Goal: Task Accomplishment & Management: Complete application form

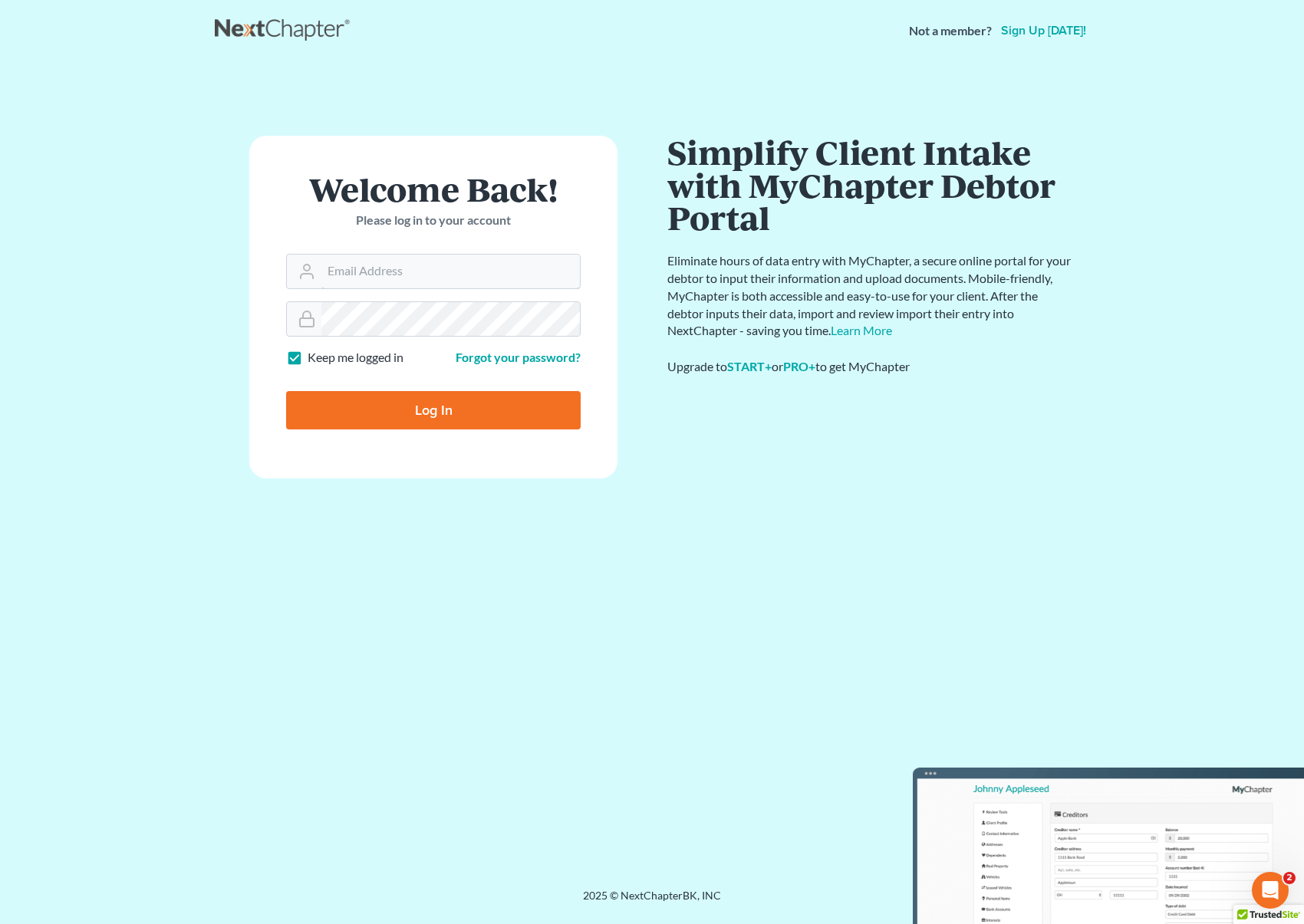
type input "[EMAIL_ADDRESS][DOMAIN_NAME]"
click at [464, 410] on input "Log In" at bounding box center [433, 410] width 295 height 38
type input "Thinking..."
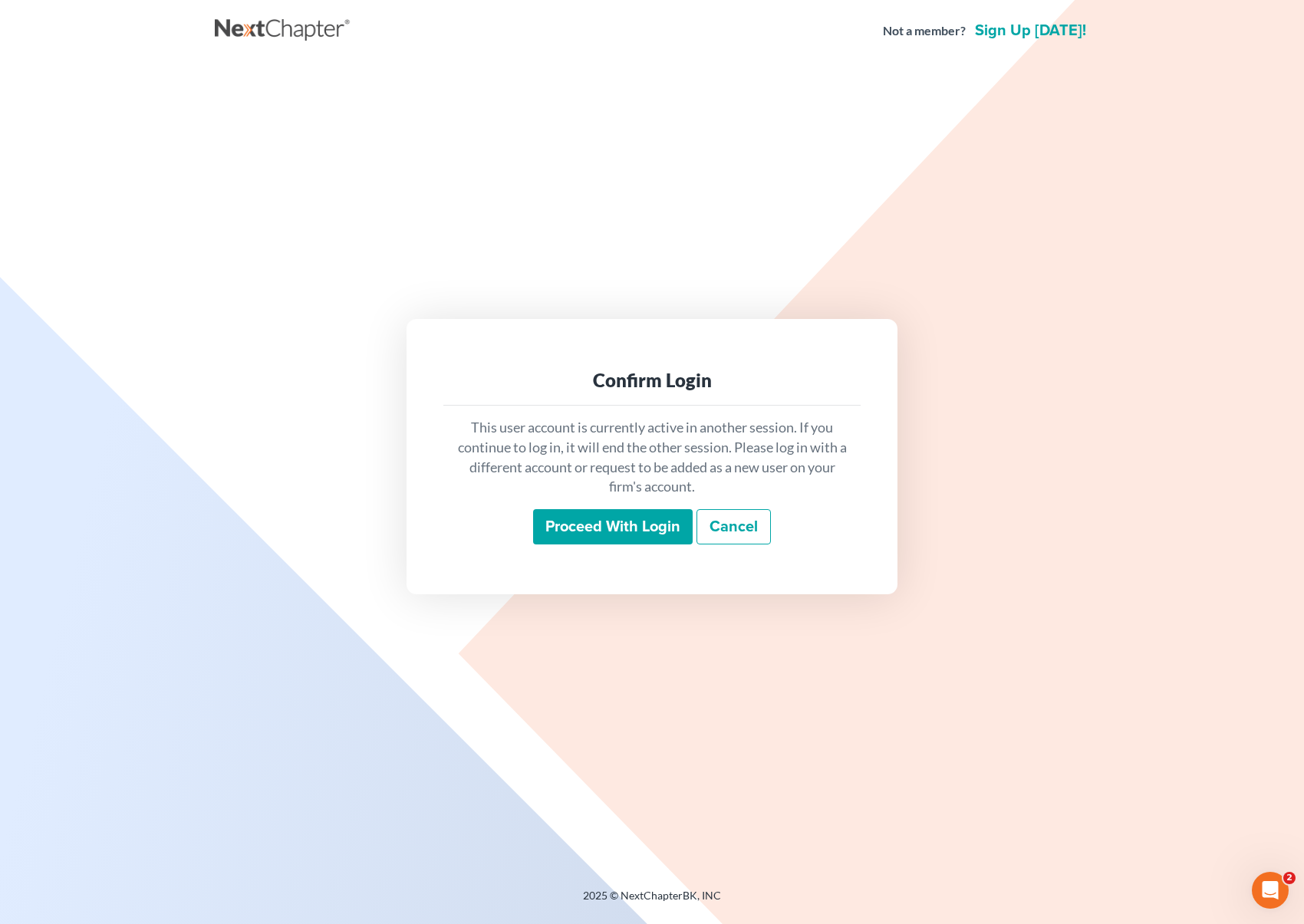
click at [615, 526] on input "Proceed with login" at bounding box center [613, 527] width 160 height 35
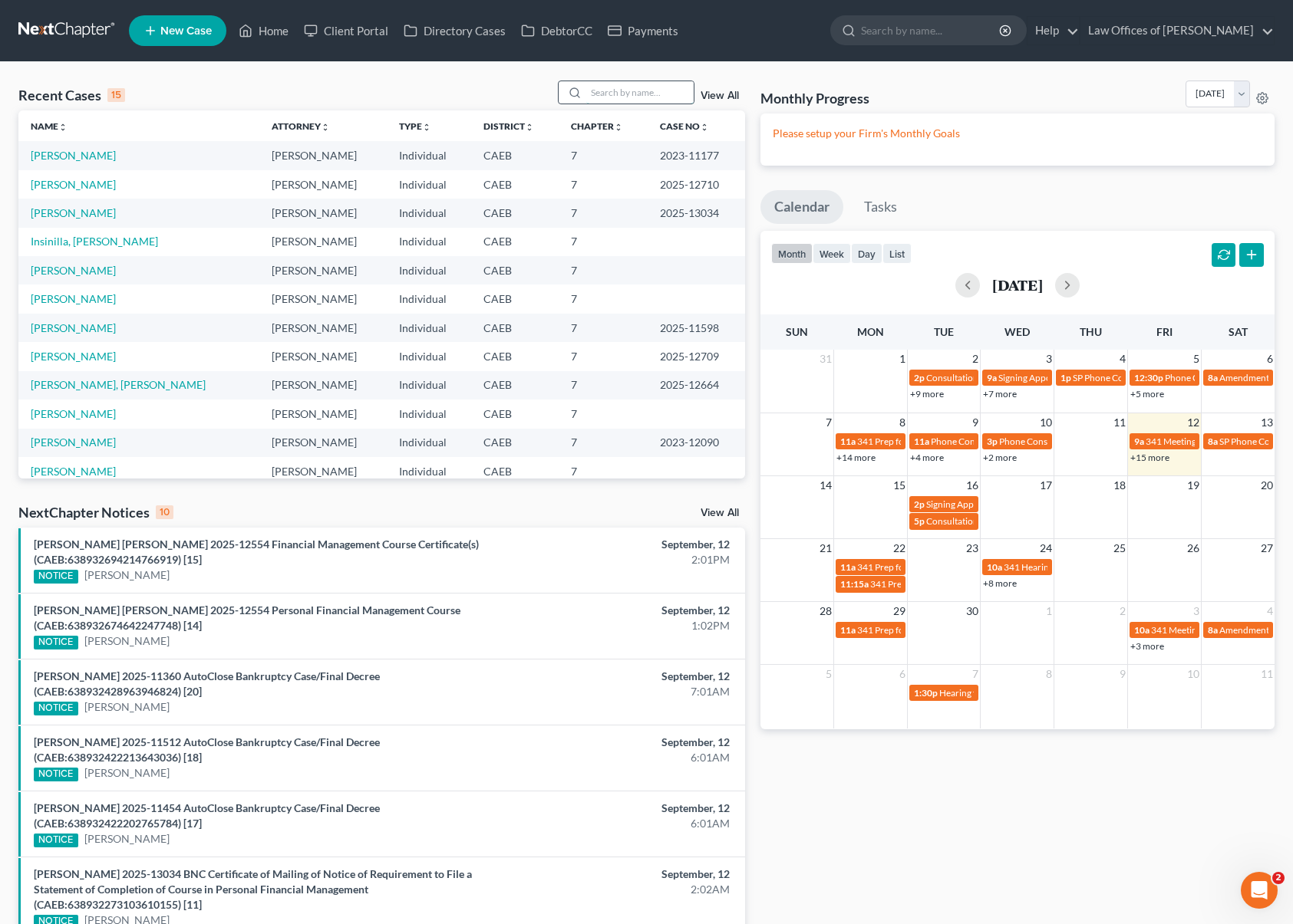
click at [613, 91] on input "search" at bounding box center [639, 92] width 107 height 22
type input "charles"
click at [94, 159] on link "Munoz, Charles" at bounding box center [73, 156] width 85 height 13
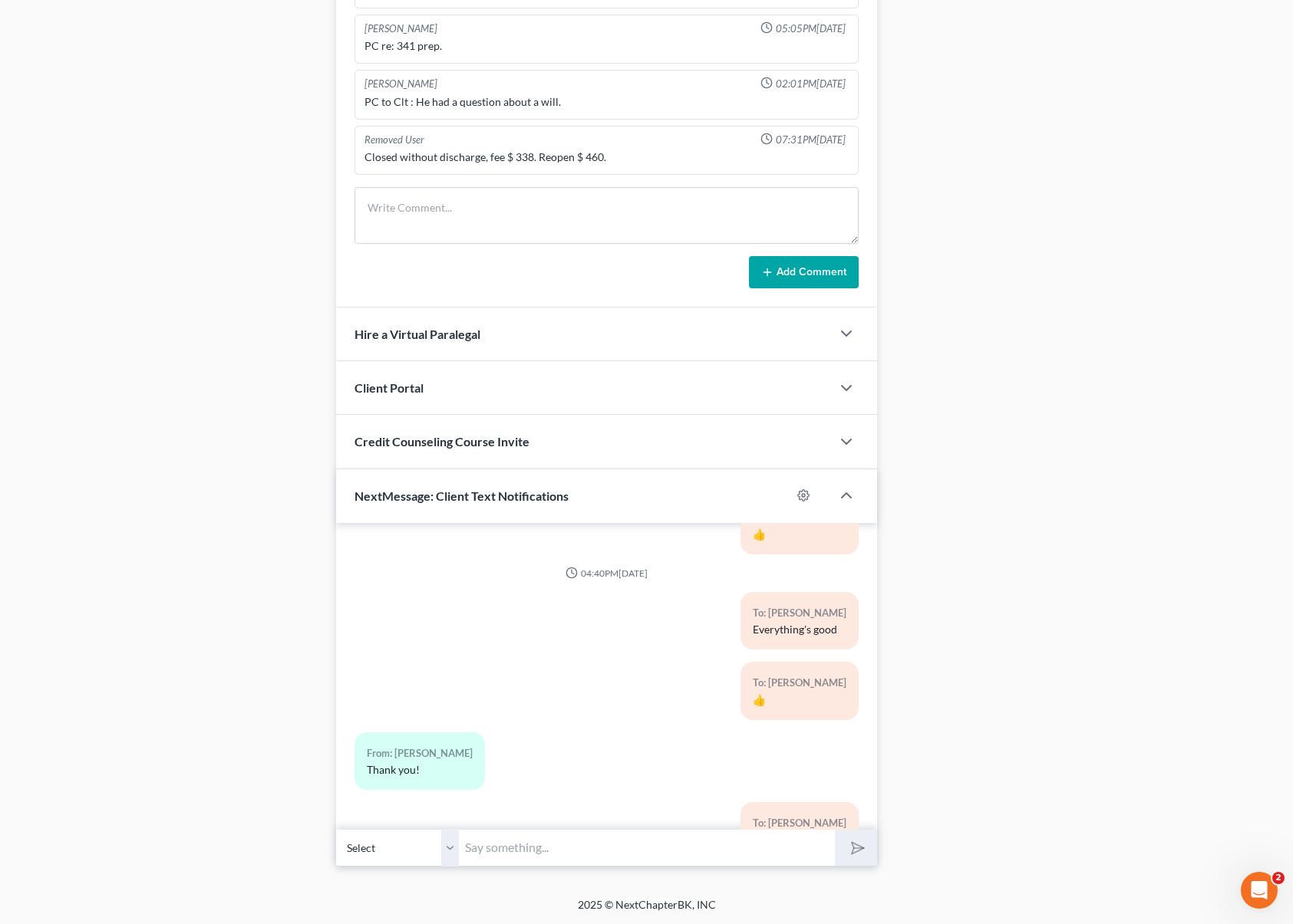
scroll to position [1463, 0]
click at [420, 201] on textarea at bounding box center [606, 215] width 504 height 57
type textarea "Client called, saying creditors are contacted him. Will pay next week."
click at [792, 278] on button "Add Comment" at bounding box center [804, 272] width 110 height 32
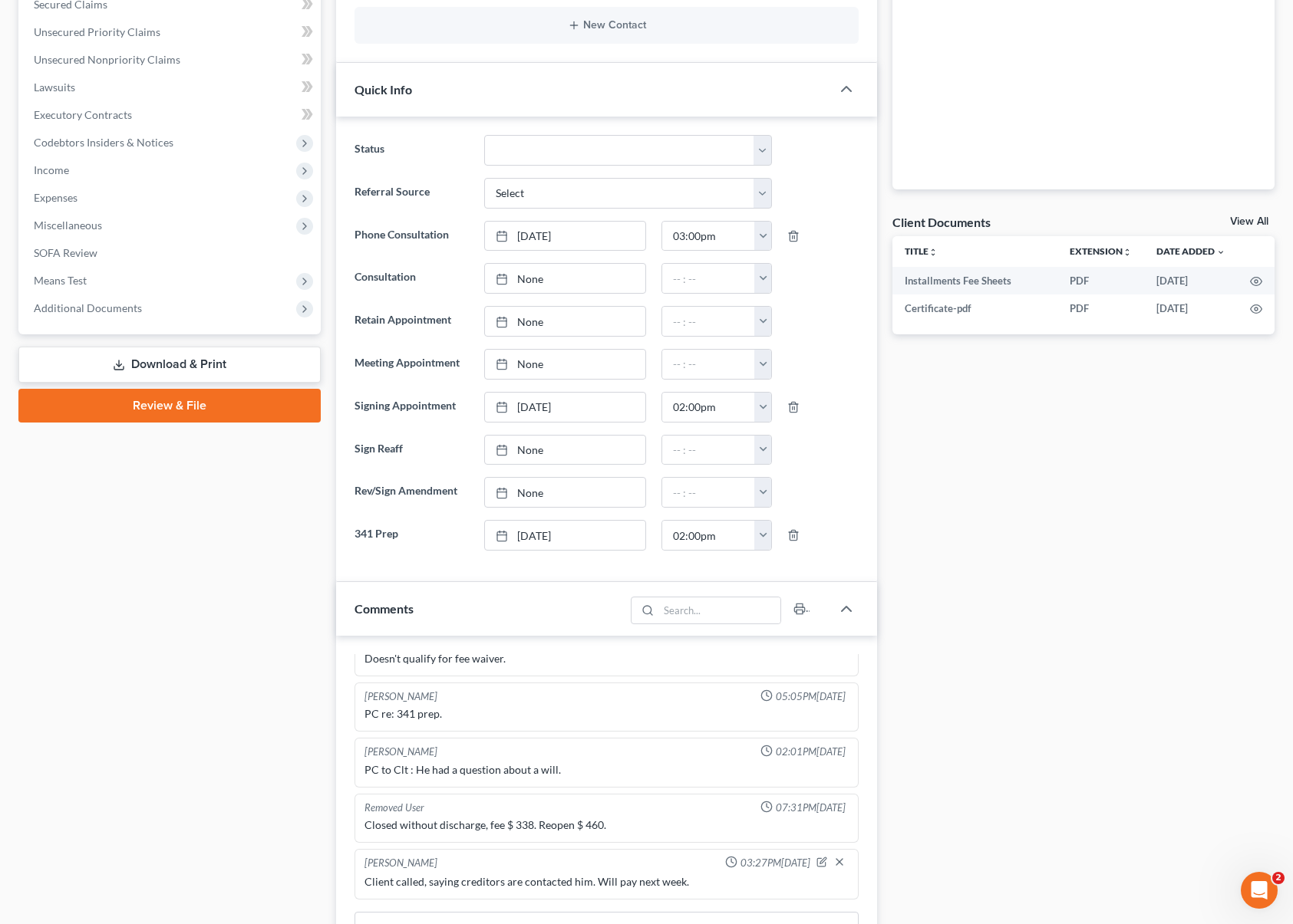
scroll to position [0, 0]
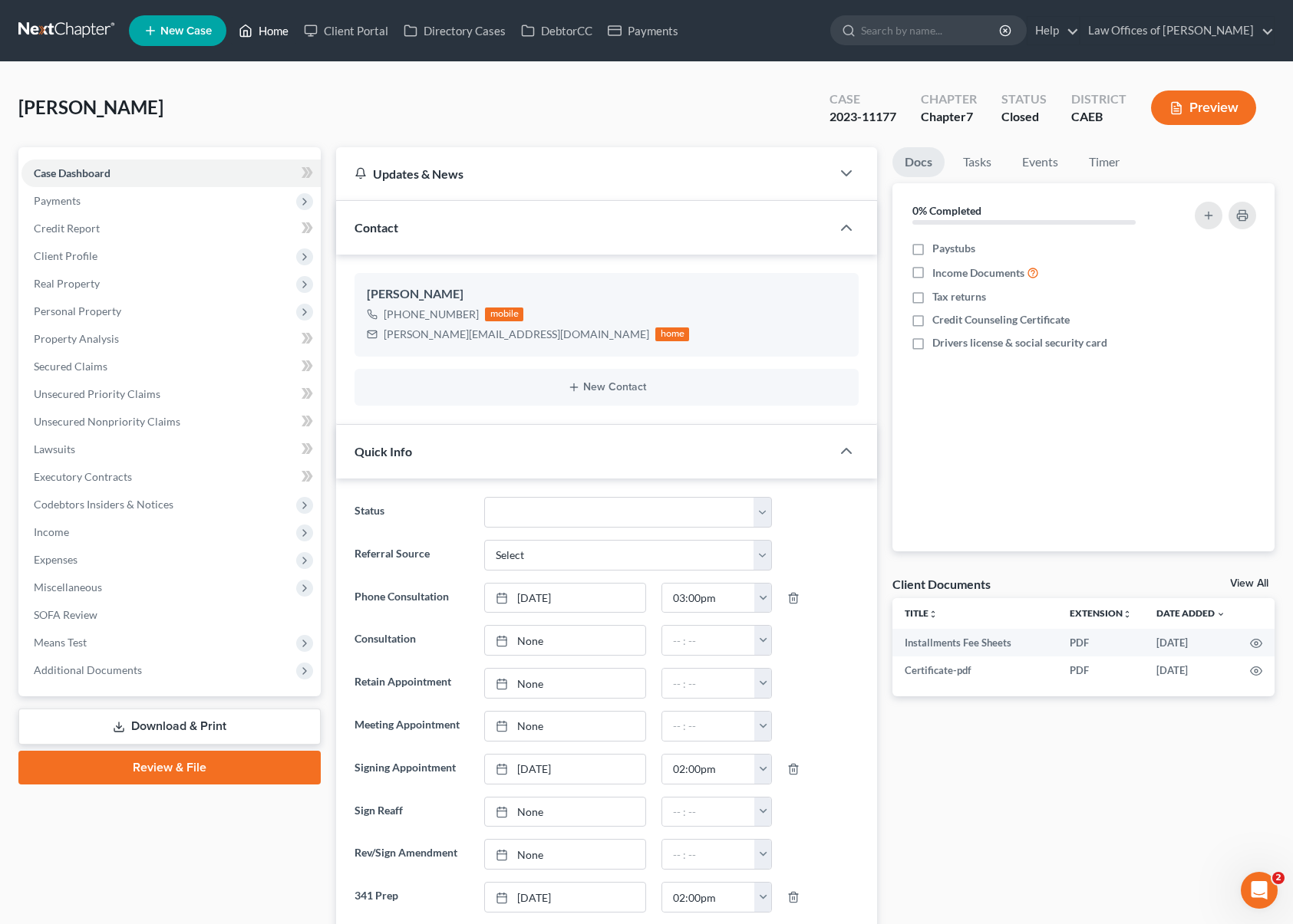
click at [264, 30] on link "Home" at bounding box center [264, 31] width 66 height 28
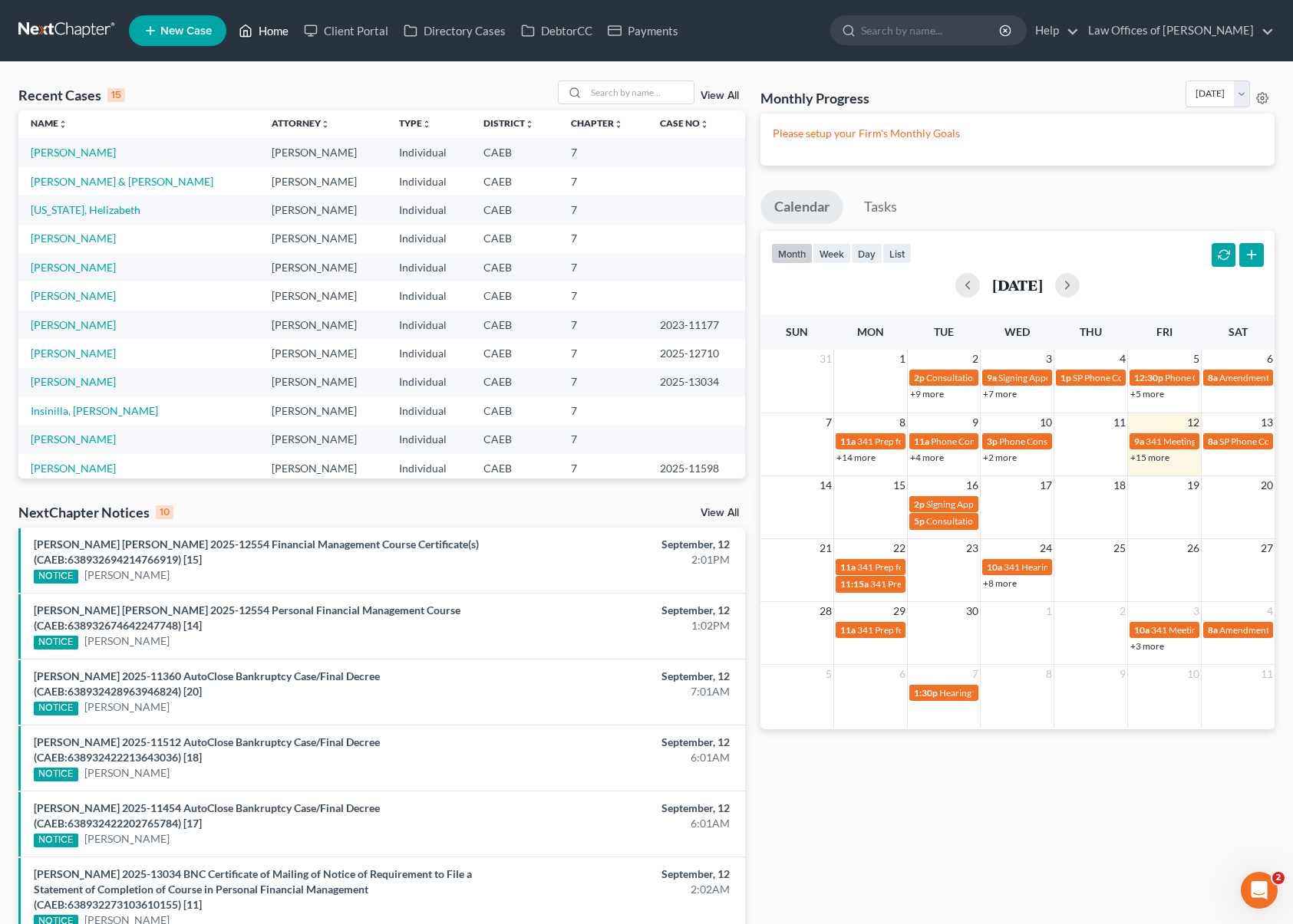
scroll to position [29, 0]
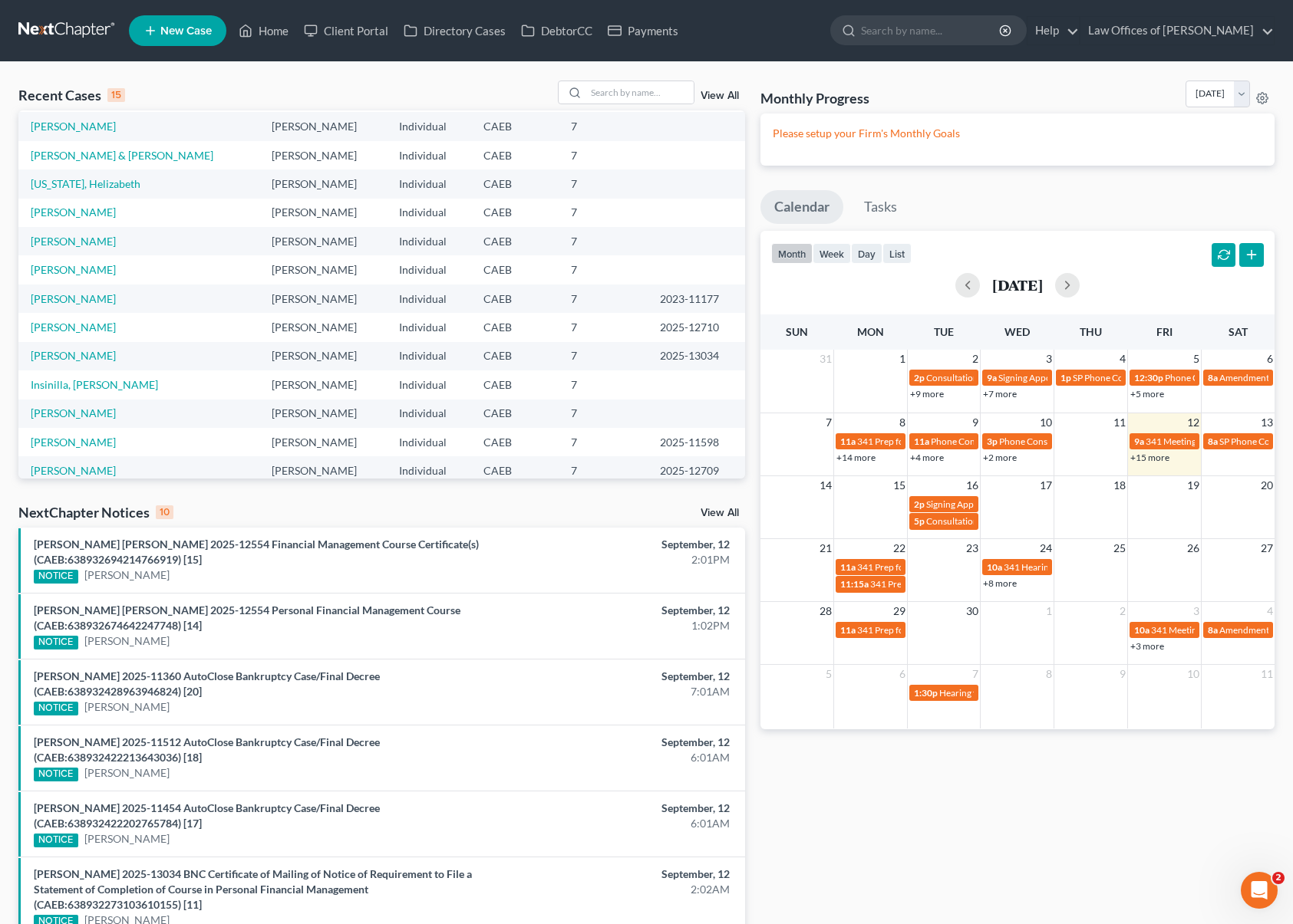
click at [609, 79] on div "Recent Cases 15 View All Name unfold_more expand_more expand_less Attorney unfo…" at bounding box center [646, 668] width 1293 height 1213
click at [610, 90] on input "search" at bounding box center [639, 92] width 107 height 22
type input "Miller"
click at [82, 130] on link "Miller, William" at bounding box center [73, 126] width 85 height 13
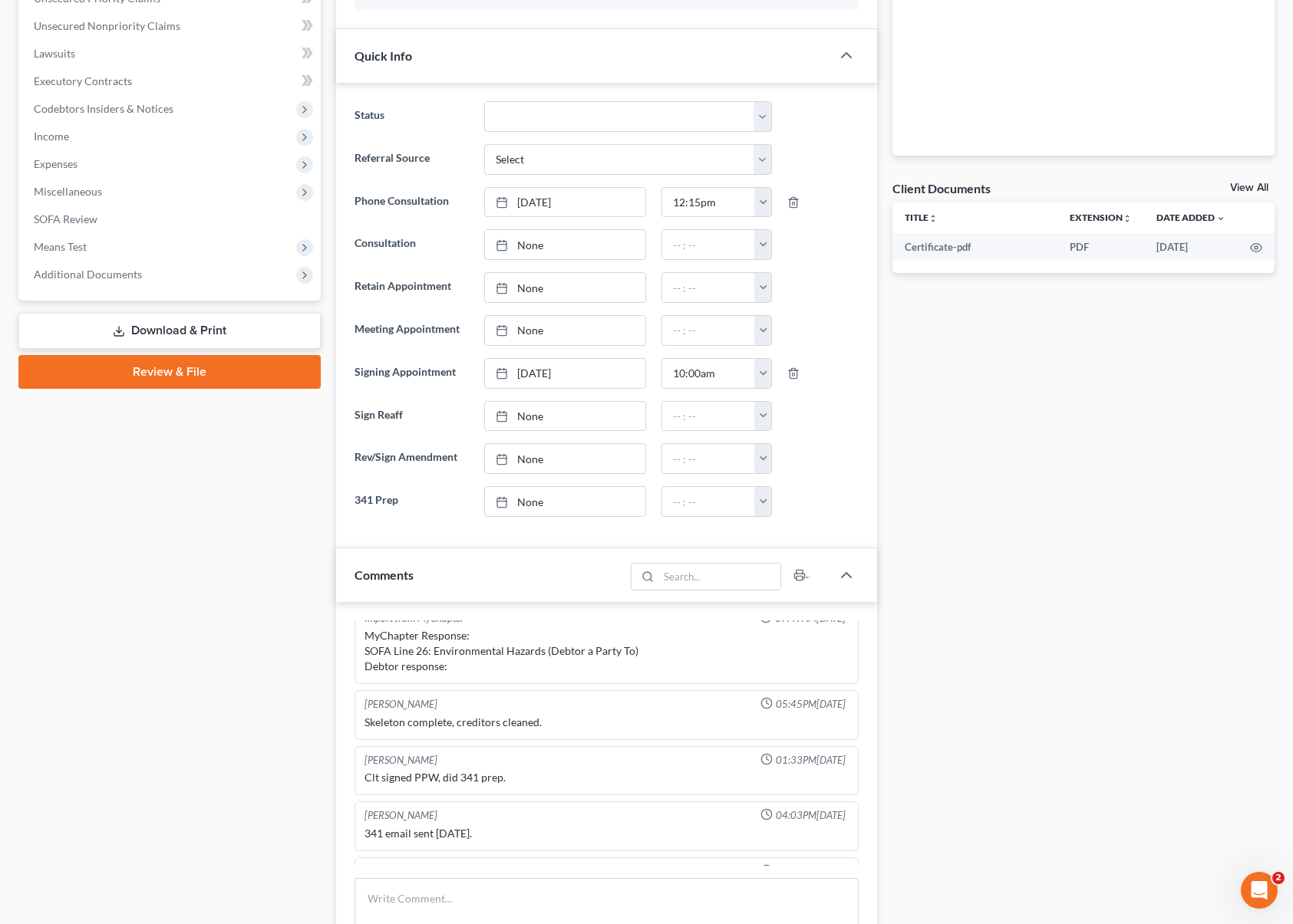
scroll to position [959, 0]
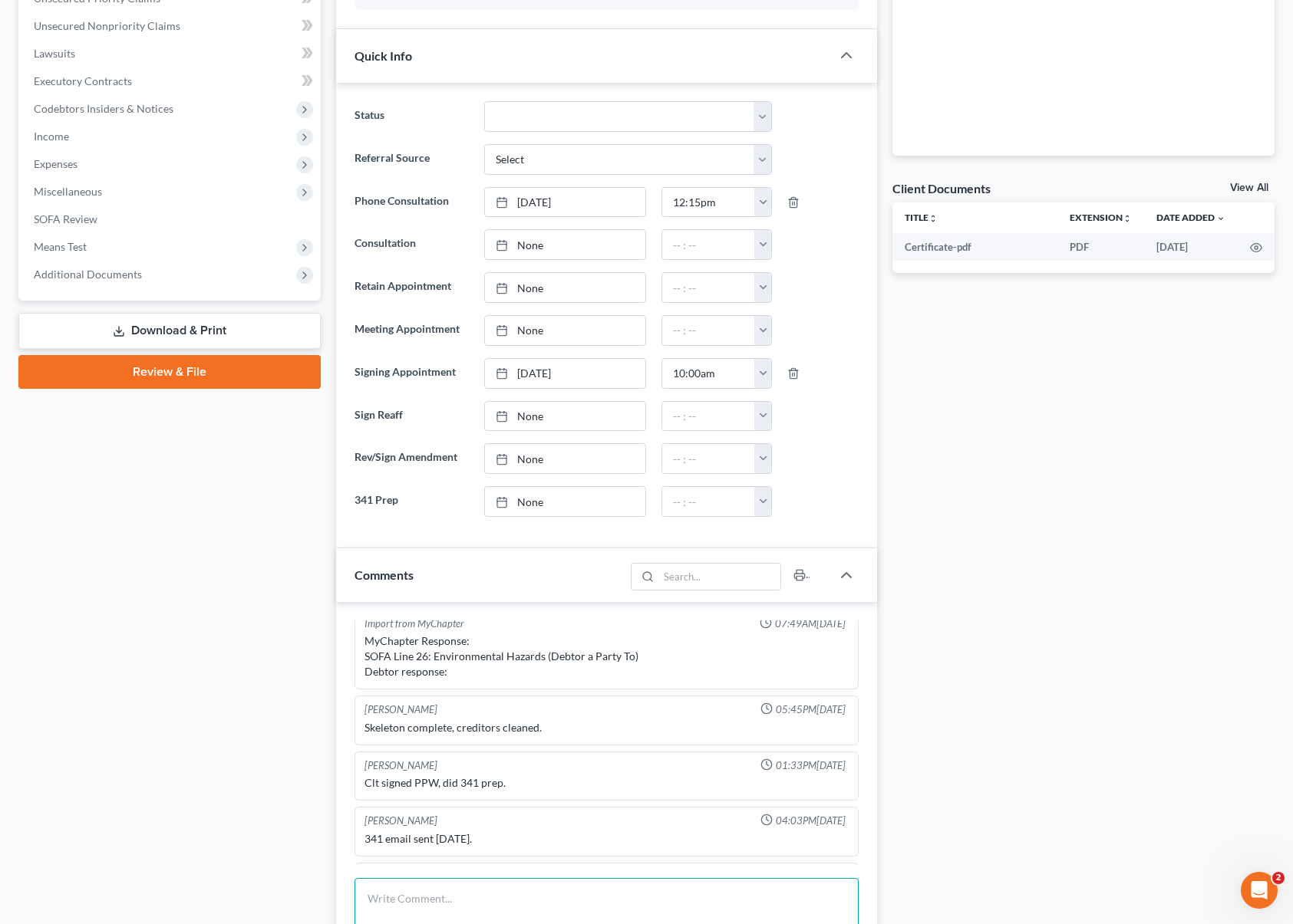
click at [433, 893] on textarea at bounding box center [606, 906] width 504 height 57
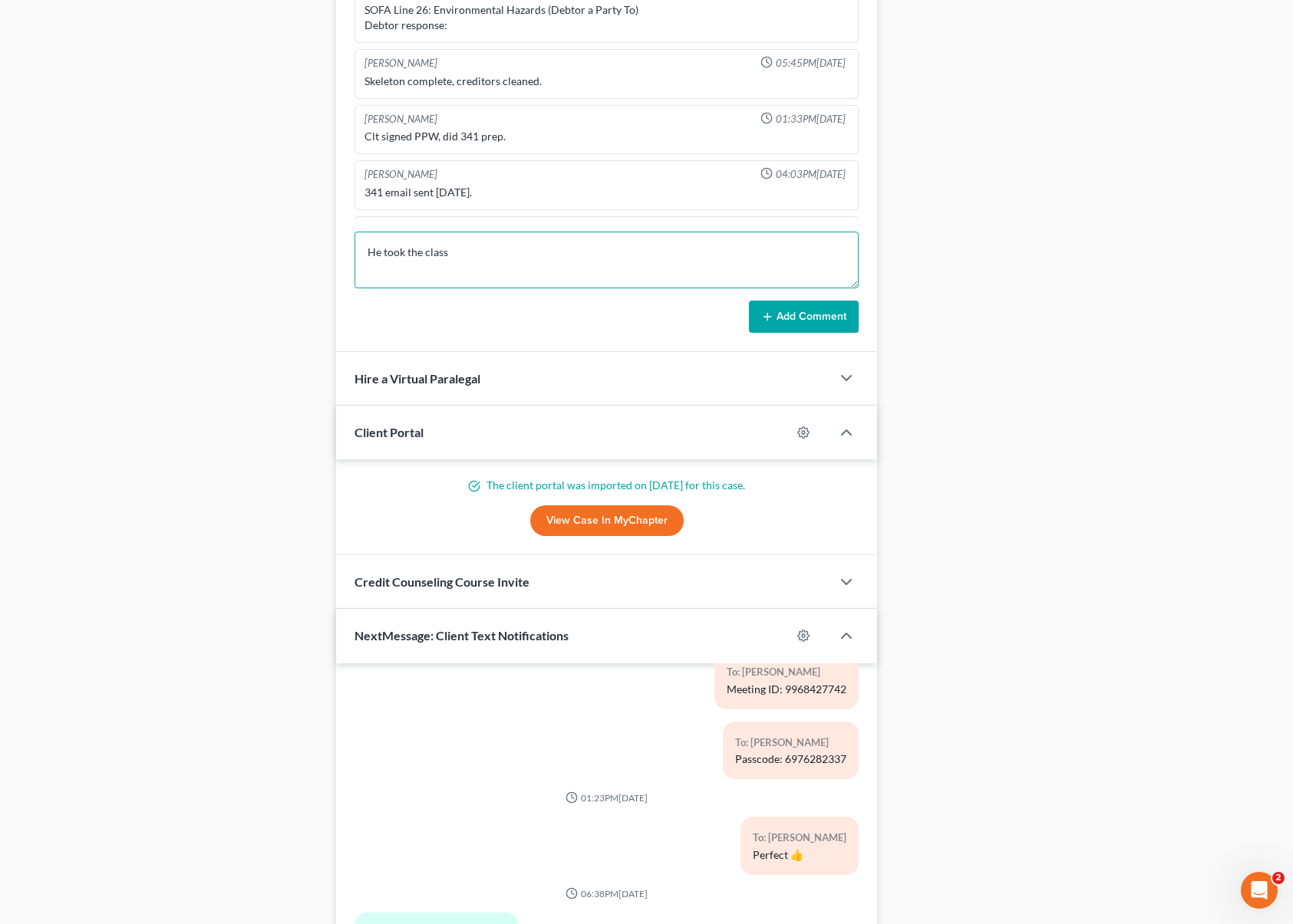
scroll to position [1183, 0]
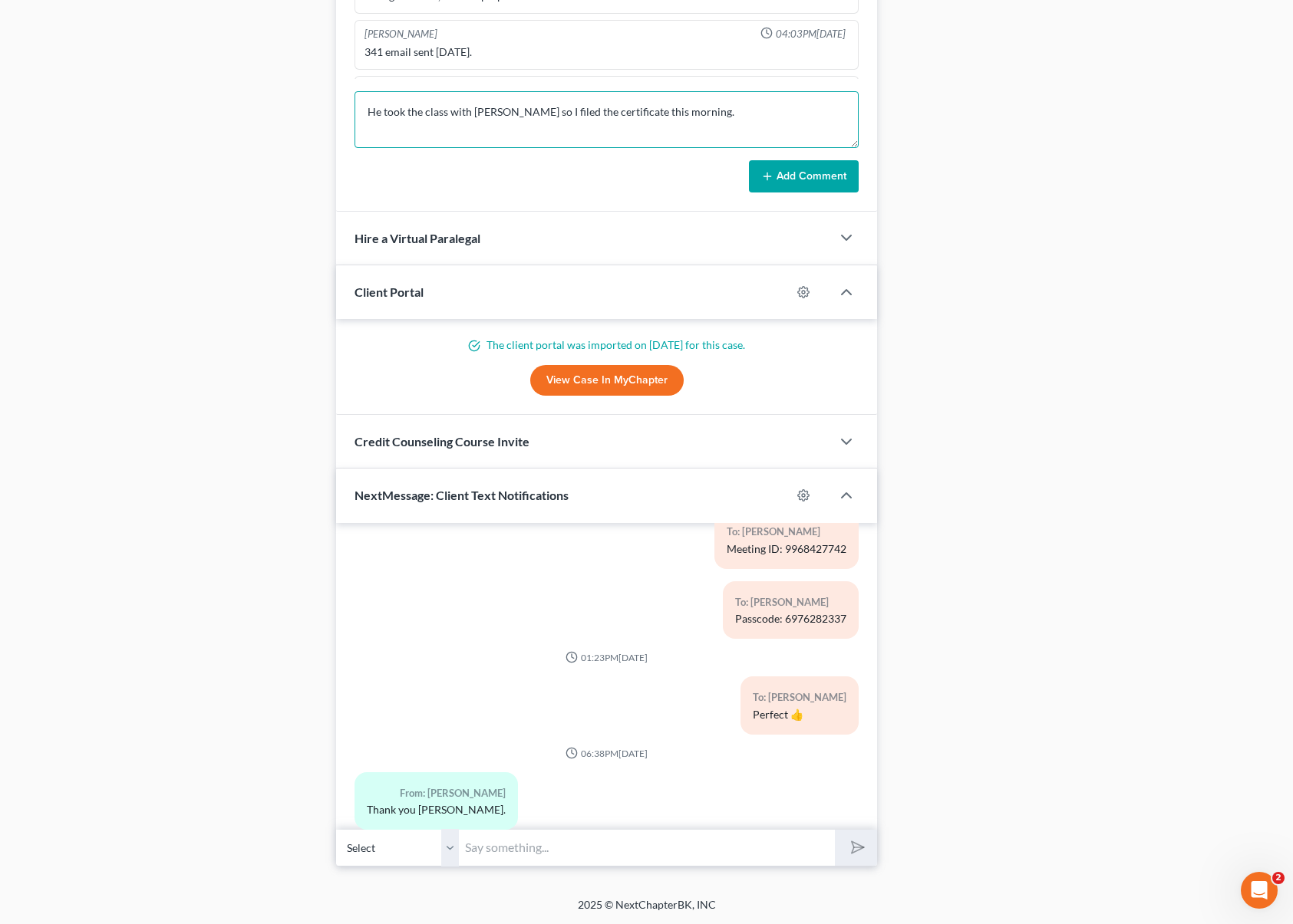
type textarea "He took the class with Sage so I filed the certificate this morning."
click at [787, 172] on button "Add Comment" at bounding box center [804, 176] width 110 height 32
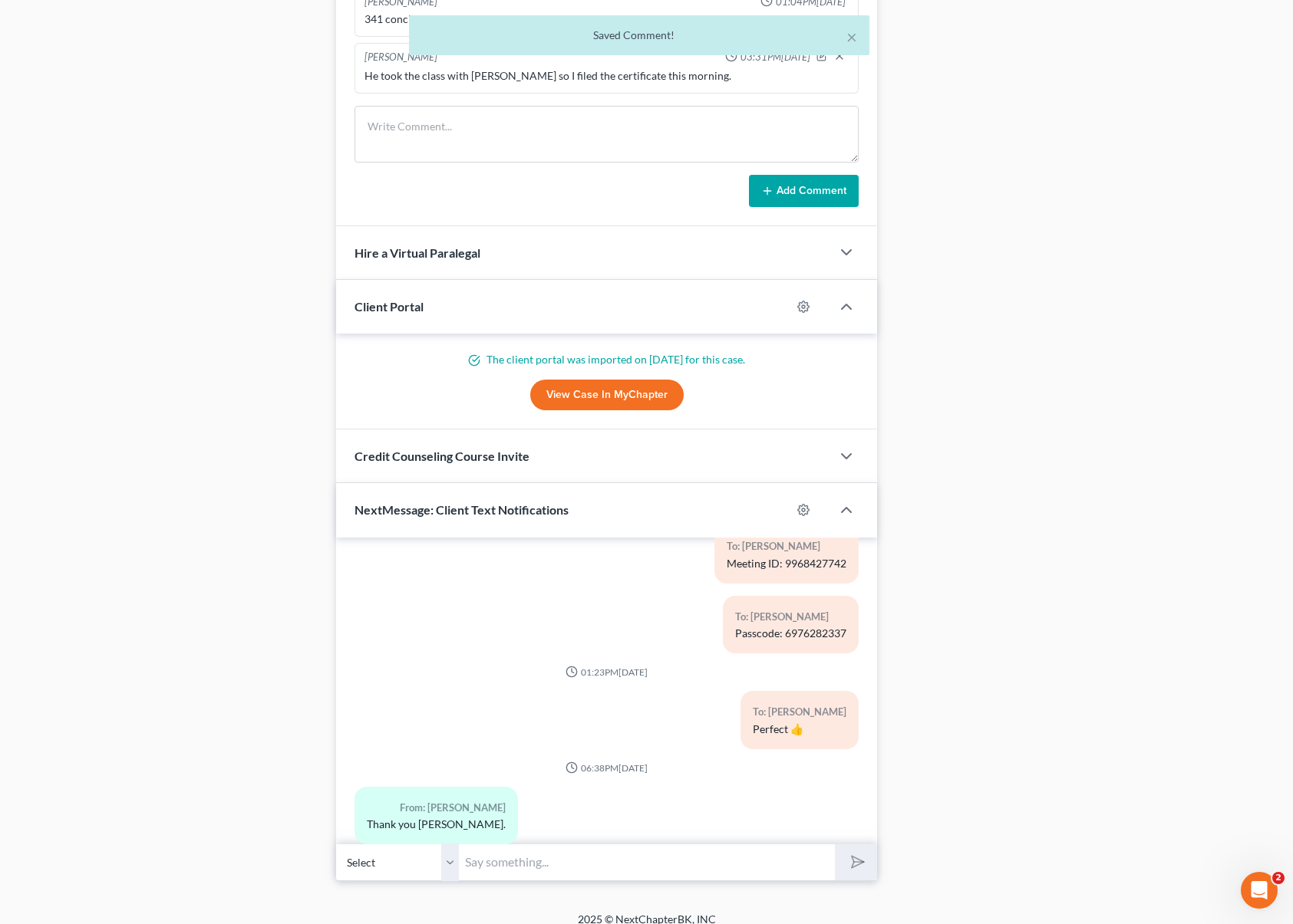
scroll to position [989, 0]
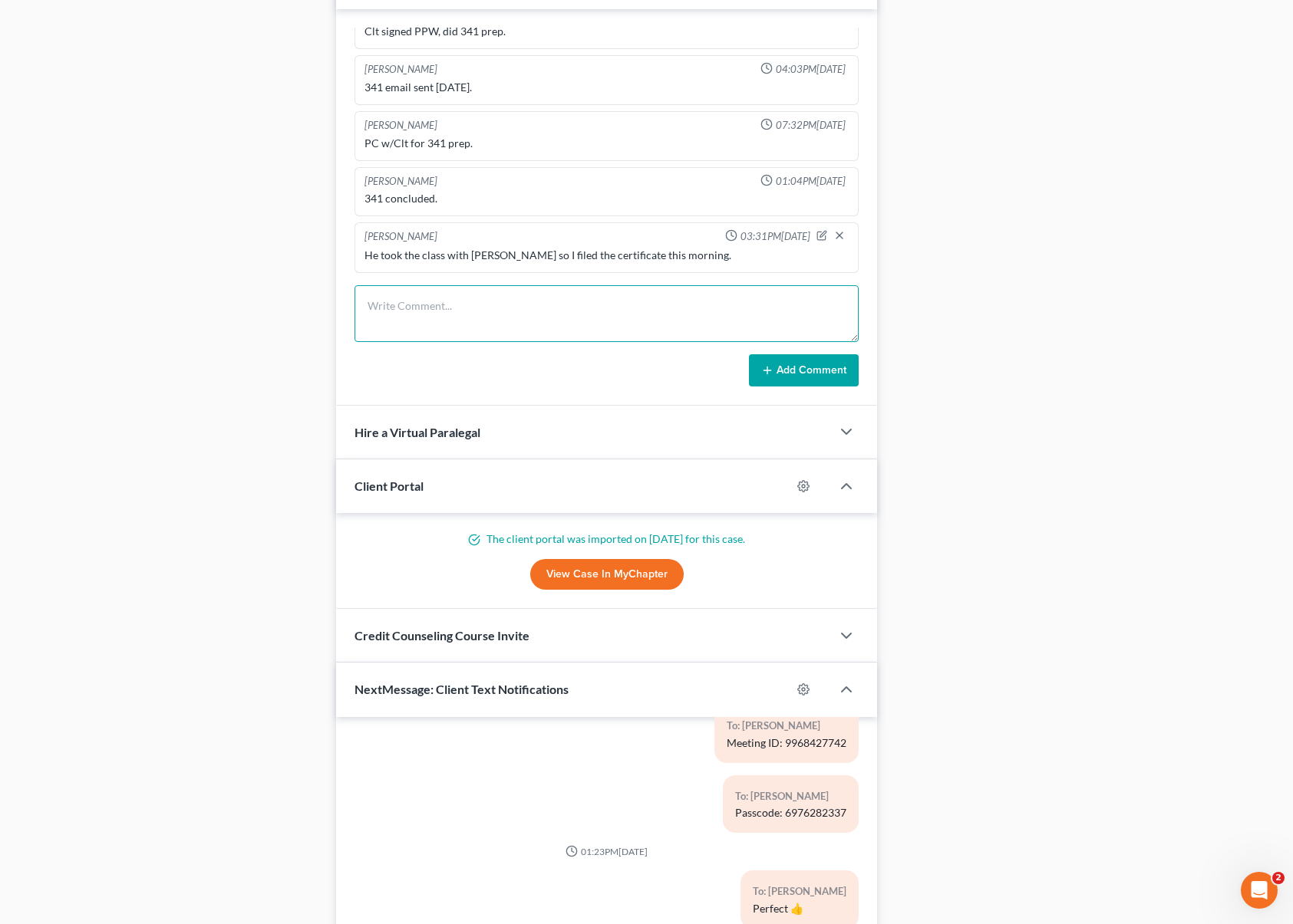
click at [383, 296] on textarea at bounding box center [606, 313] width 504 height 57
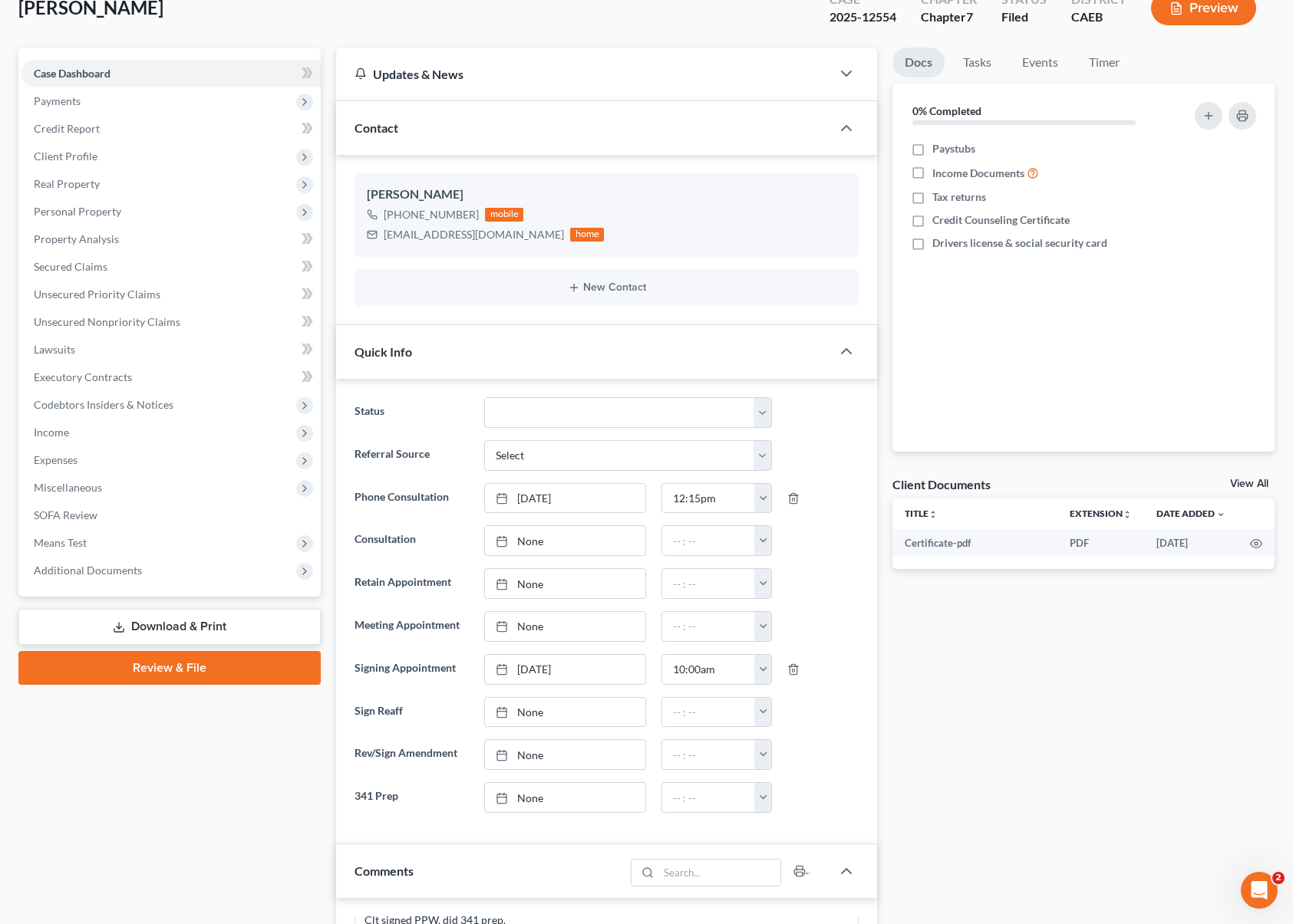
scroll to position [0, 0]
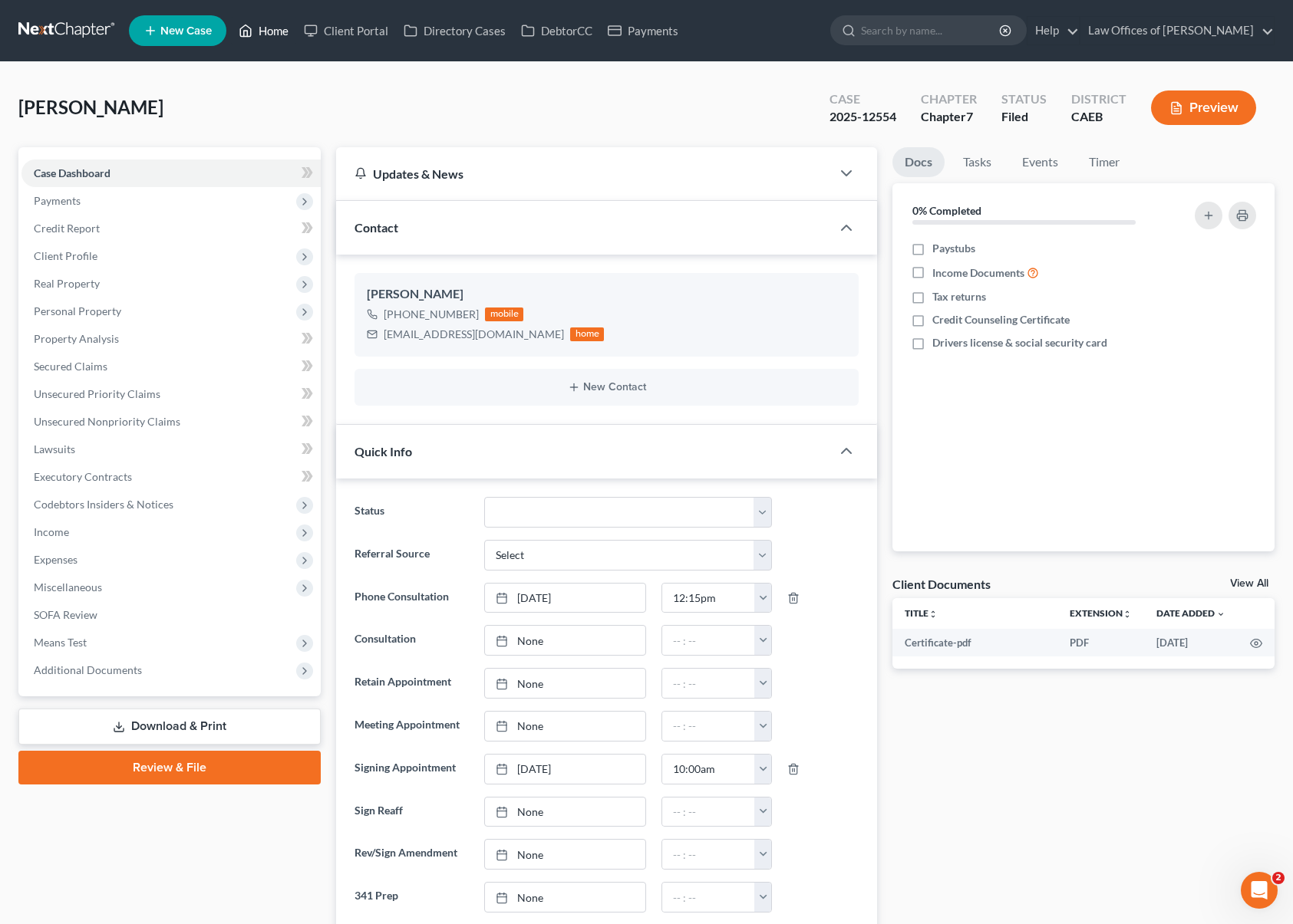
click at [271, 25] on link "Home" at bounding box center [264, 31] width 66 height 28
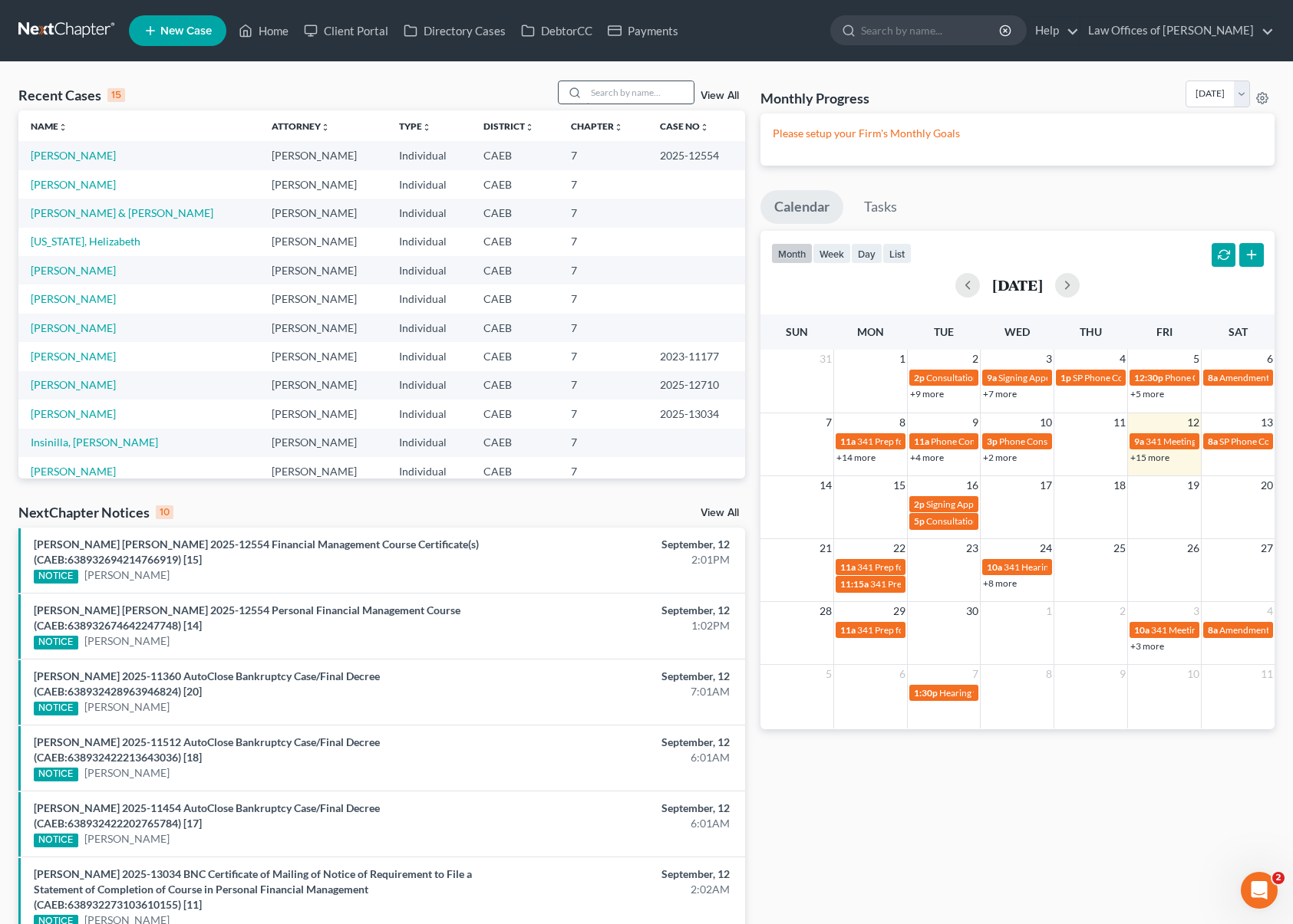
click at [621, 93] on input "search" at bounding box center [639, 92] width 107 height 22
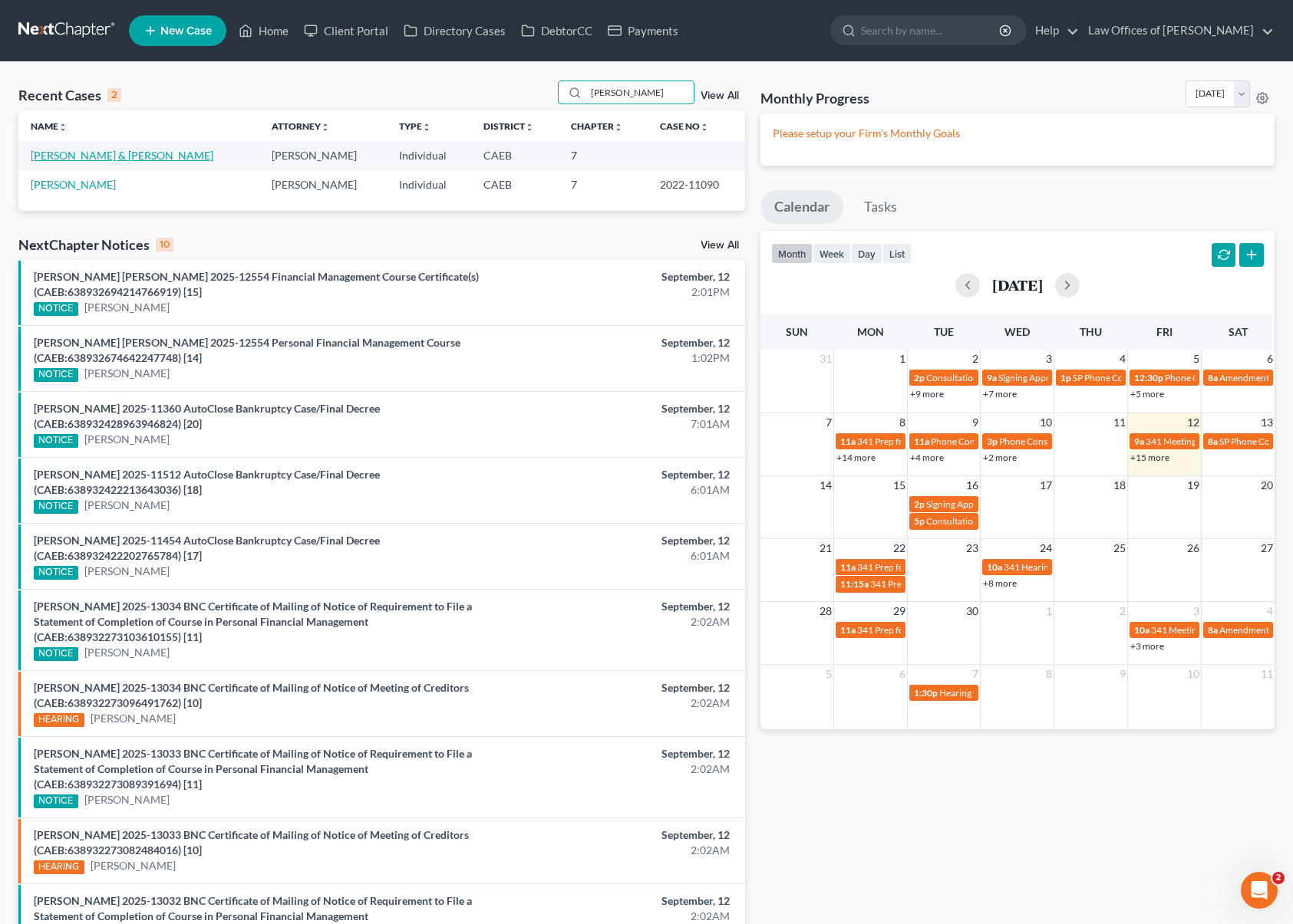
type input "Cadena"
click at [73, 159] on link "Cadena, Jacob & Amy" at bounding box center [121, 156] width 183 height 13
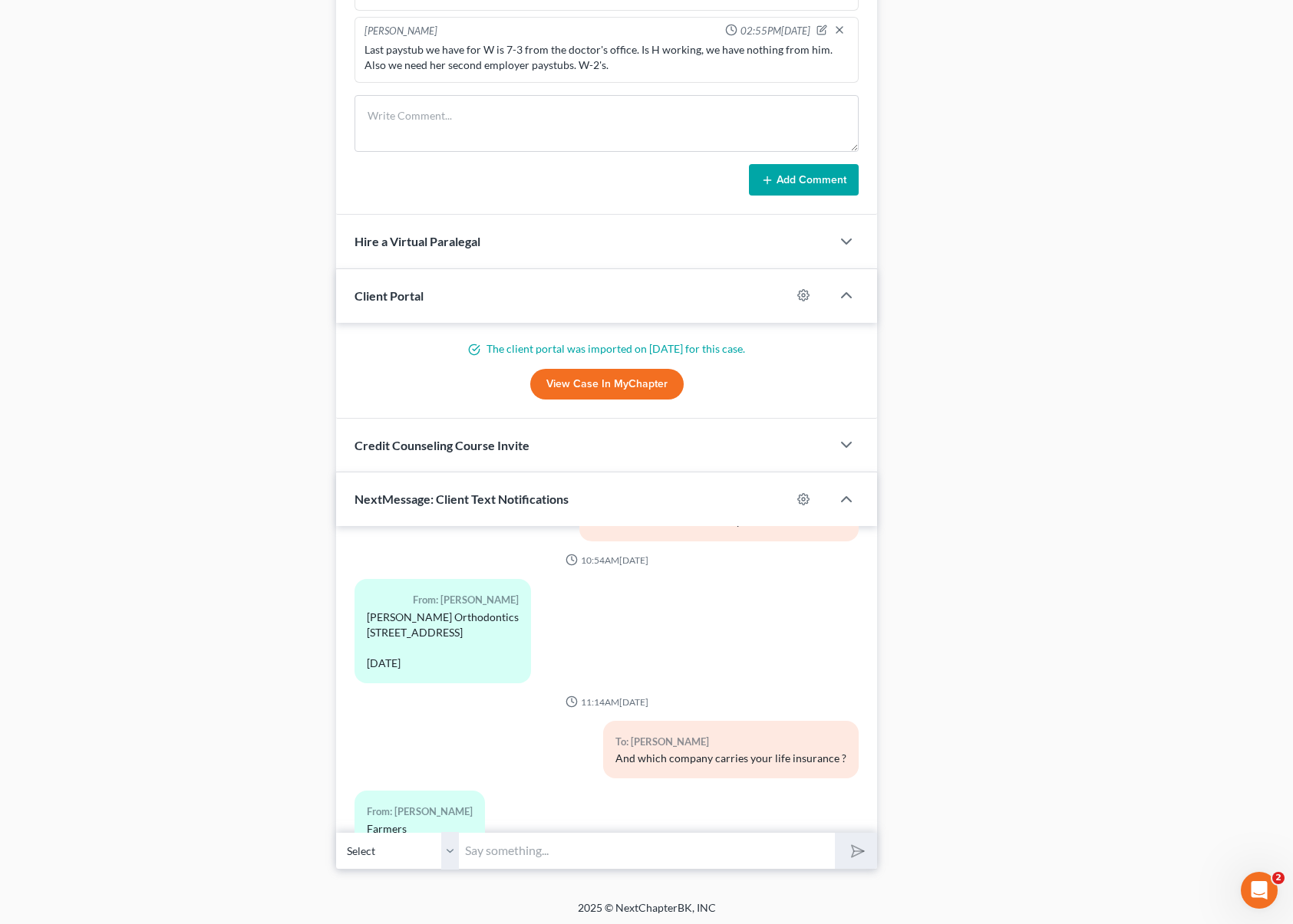
scroll to position [1284, 0]
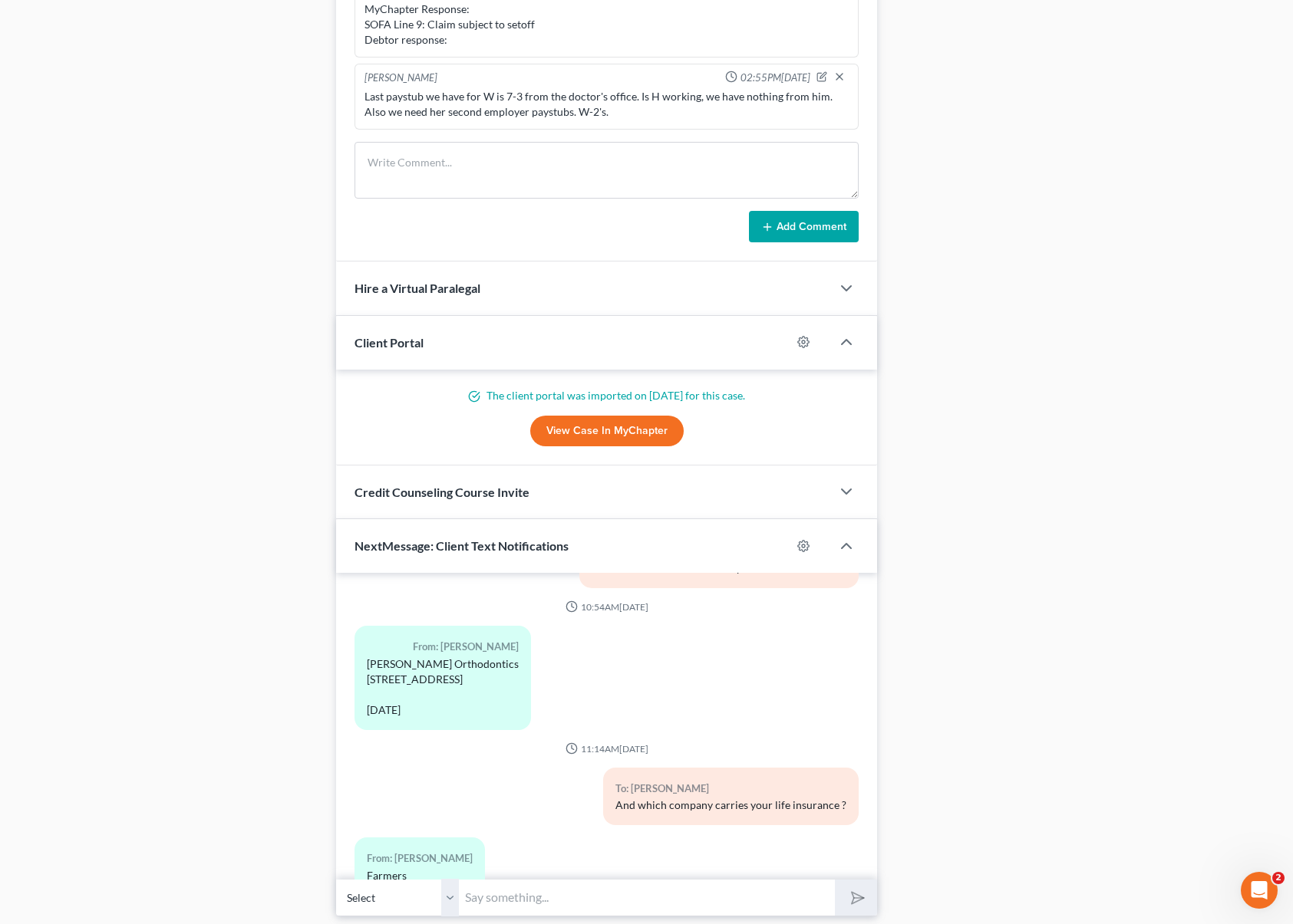
drag, startPoint x: 367, startPoint y: 602, endPoint x: 498, endPoint y: 643, distance: 137.3
click at [498, 657] on div "Baker Orthodontics 8625 Liberty Park Dr. Ste 101 Bakersfield Ca 93311 March 17t…" at bounding box center [442, 687] width 152 height 61
copy div "Baker Orthodontics 8625 Liberty Park Dr. Ste 101 Bakersfield Ca 93311"
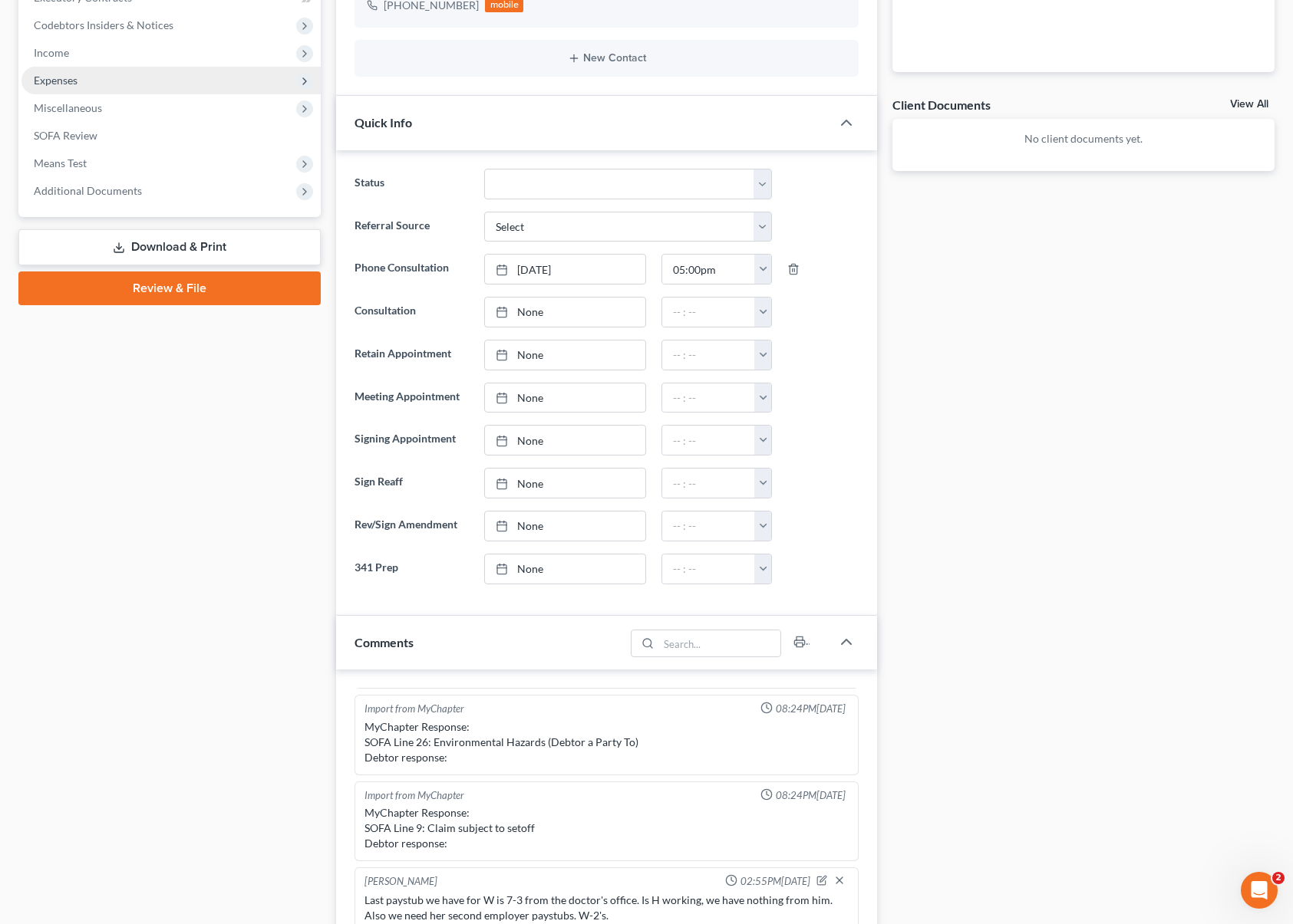
scroll to position [0, 0]
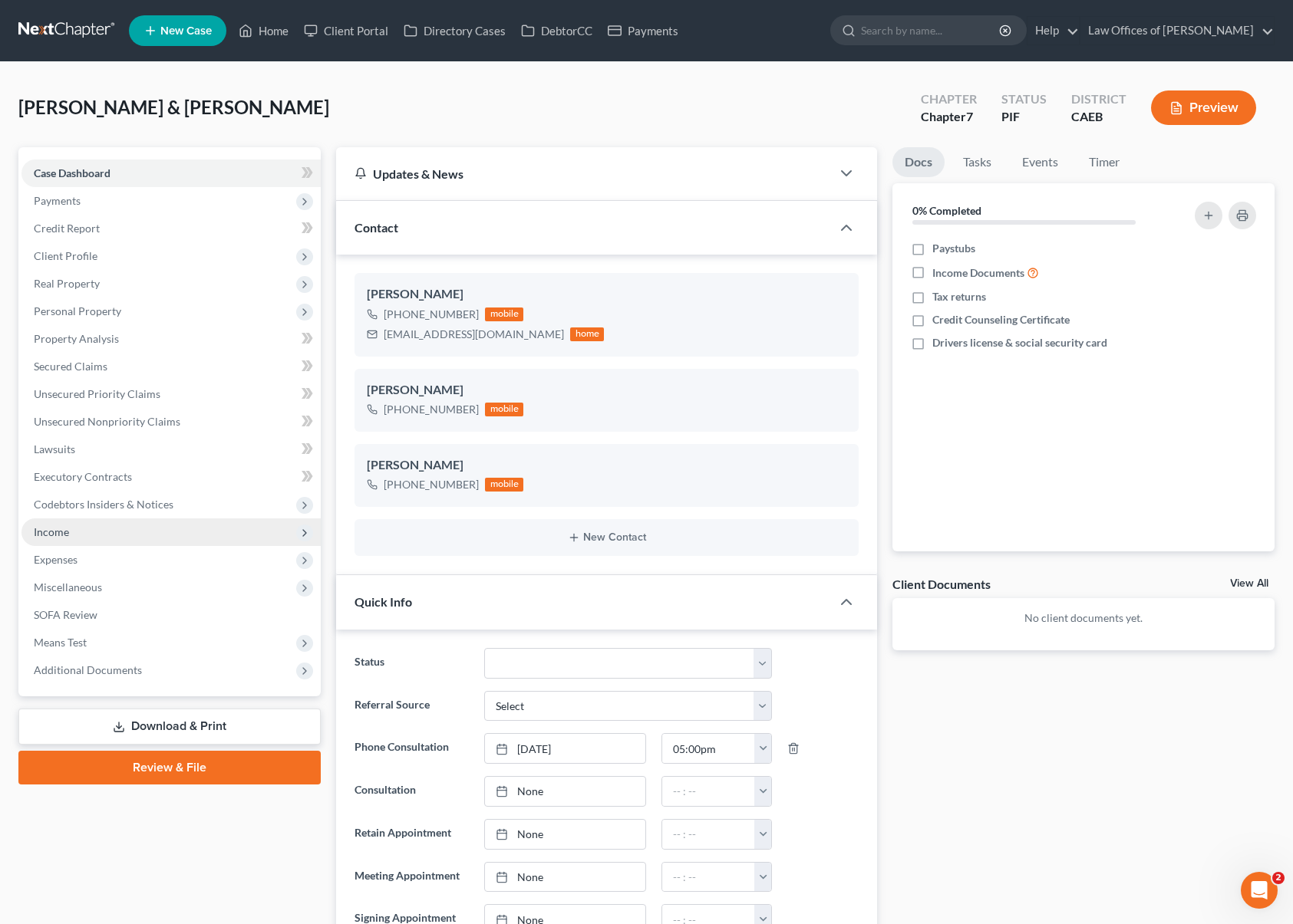
click at [94, 540] on span "Income" at bounding box center [170, 532] width 299 height 28
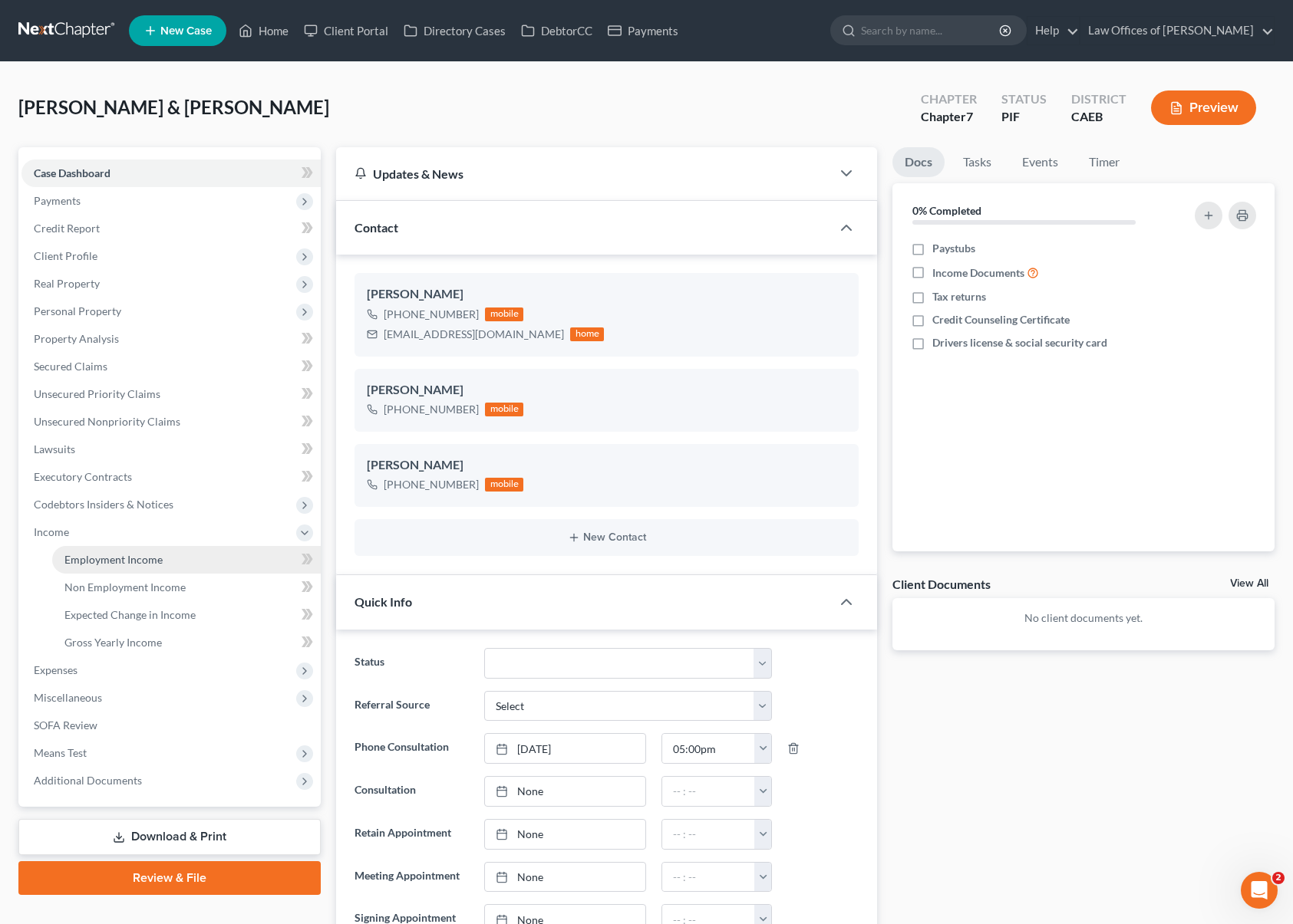
click at [113, 554] on span "Employment Income" at bounding box center [114, 559] width 98 height 13
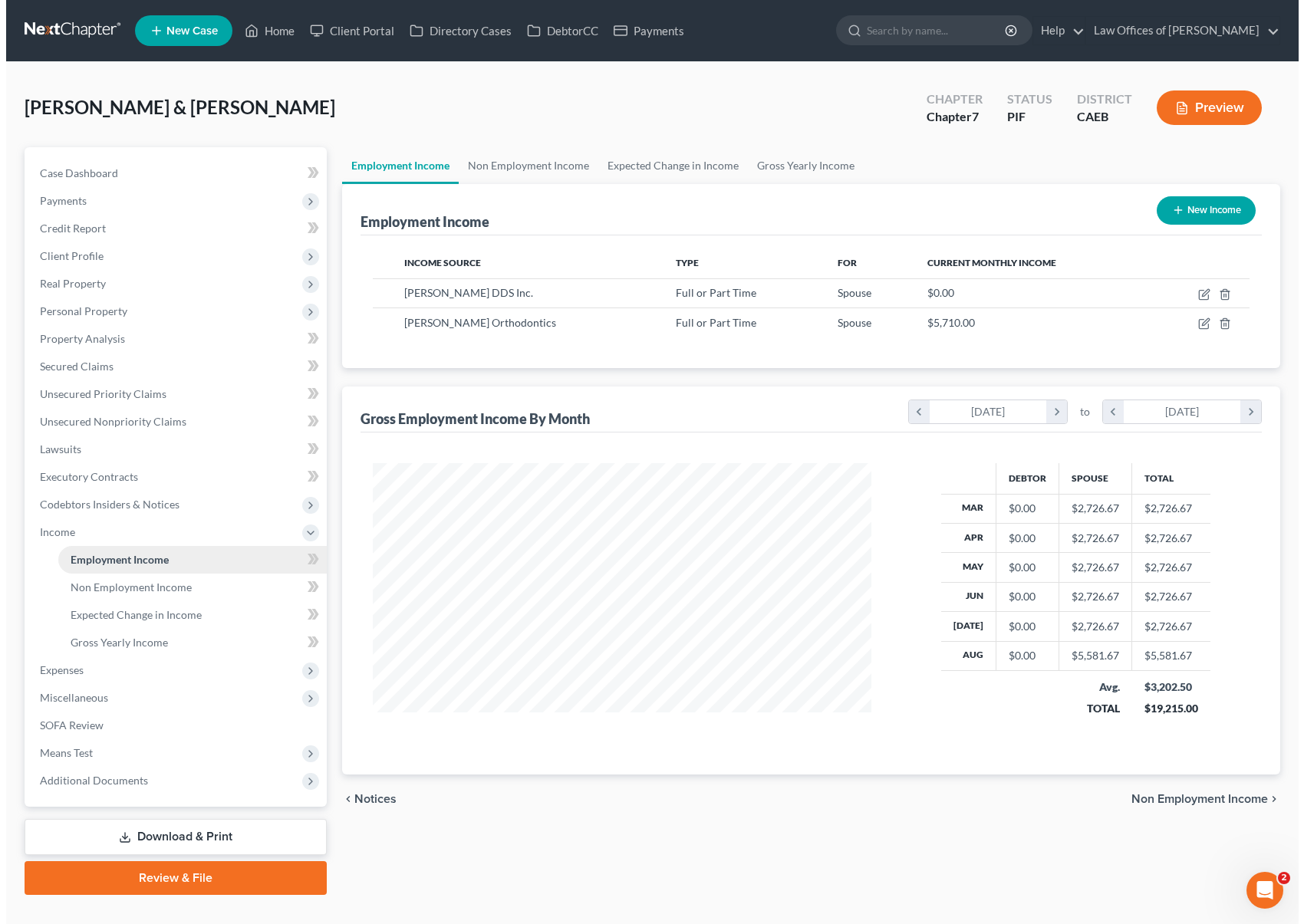
scroll to position [274, 529]
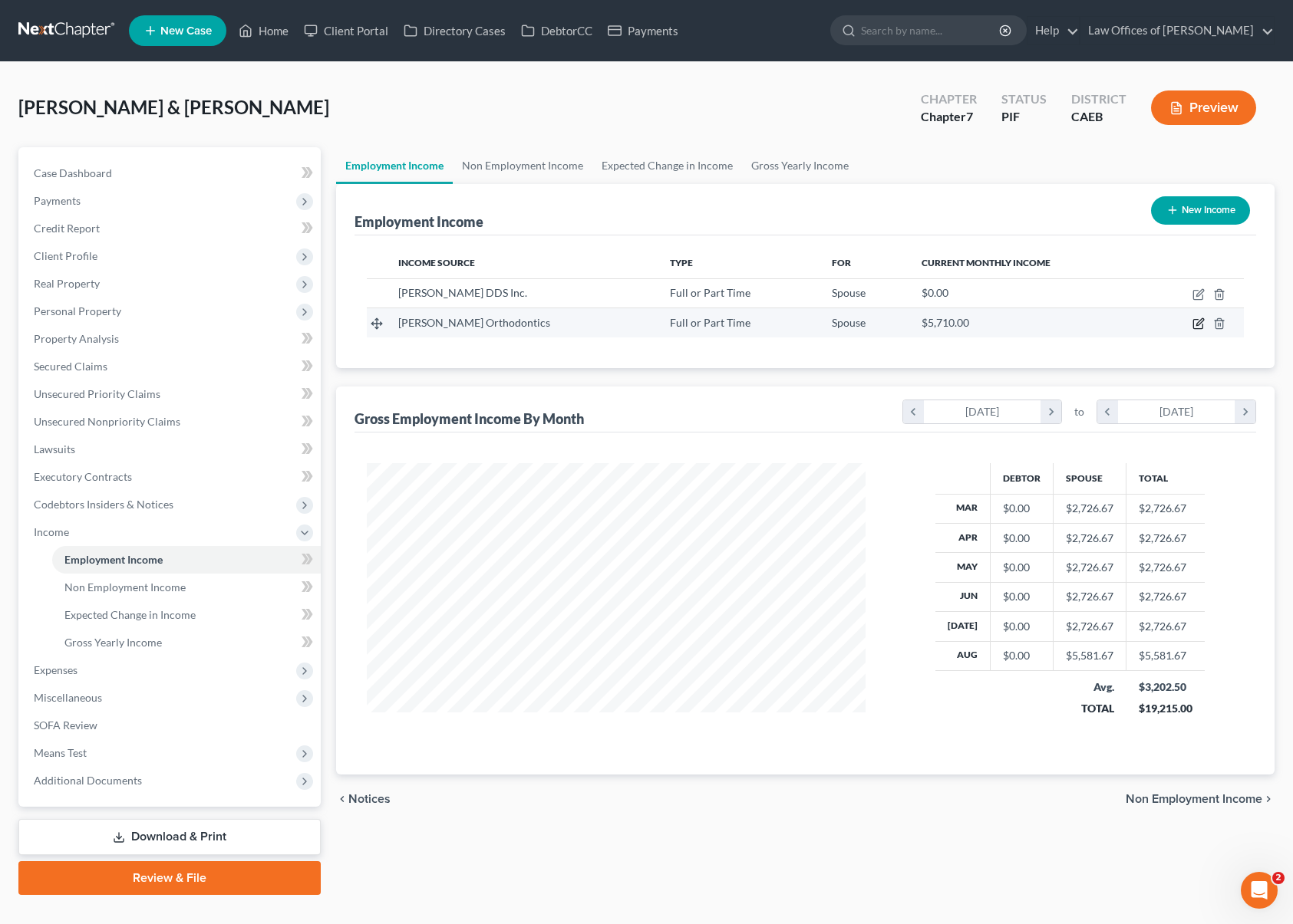
click at [1199, 326] on icon "button" at bounding box center [1198, 324] width 12 height 12
select select "0"
select select "4"
select select "1"
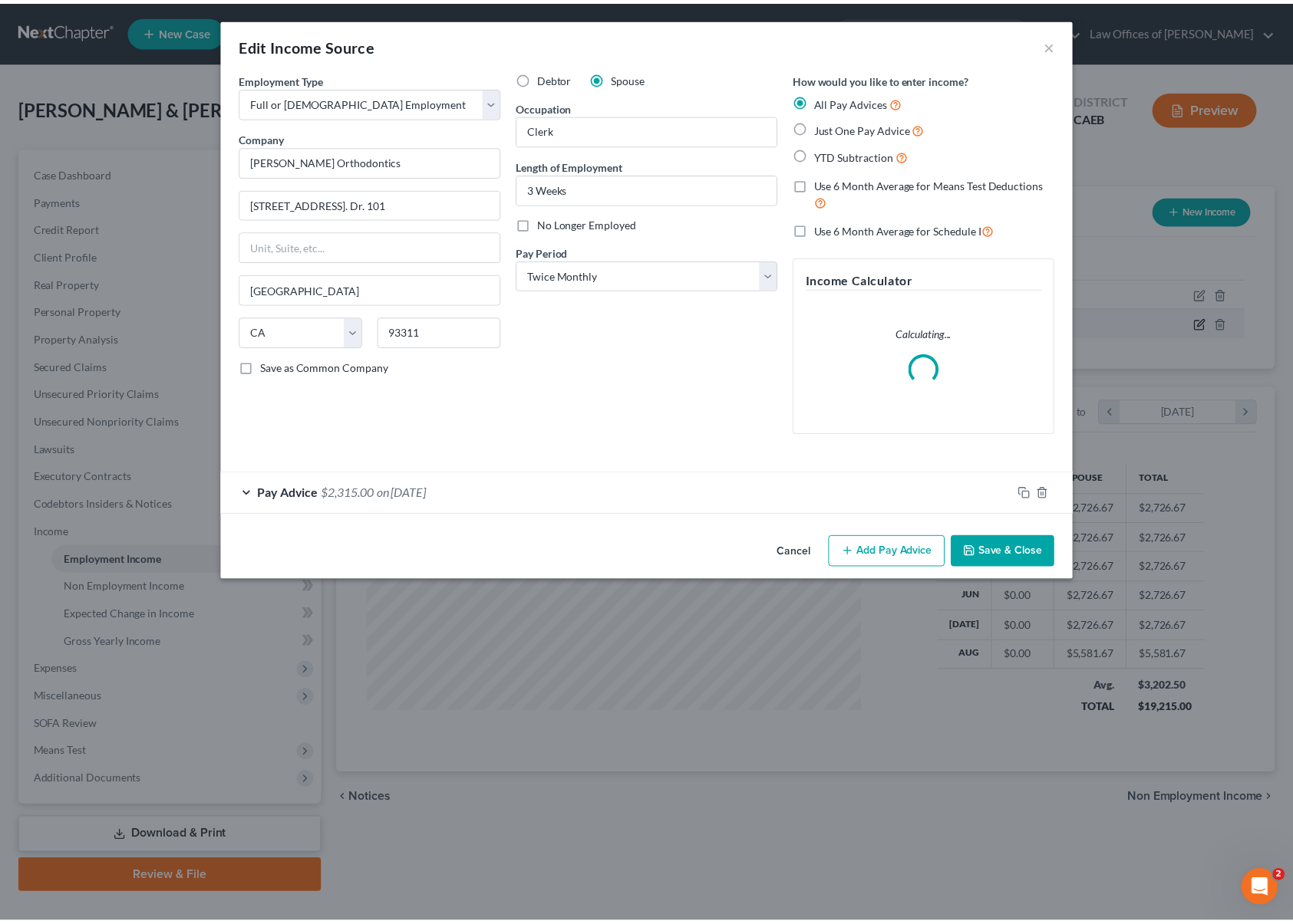
scroll to position [274, 534]
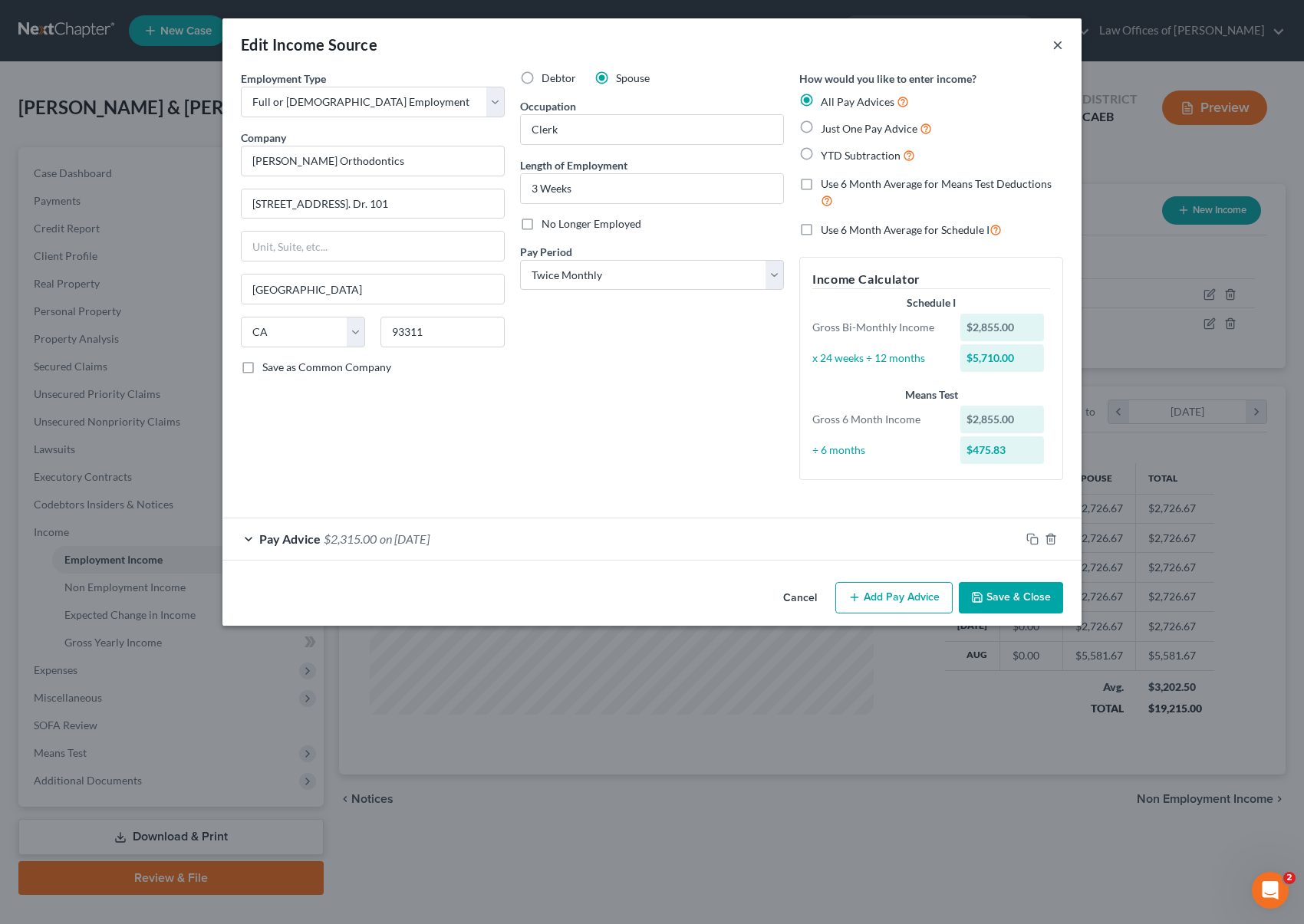
click at [1056, 47] on button "×" at bounding box center [1057, 44] width 11 height 18
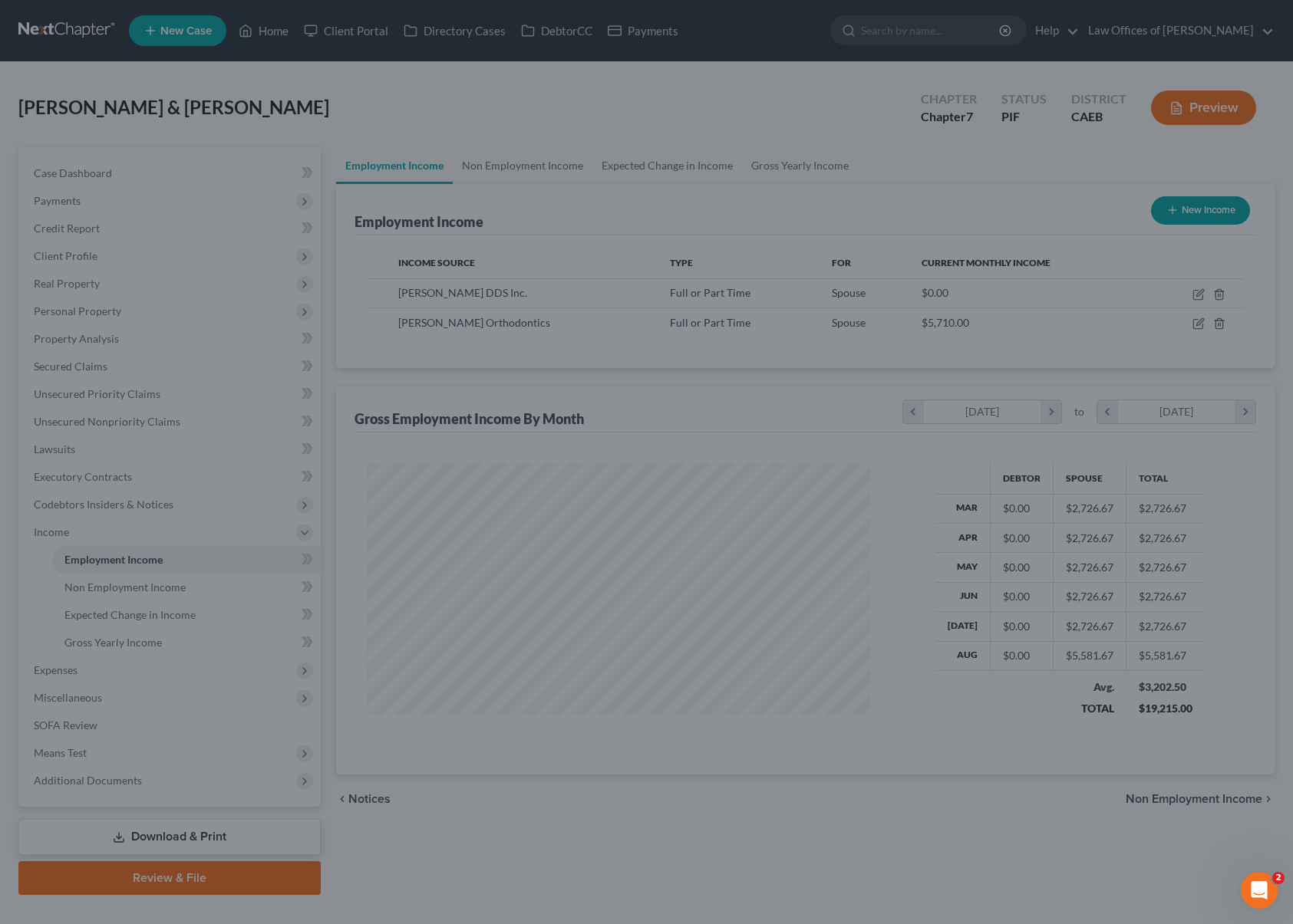
scroll to position [766741, 766715]
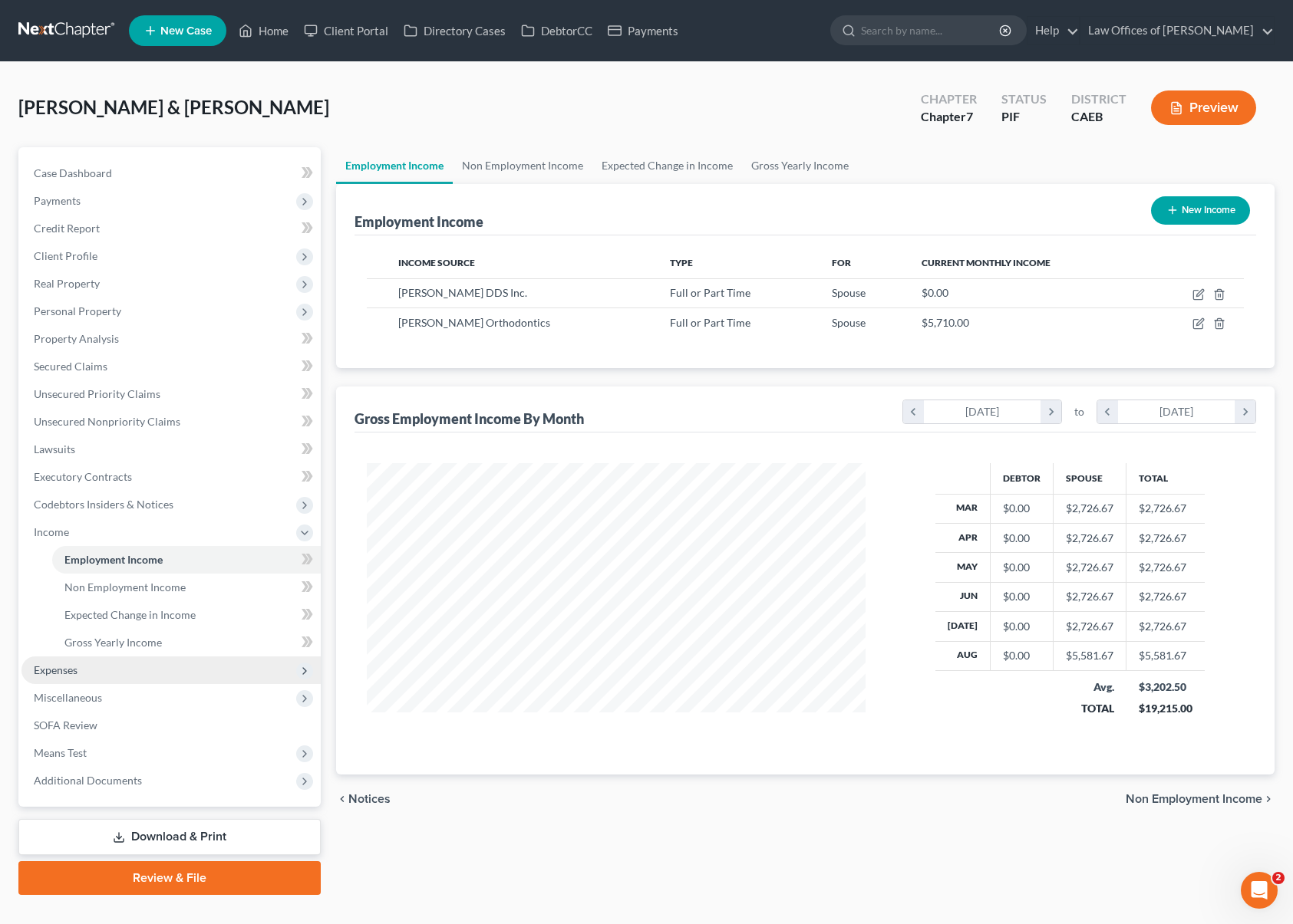
click at [109, 673] on span "Expenses" at bounding box center [170, 671] width 299 height 28
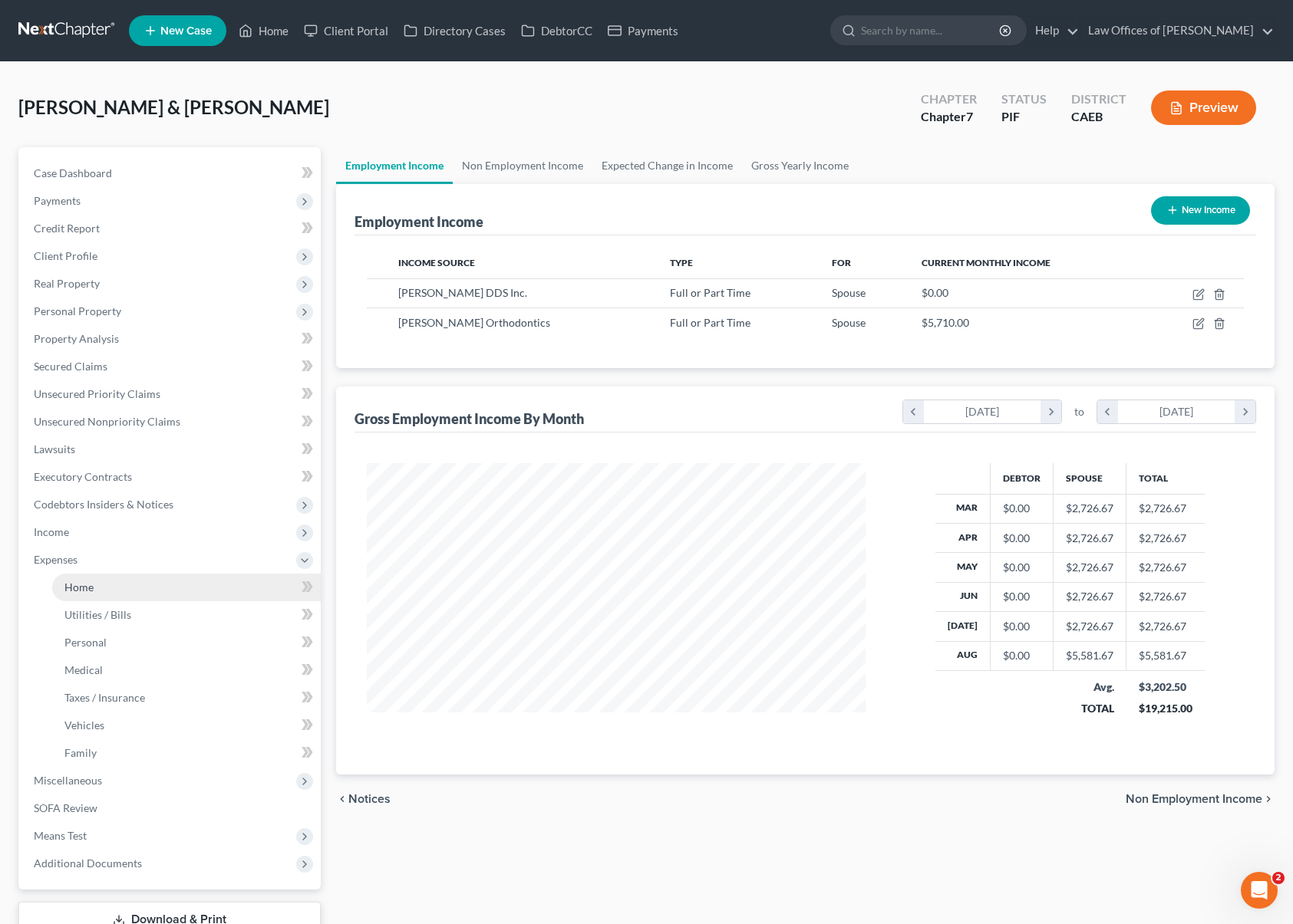
click at [126, 587] on link "Home" at bounding box center [187, 587] width 269 height 28
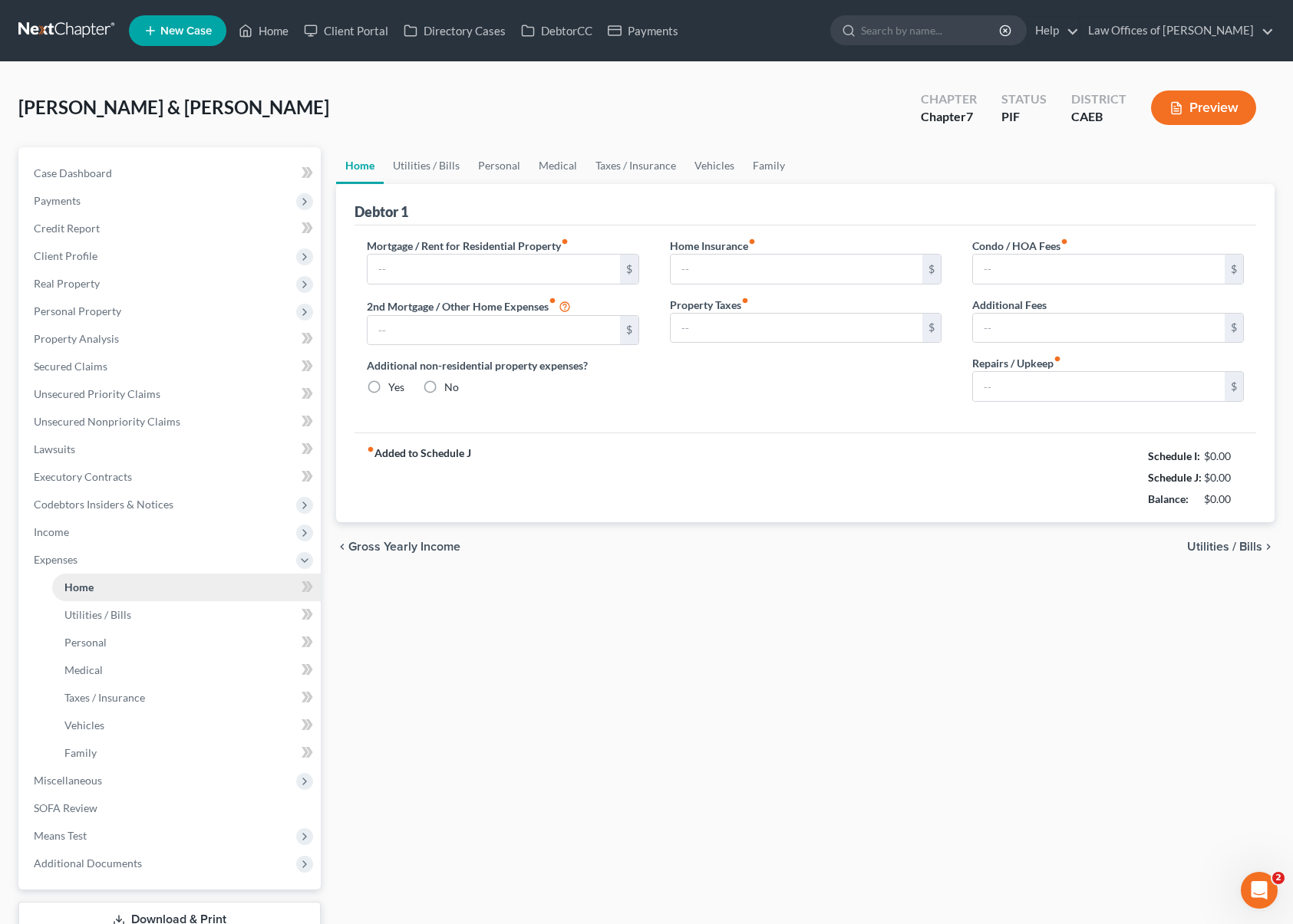
type input "1,800.00"
type input "0.00"
radio input "true"
type input "0.00"
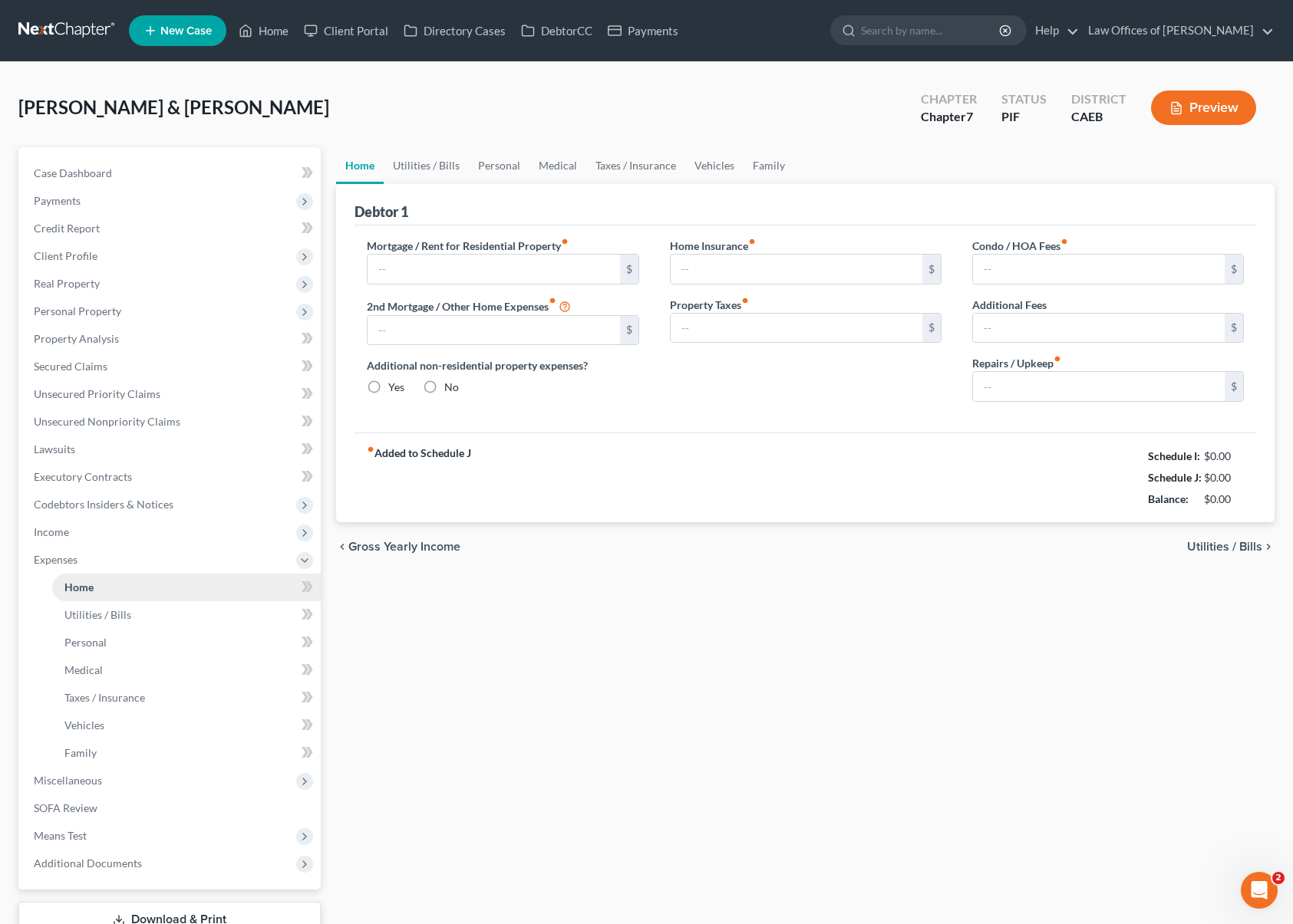
type input "0.00"
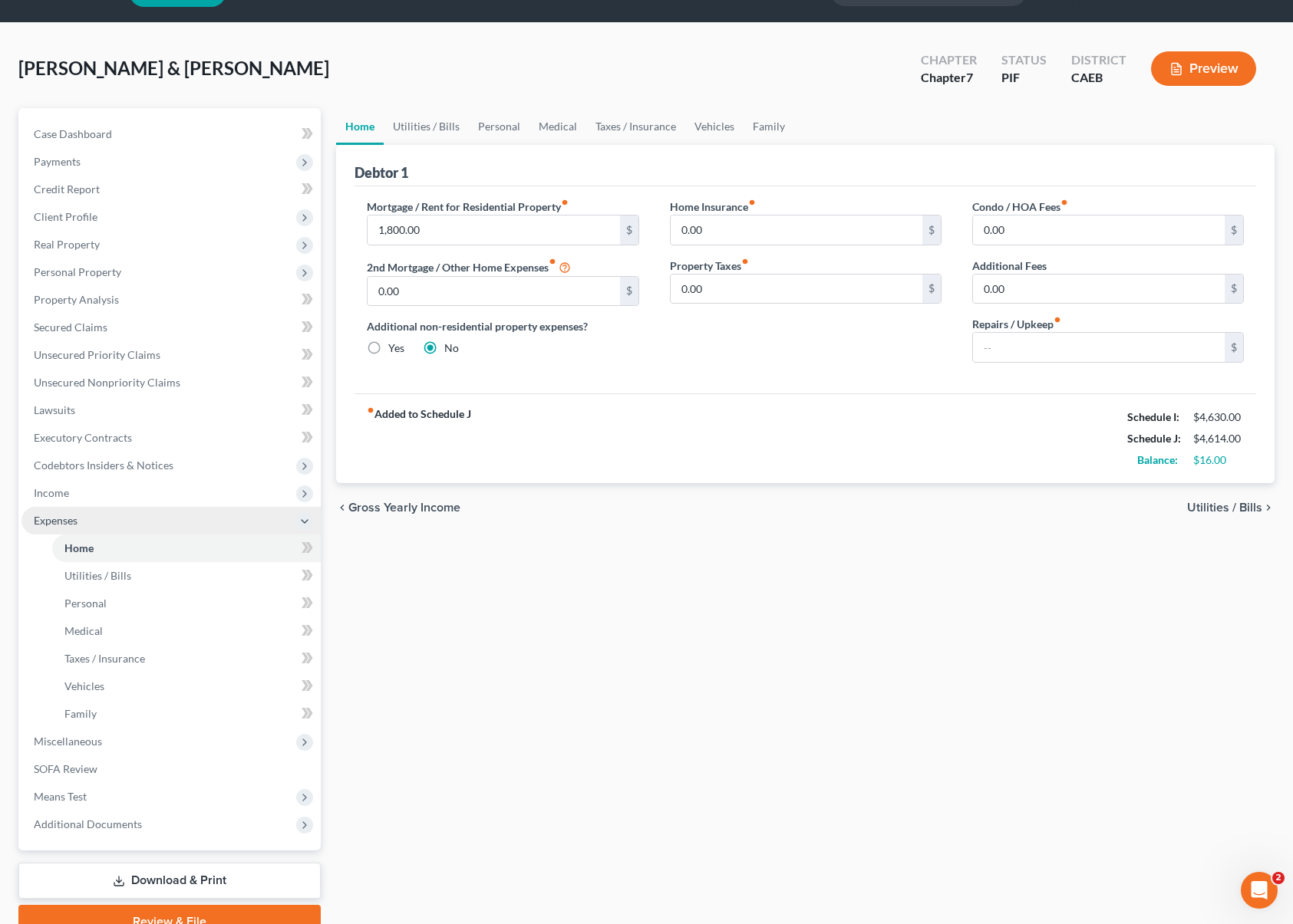
scroll to position [41, 0]
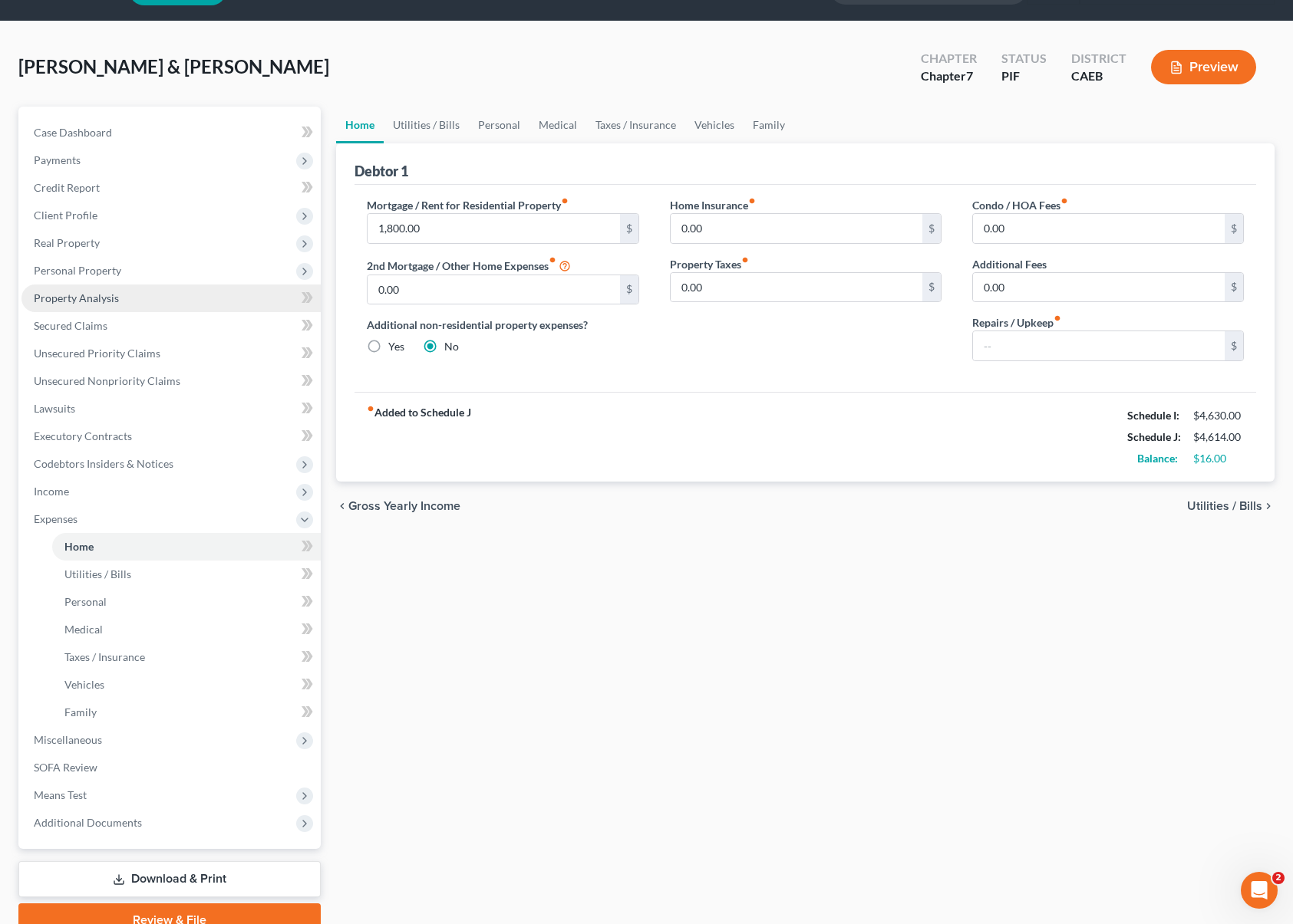
click at [140, 301] on link "Property Analysis" at bounding box center [170, 298] width 299 height 28
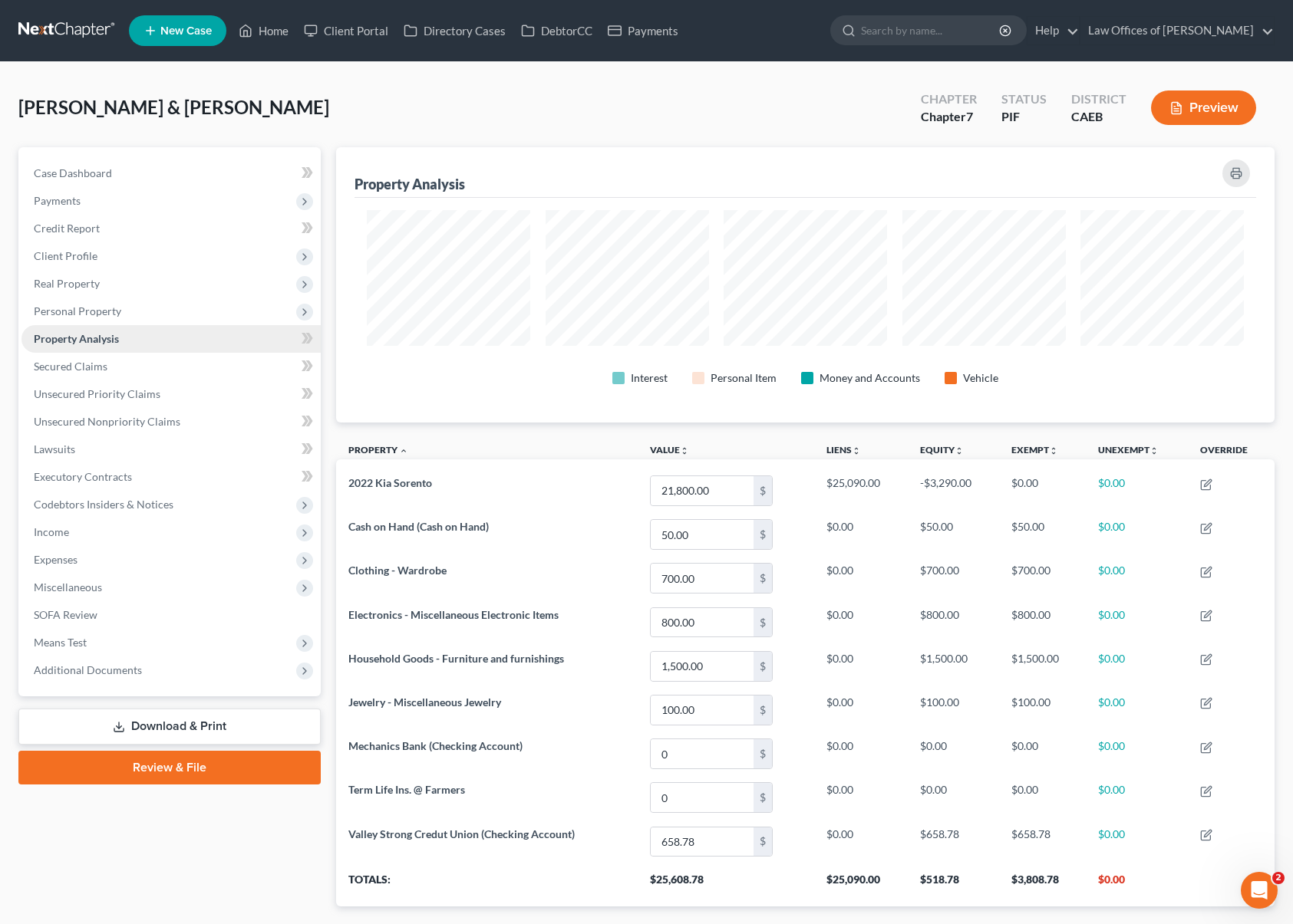
click at [157, 342] on link "Property Analysis" at bounding box center [170, 339] width 299 height 28
click at [155, 310] on span "Personal Property" at bounding box center [170, 311] width 299 height 28
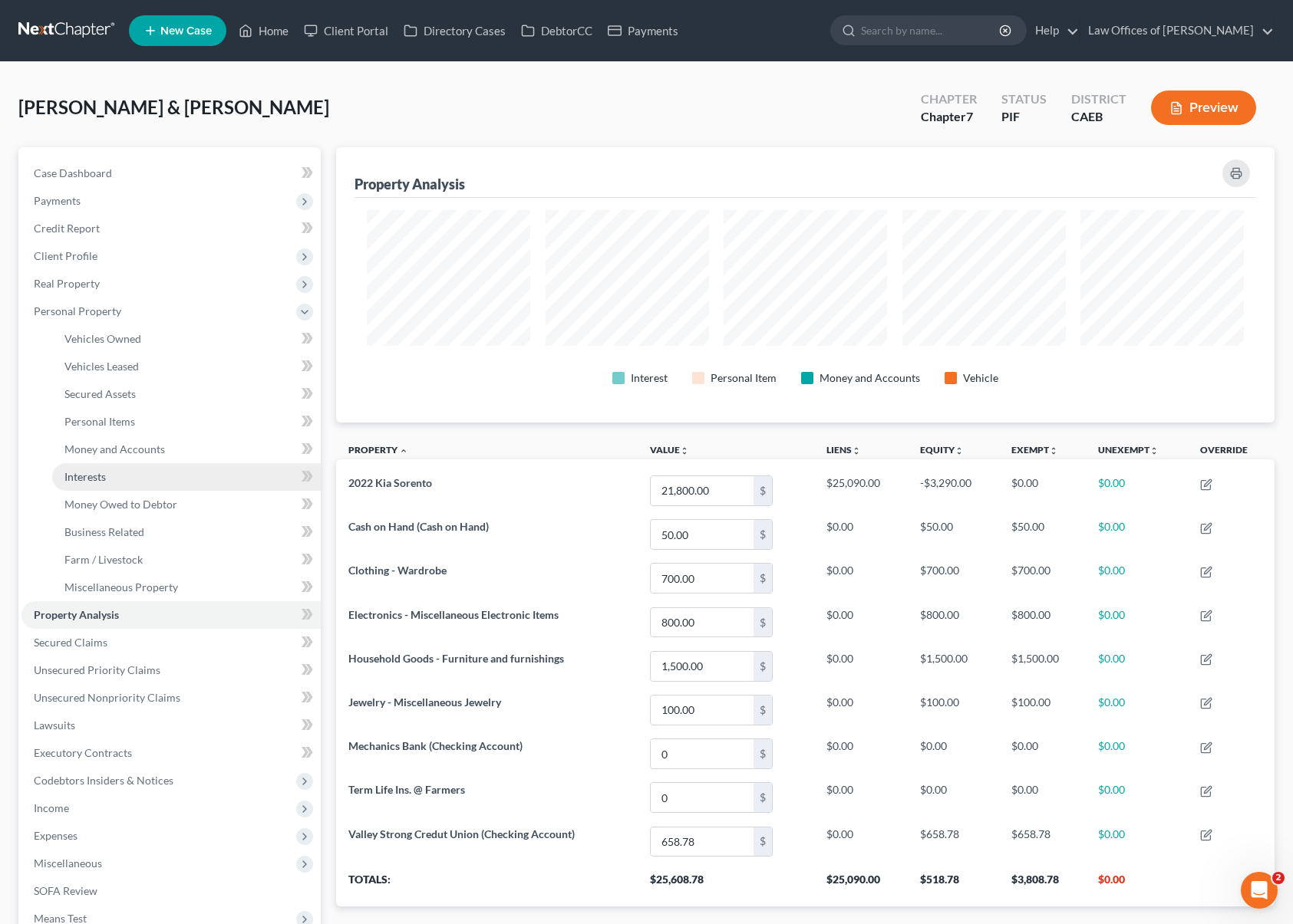
click at [125, 480] on link "Interests" at bounding box center [187, 478] width 269 height 28
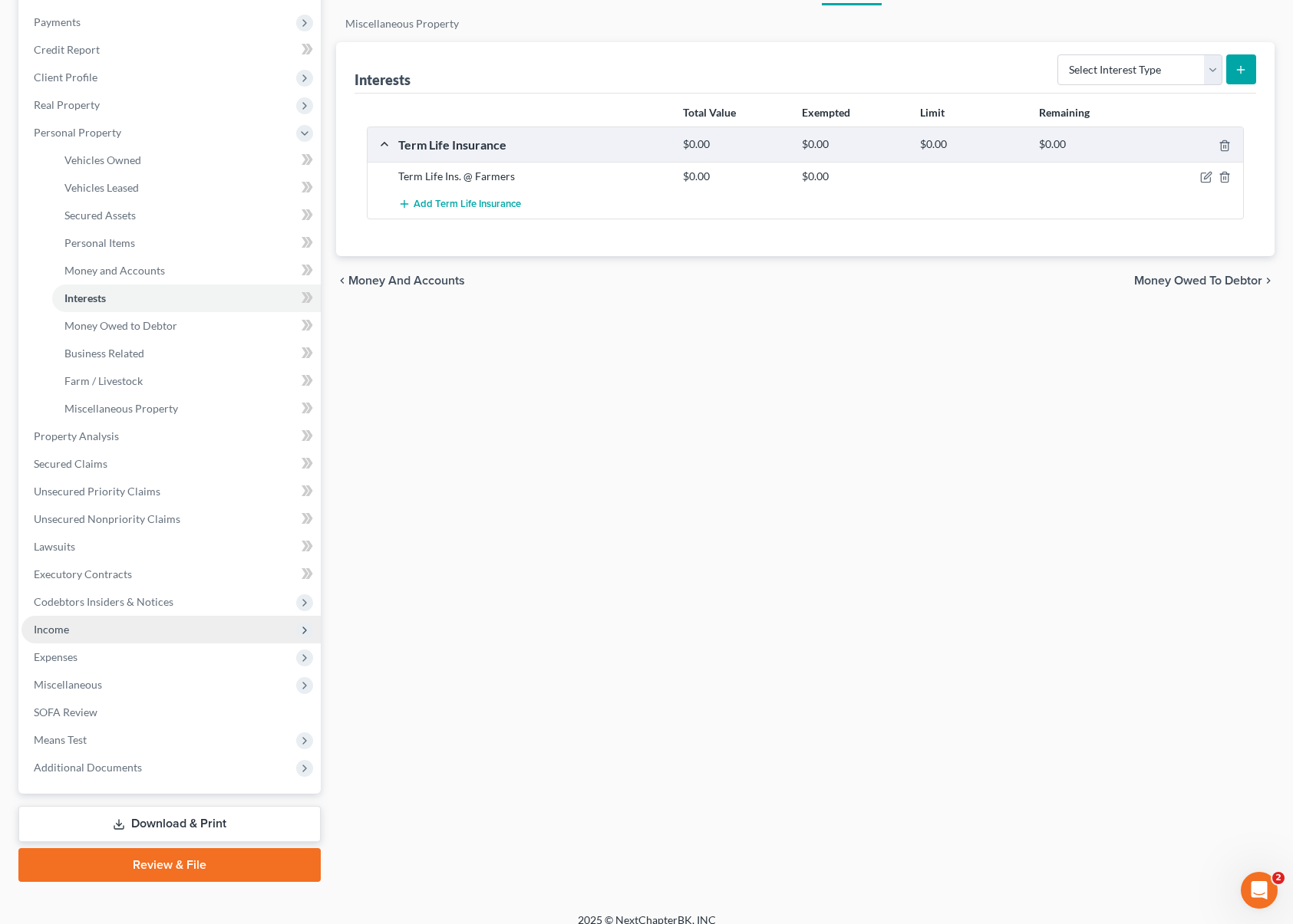
scroll to position [193, 0]
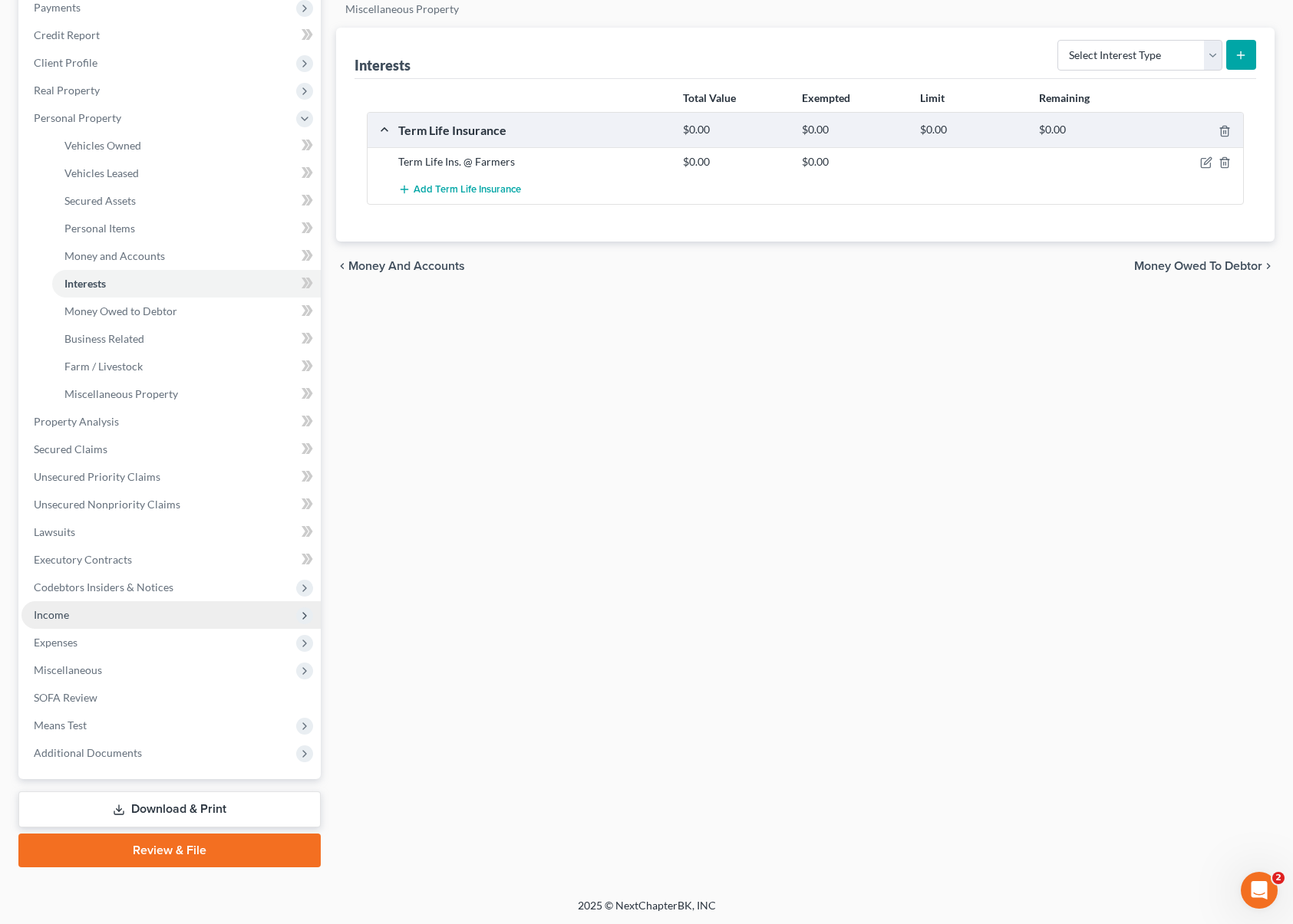
click at [99, 618] on span "Income" at bounding box center [170, 615] width 299 height 28
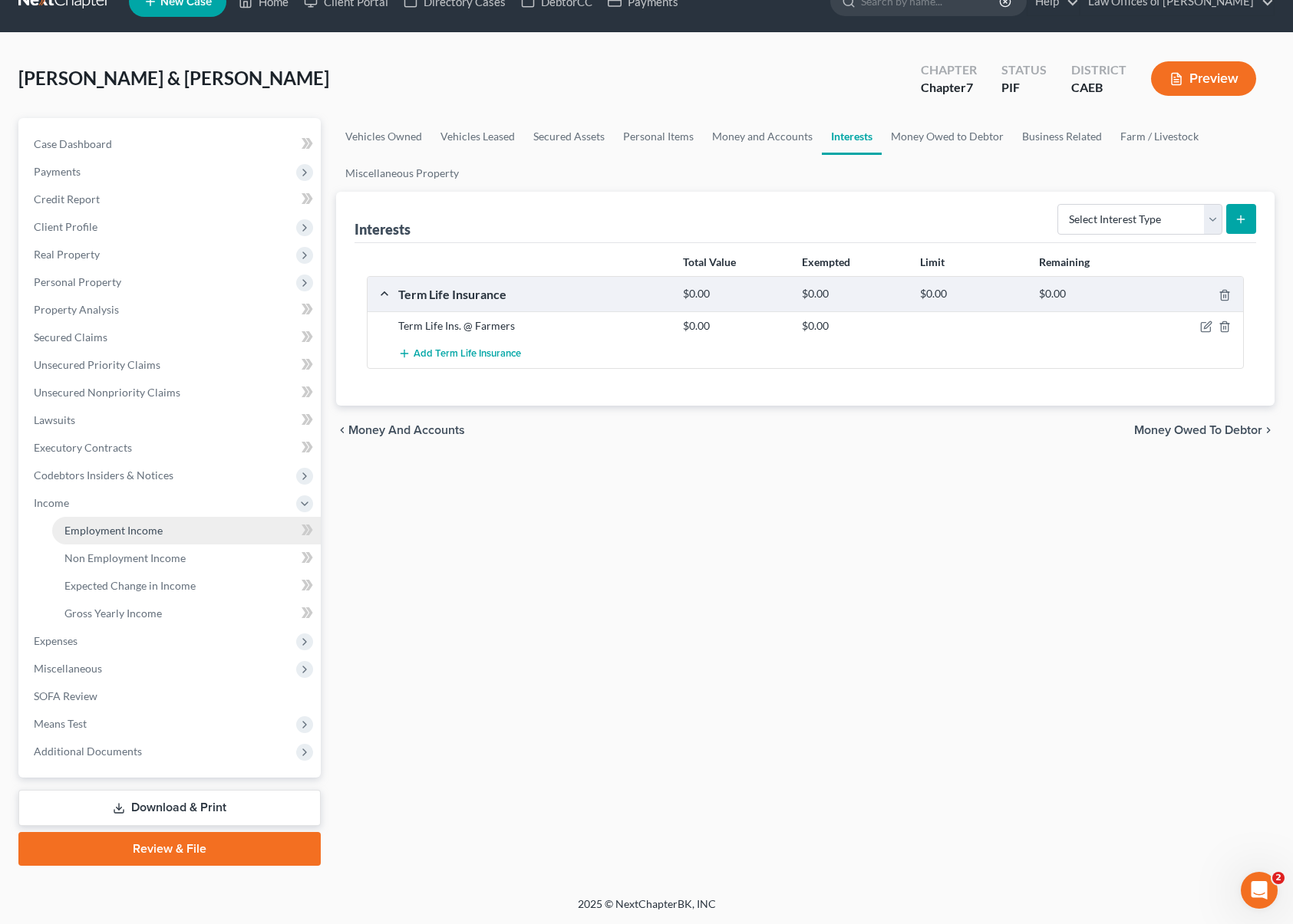
scroll to position [28, 0]
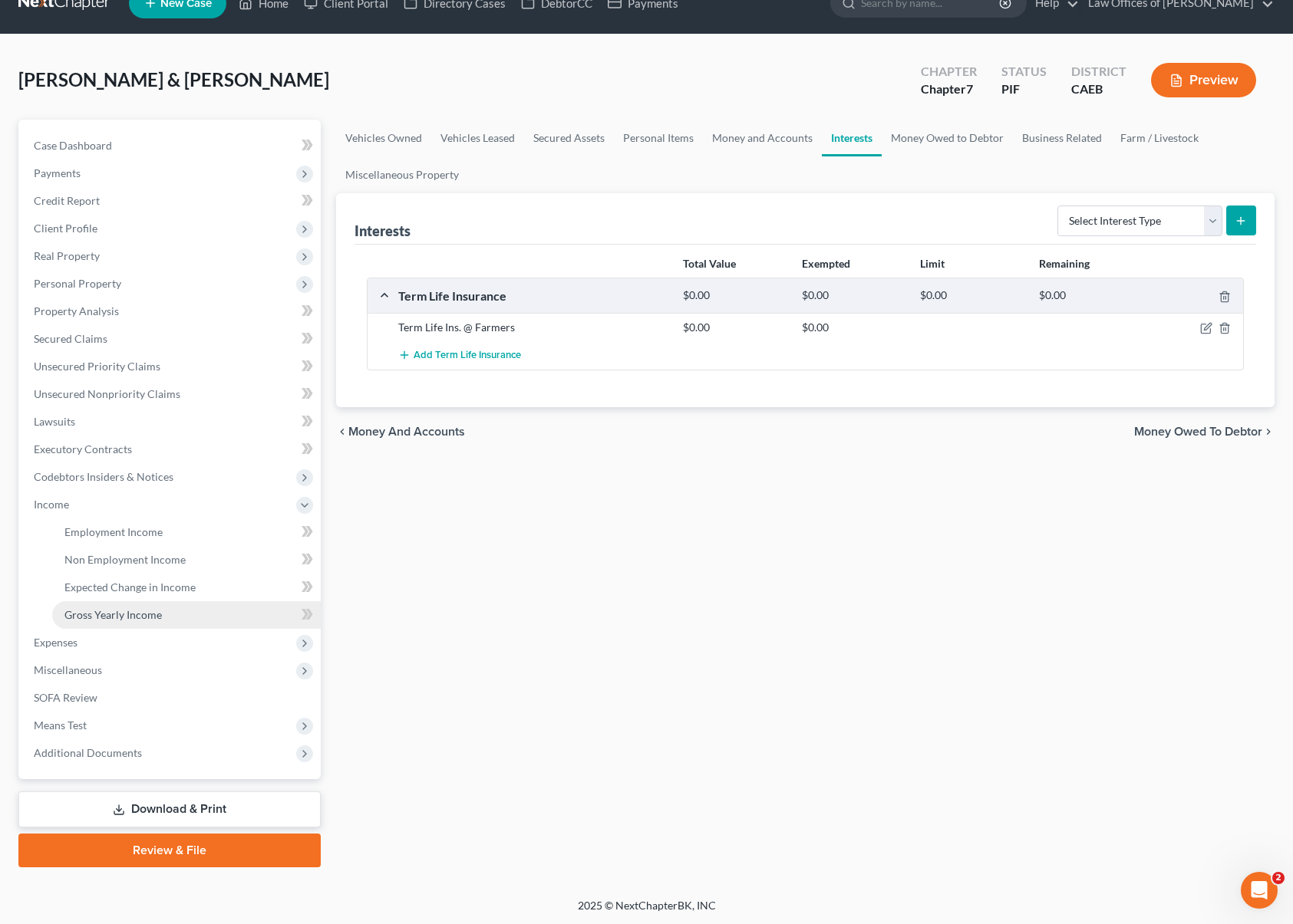
click at [179, 618] on link "Gross Yearly Income" at bounding box center [187, 615] width 269 height 28
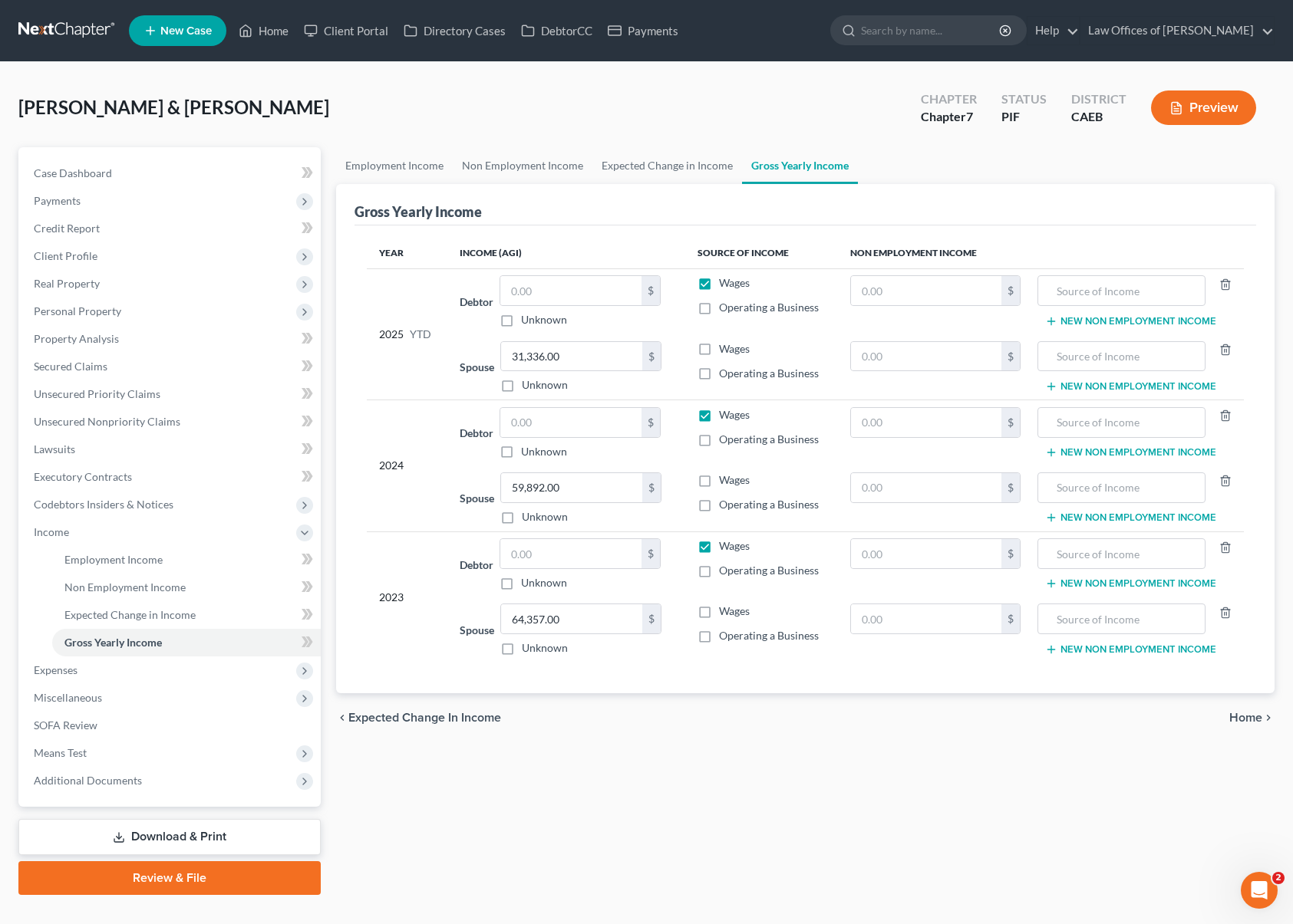
click at [719, 285] on label "Wages" at bounding box center [733, 283] width 30 height 16
click at [725, 285] on input "Wages" at bounding box center [730, 280] width 10 height 10
checkbox input "false"
click at [719, 353] on label "Wages" at bounding box center [733, 349] width 30 height 16
click at [725, 351] on input "Wages" at bounding box center [730, 346] width 10 height 10
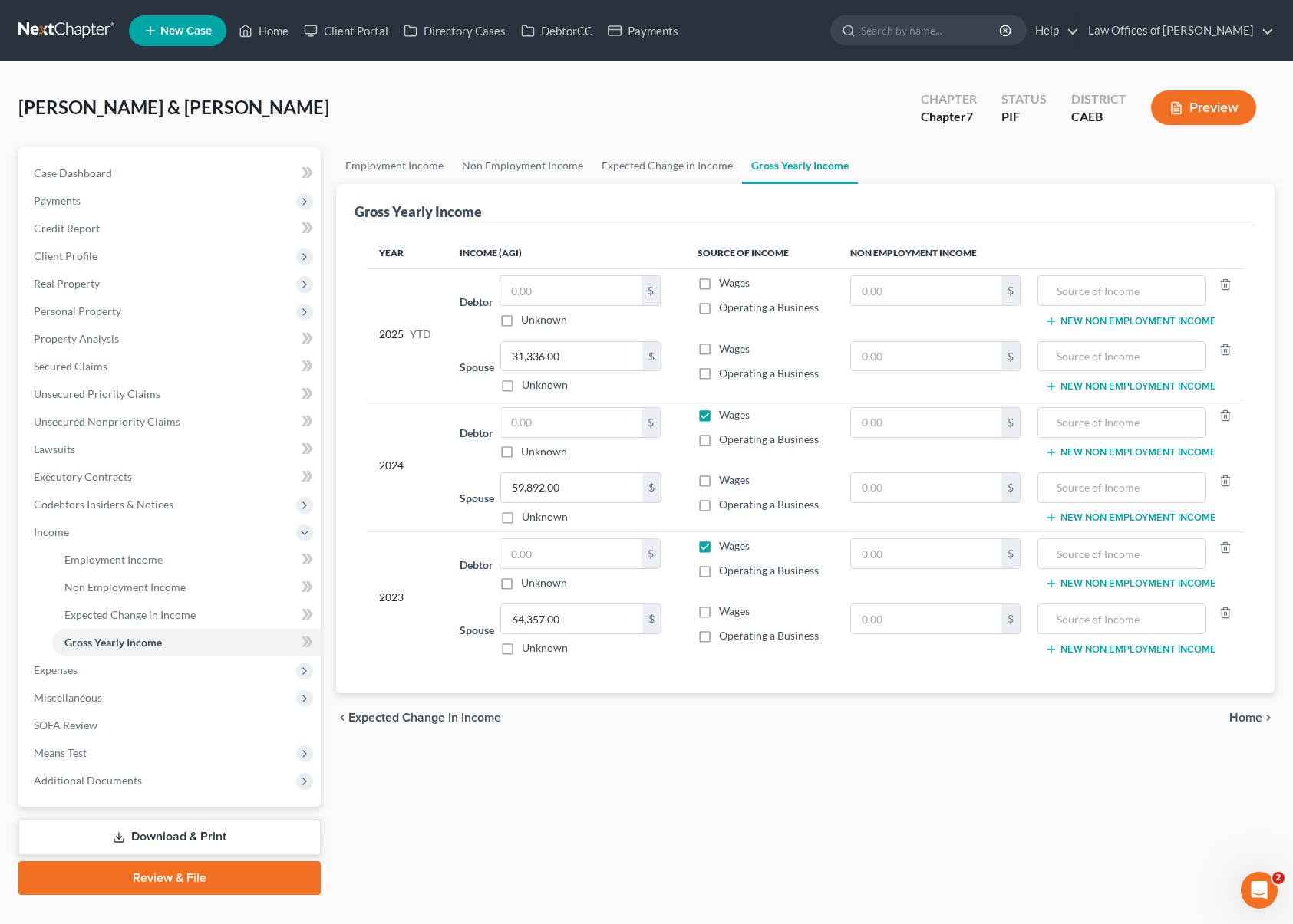
checkbox input "true"
click at [719, 414] on label "Wages" at bounding box center [733, 414] width 30 height 16
click at [725, 414] on input "Wages" at bounding box center [730, 412] width 10 height 10
checkbox input "false"
click at [719, 484] on label "Wages" at bounding box center [733, 480] width 30 height 16
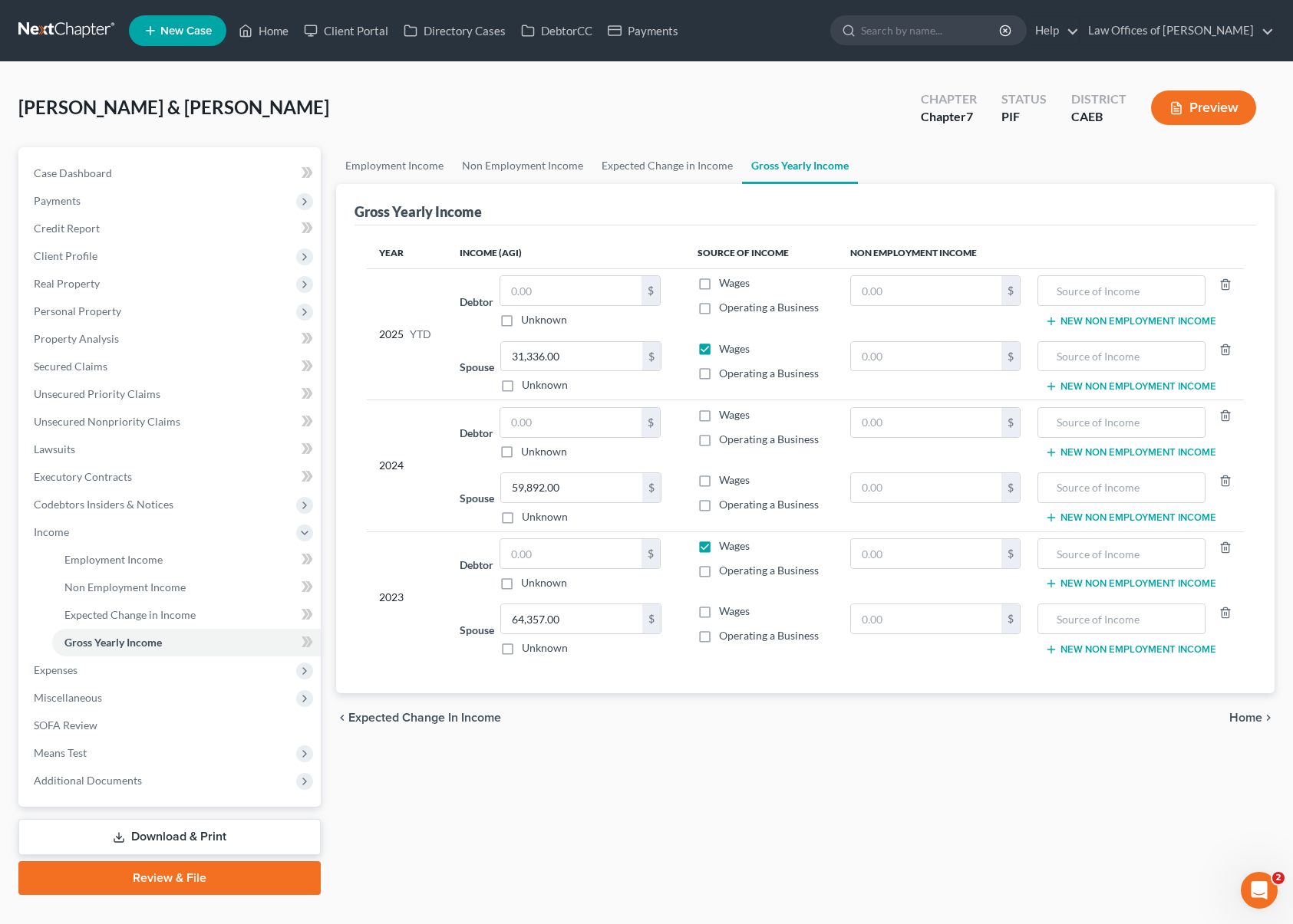
click at [725, 482] on input "Wages" at bounding box center [730, 478] width 10 height 10
checkbox input "true"
click at [719, 546] on label "Wages" at bounding box center [733, 546] width 30 height 16
click at [725, 546] on input "Wages" at bounding box center [730, 543] width 10 height 10
checkbox input "false"
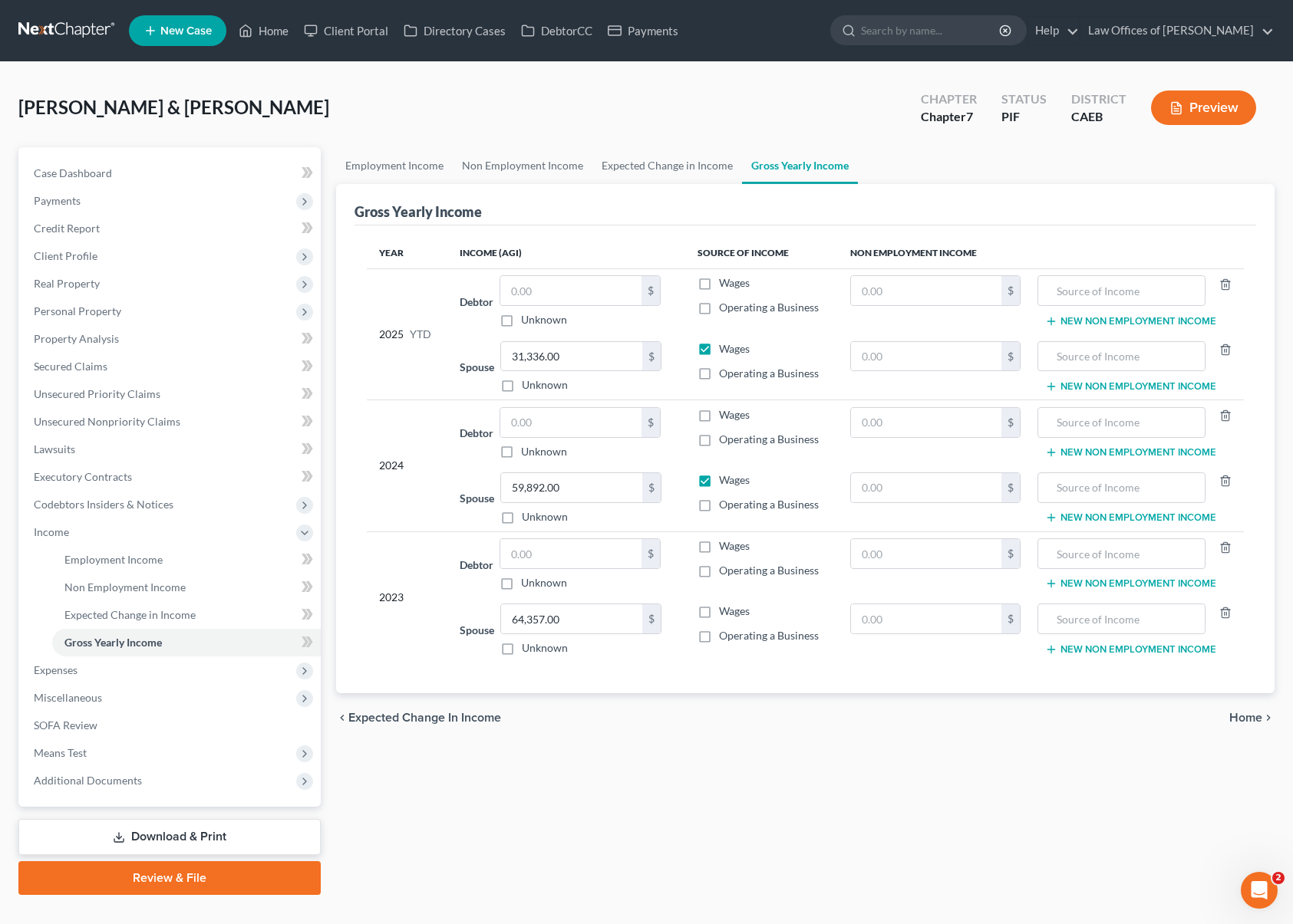
click at [719, 614] on label "Wages" at bounding box center [733, 611] width 30 height 16
click at [725, 614] on input "Wages" at bounding box center [730, 609] width 10 height 10
checkbox input "true"
click at [194, 836] on link "Download & Print" at bounding box center [169, 837] width 302 height 36
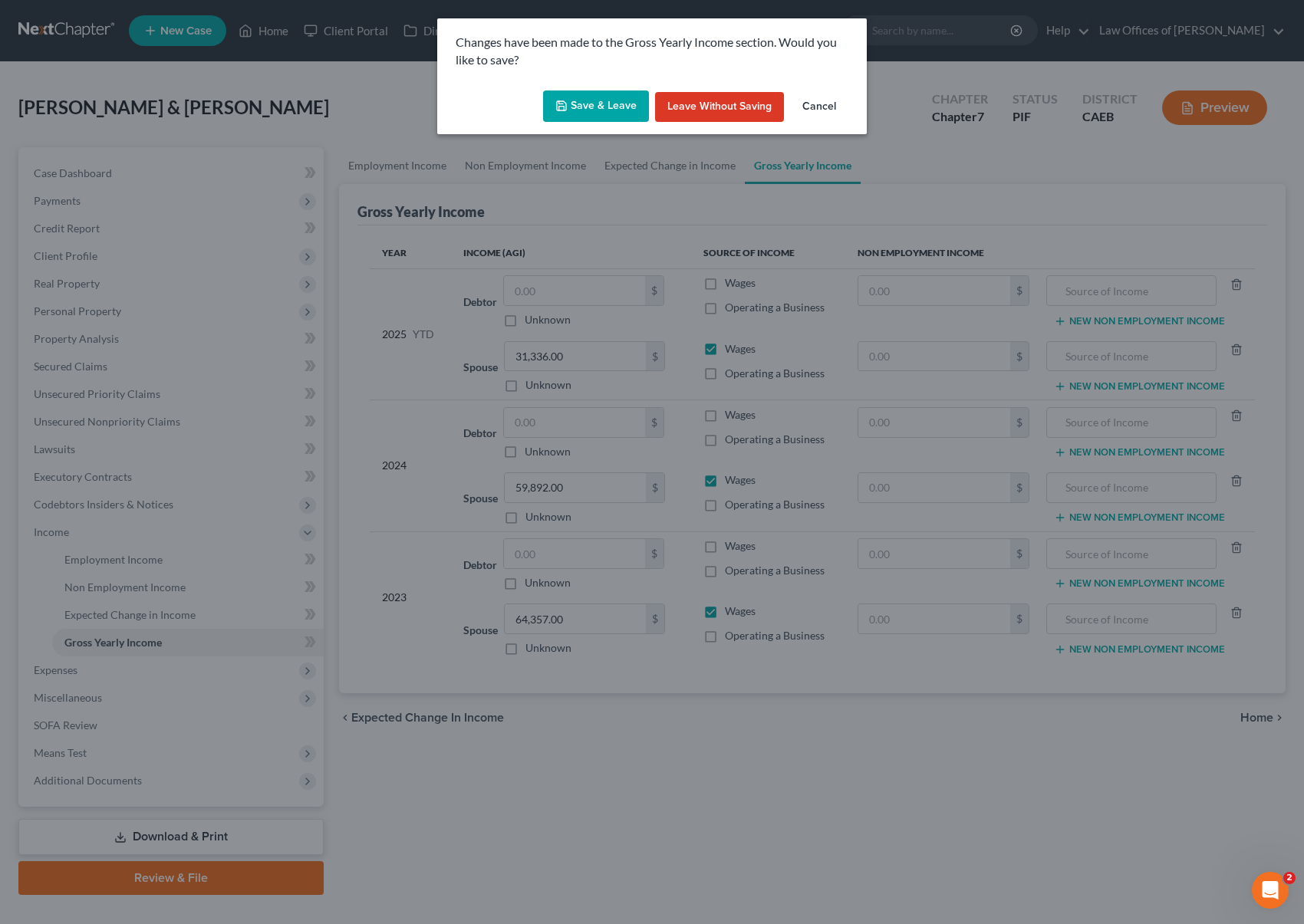
click at [596, 101] on button "Save & Leave" at bounding box center [595, 106] width 106 height 32
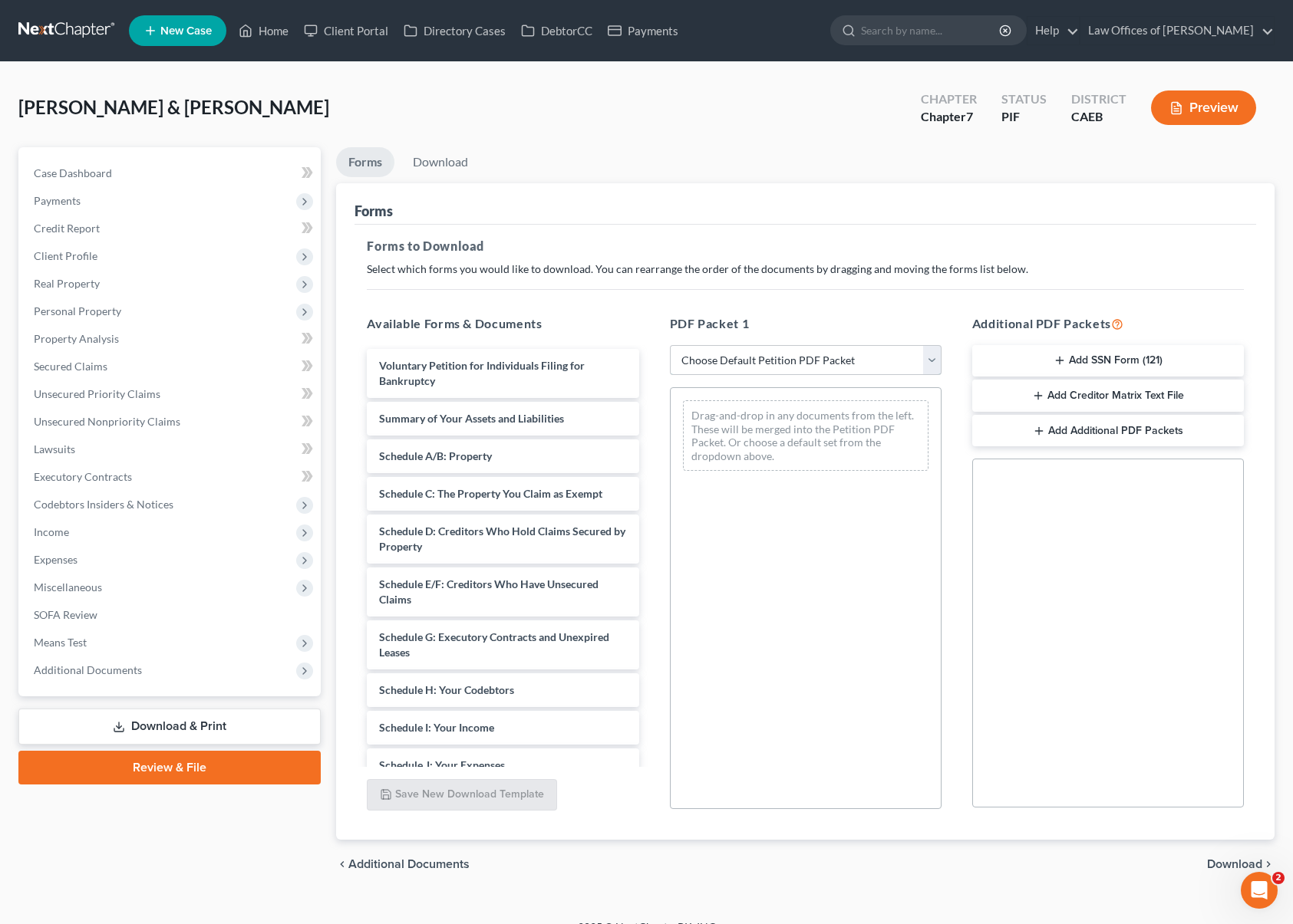
click at [931, 359] on select "Choose Default Petition PDF Packet Complete Bankruptcy Petition (all forms and …" at bounding box center [805, 360] width 271 height 30
select select "4"
click at [669, 345] on select "Choose Default Petition PDF Packet Complete Bankruptcy Petition (all forms and …" at bounding box center [805, 360] width 271 height 30
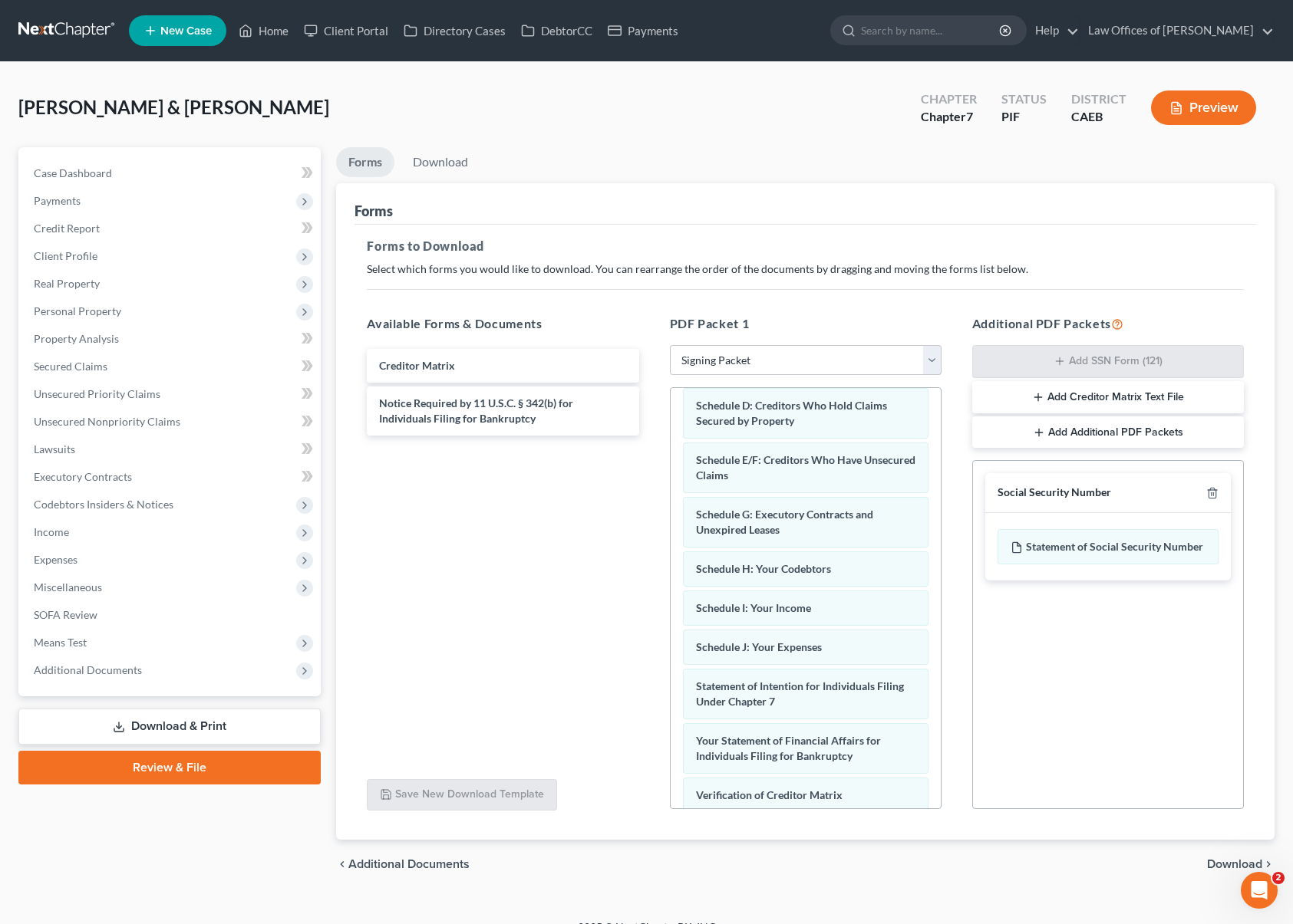
scroll to position [227, 0]
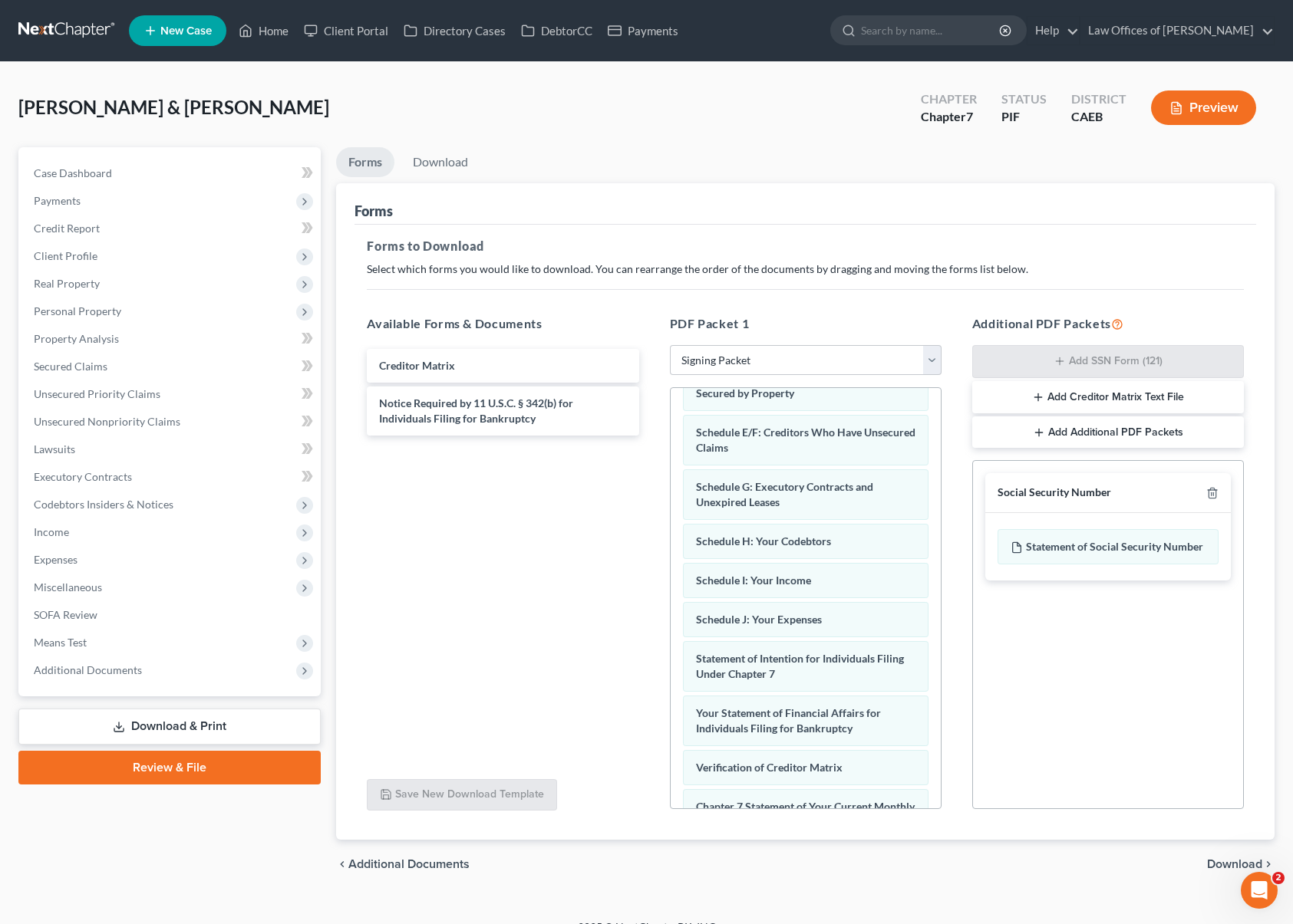
click at [1236, 863] on span "Download" at bounding box center [1234, 864] width 55 height 12
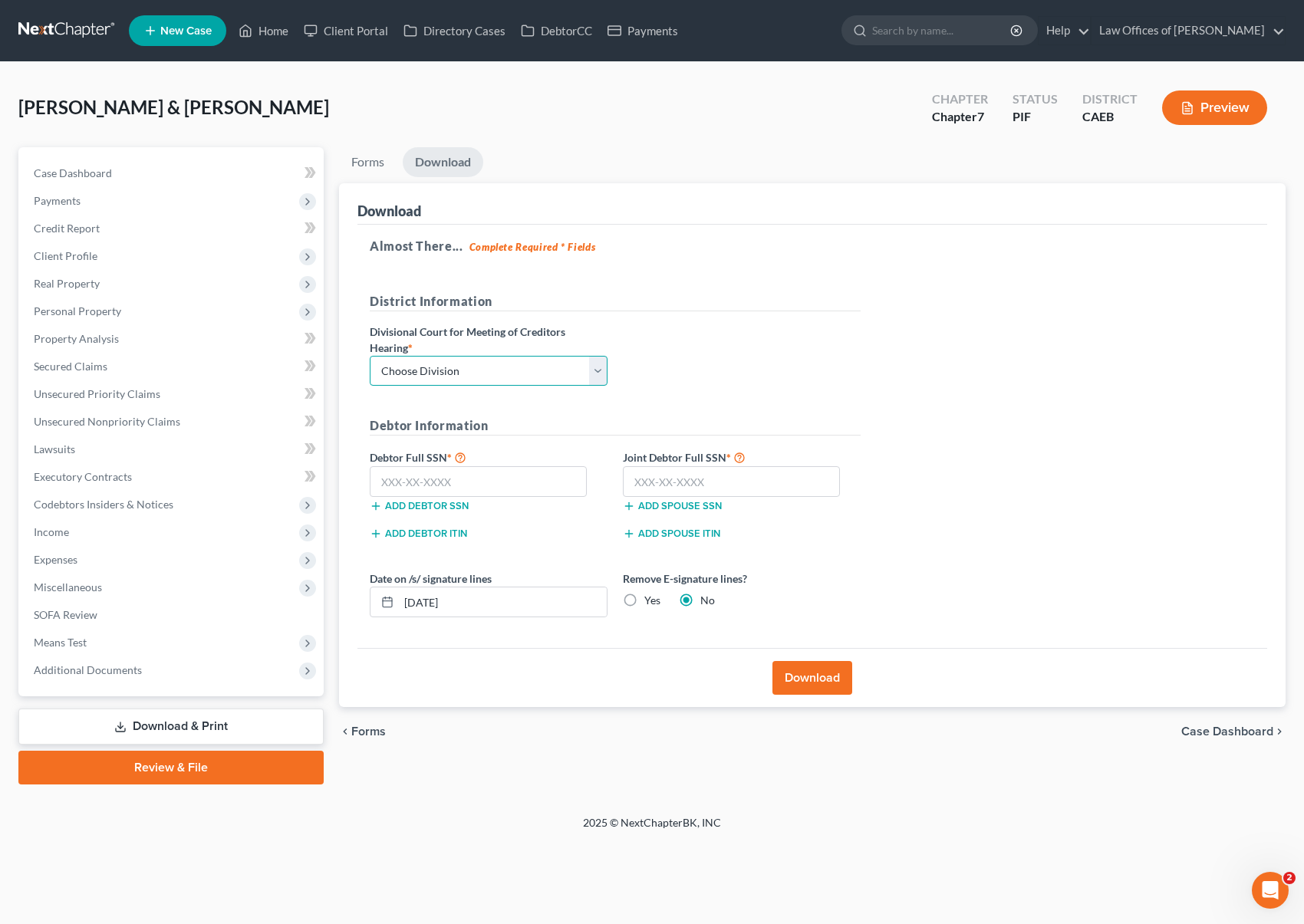
click at [595, 375] on select "Choose Division Fresno Modesto Sacramento" at bounding box center [488, 370] width 238 height 30
select select "0"
click at [369, 356] on select "Choose Division Fresno Modesto Sacramento" at bounding box center [488, 370] width 238 height 30
click at [478, 484] on input "text" at bounding box center [478, 481] width 217 height 30
type input "111-11-1111"
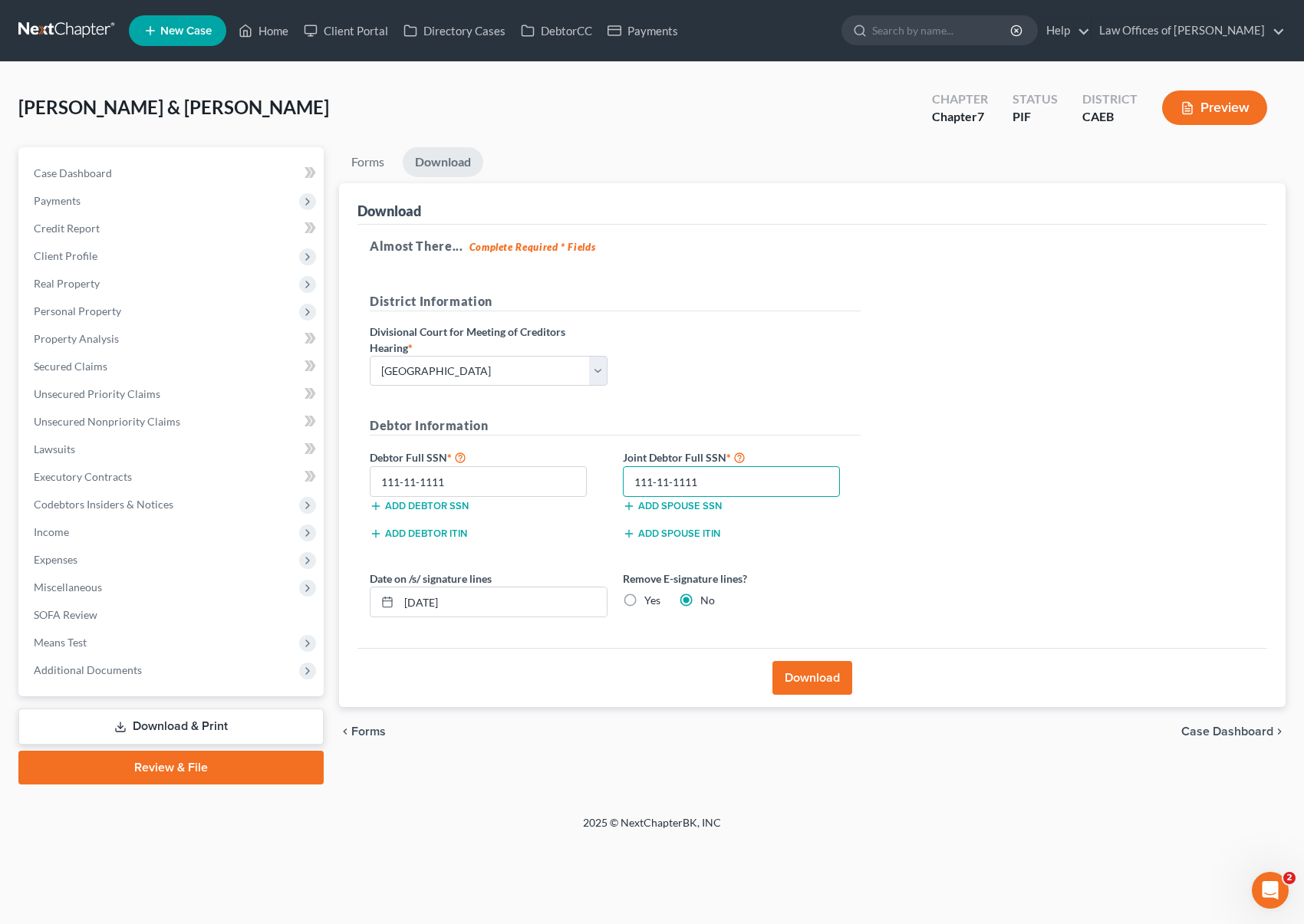
type input "111-11-1111"
click at [783, 682] on button "Download" at bounding box center [812, 677] width 79 height 34
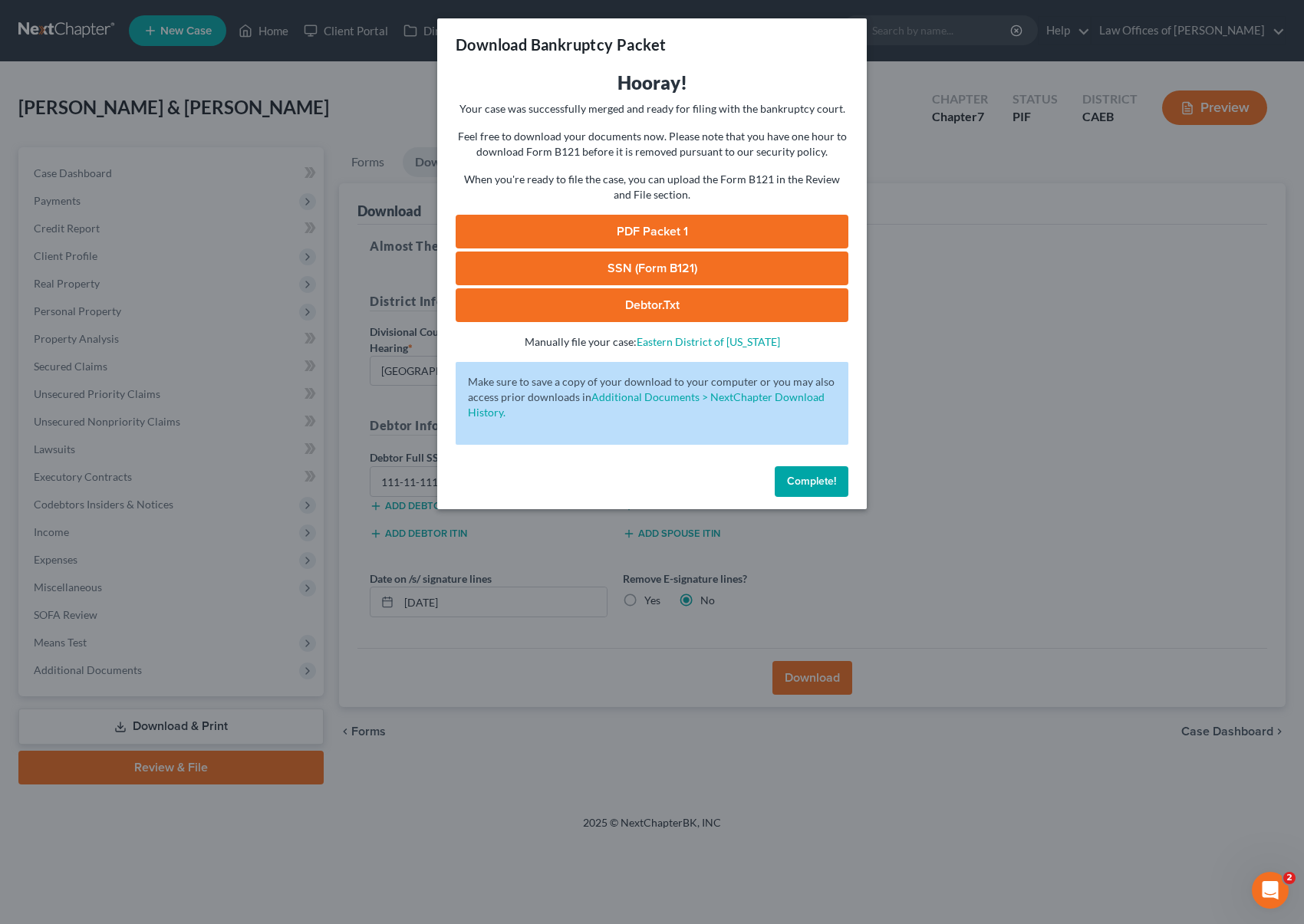
click at [663, 225] on link "PDF Packet 1" at bounding box center [651, 231] width 392 height 34
click at [810, 484] on span "Complete!" at bounding box center [812, 482] width 49 height 13
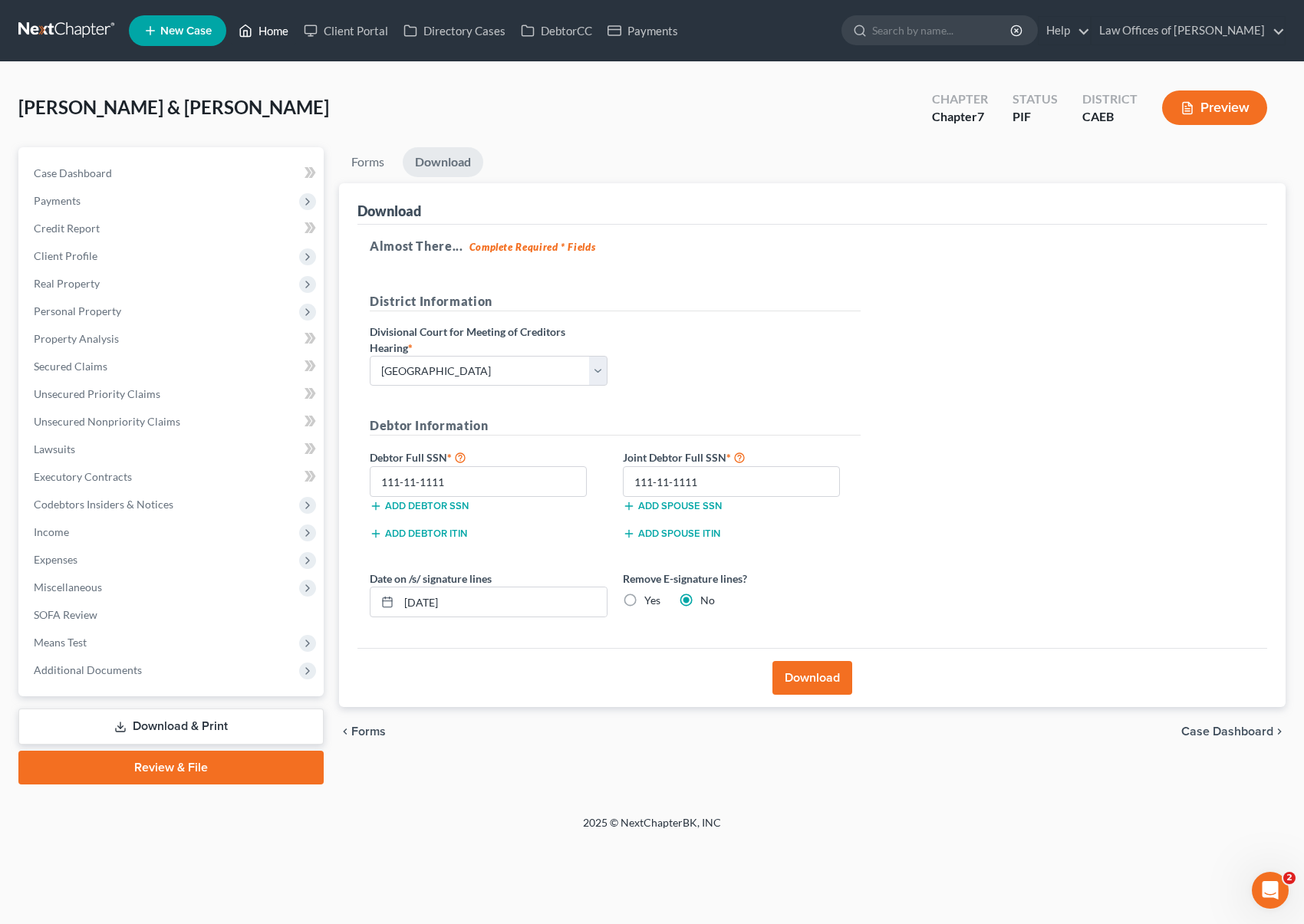
click at [273, 30] on link "Home" at bounding box center [264, 31] width 66 height 28
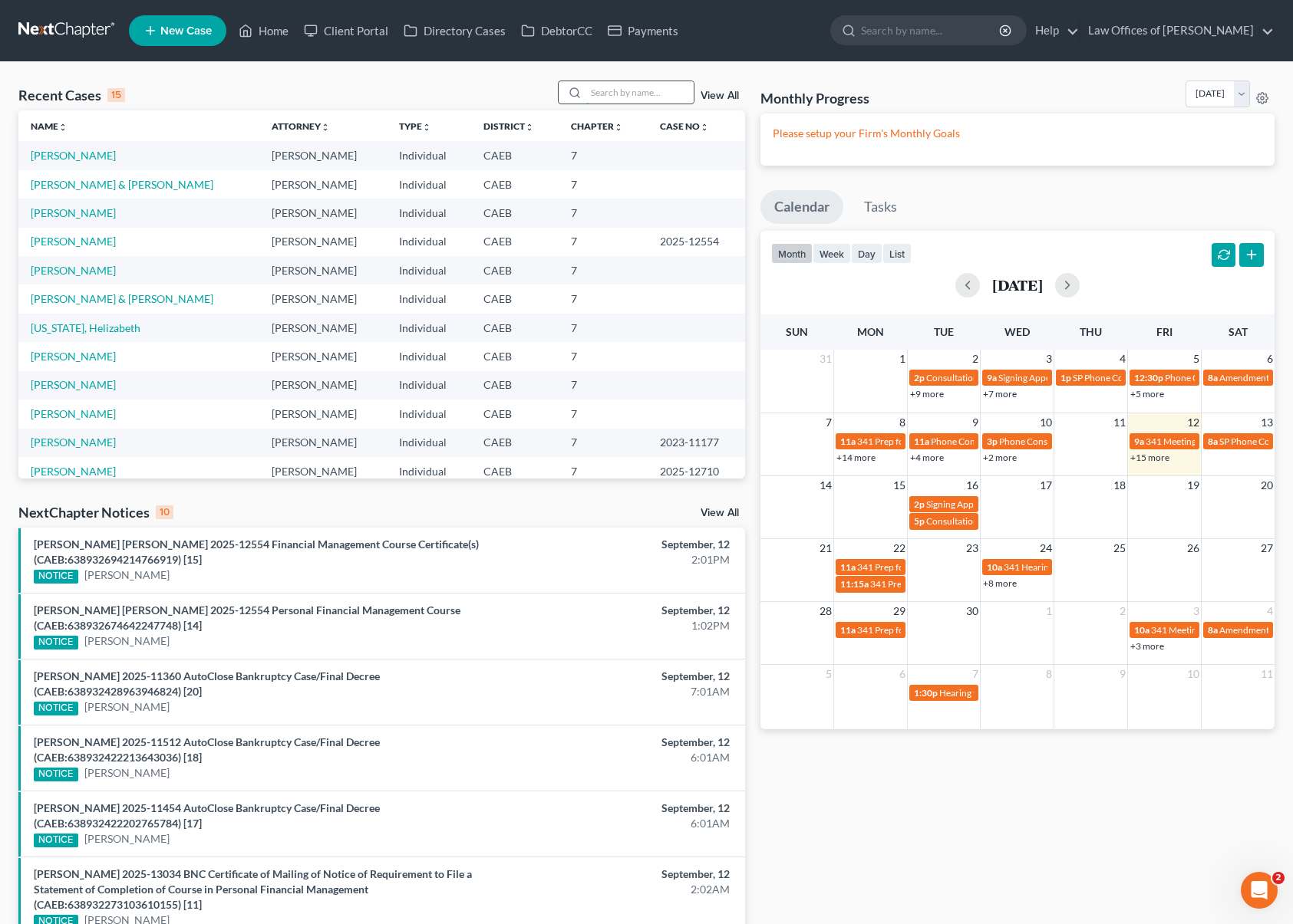
click at [620, 94] on input "search" at bounding box center [639, 92] width 107 height 22
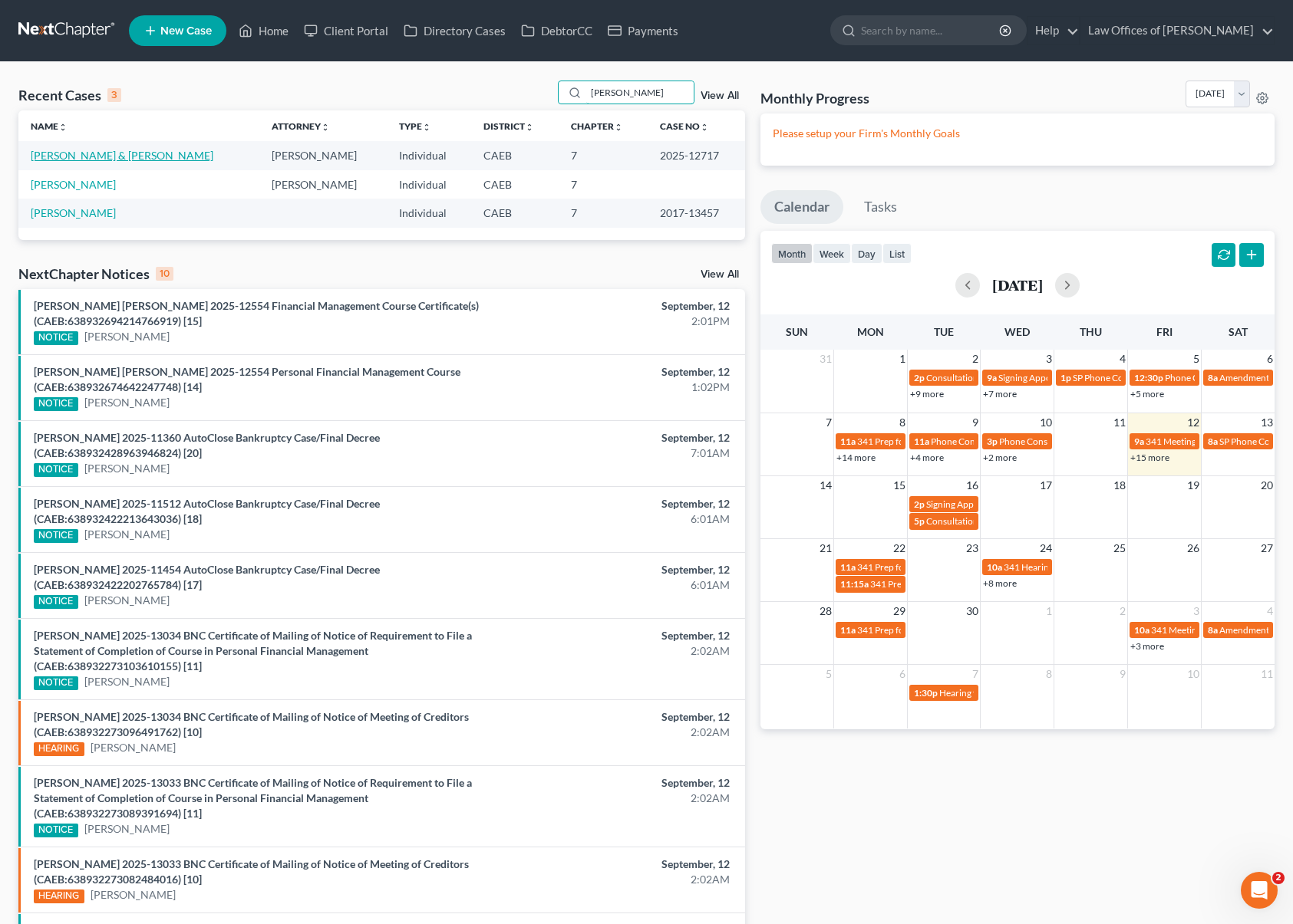
type input "Godinez"
click at [213, 160] on link "Godinez-Solano, Eliot & Basurto-Godinez, Cecilia" at bounding box center [121, 156] width 183 height 13
select select "6"
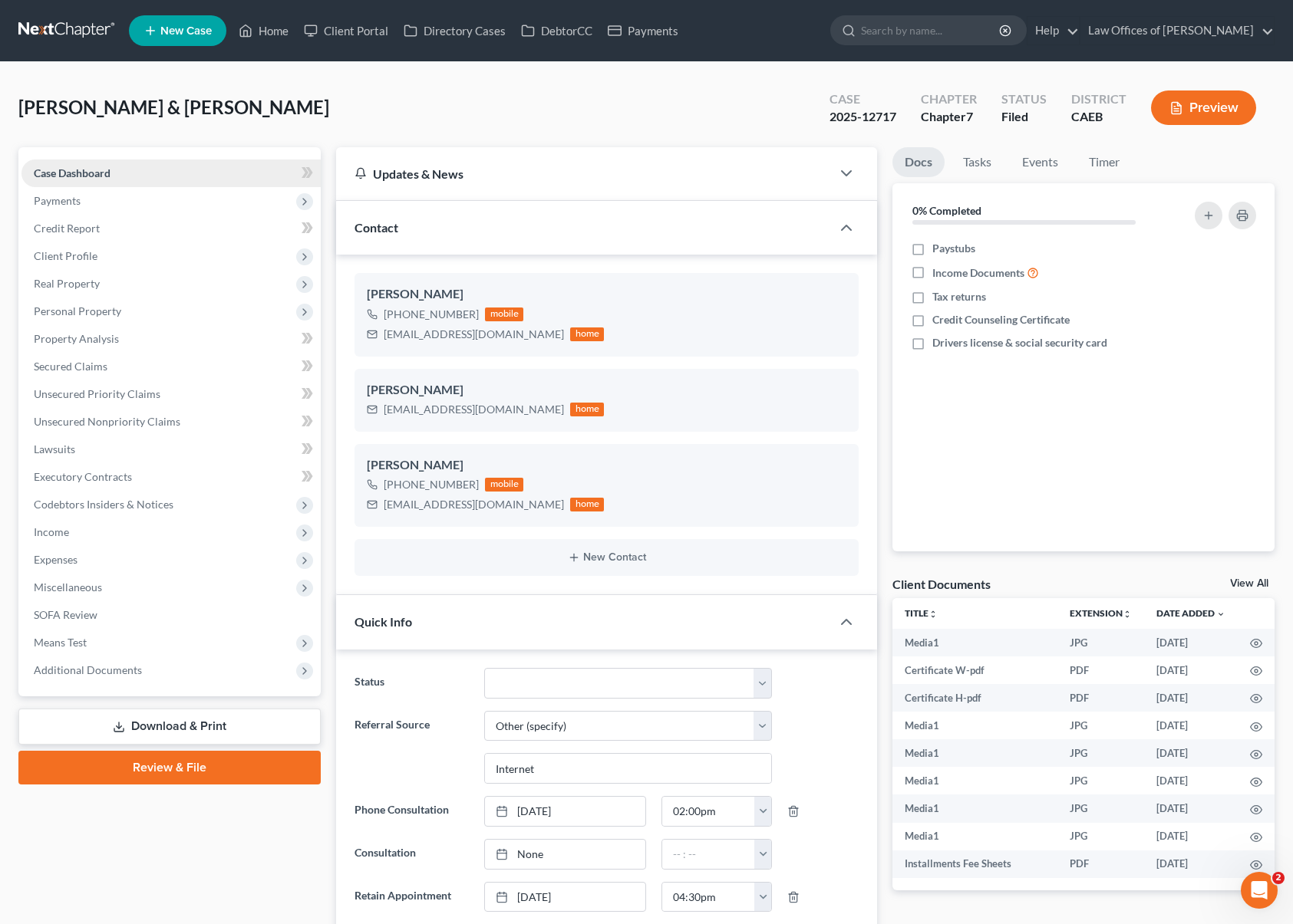
scroll to position [8518, 0]
click at [113, 537] on span "Income" at bounding box center [170, 532] width 299 height 28
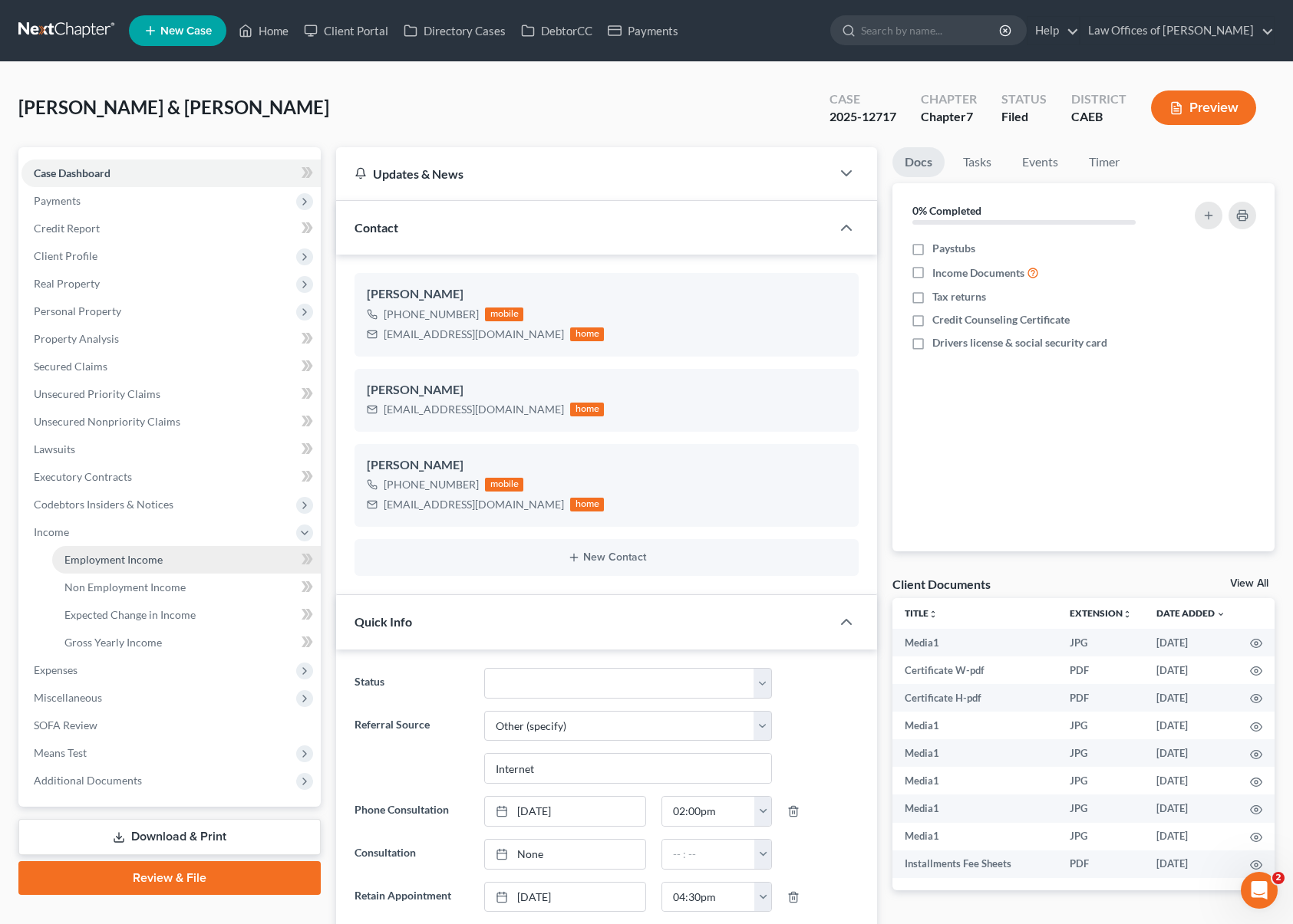
click at [167, 563] on link "Employment Income" at bounding box center [187, 560] width 269 height 28
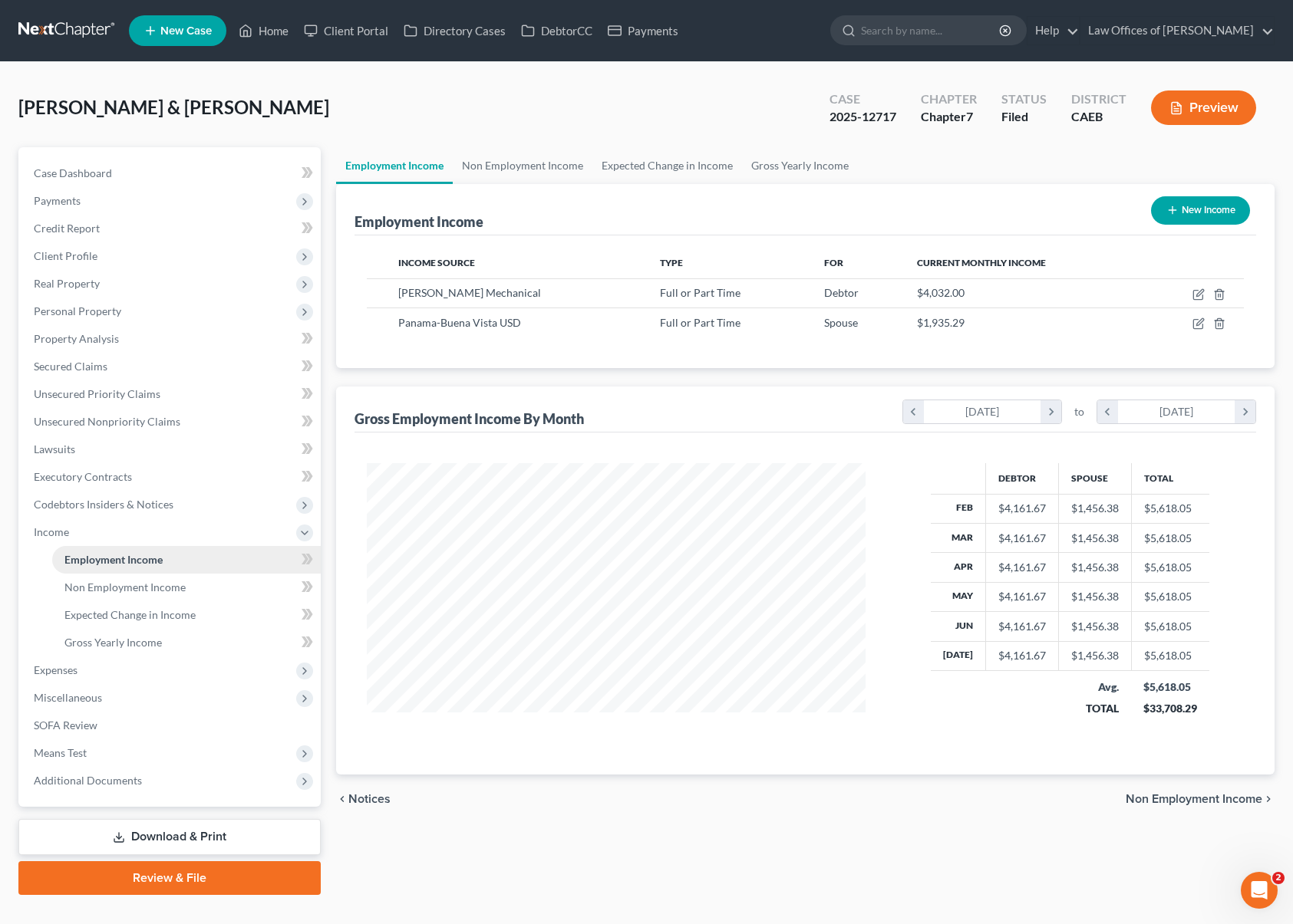
scroll to position [274, 529]
click at [193, 579] on link "Non Employment Income" at bounding box center [187, 587] width 269 height 28
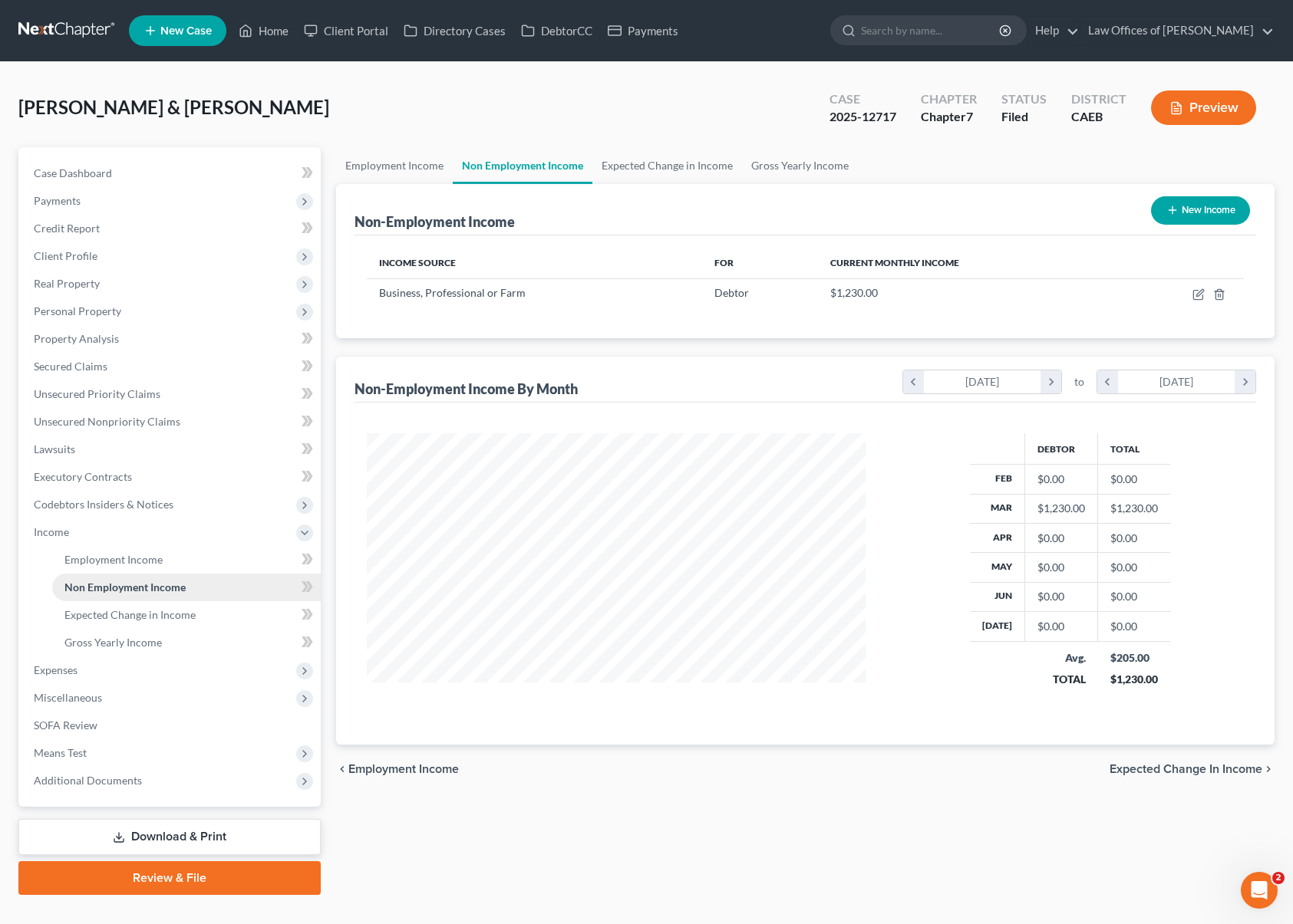
scroll to position [274, 529]
click at [90, 746] on span "Means Test" at bounding box center [170, 754] width 299 height 28
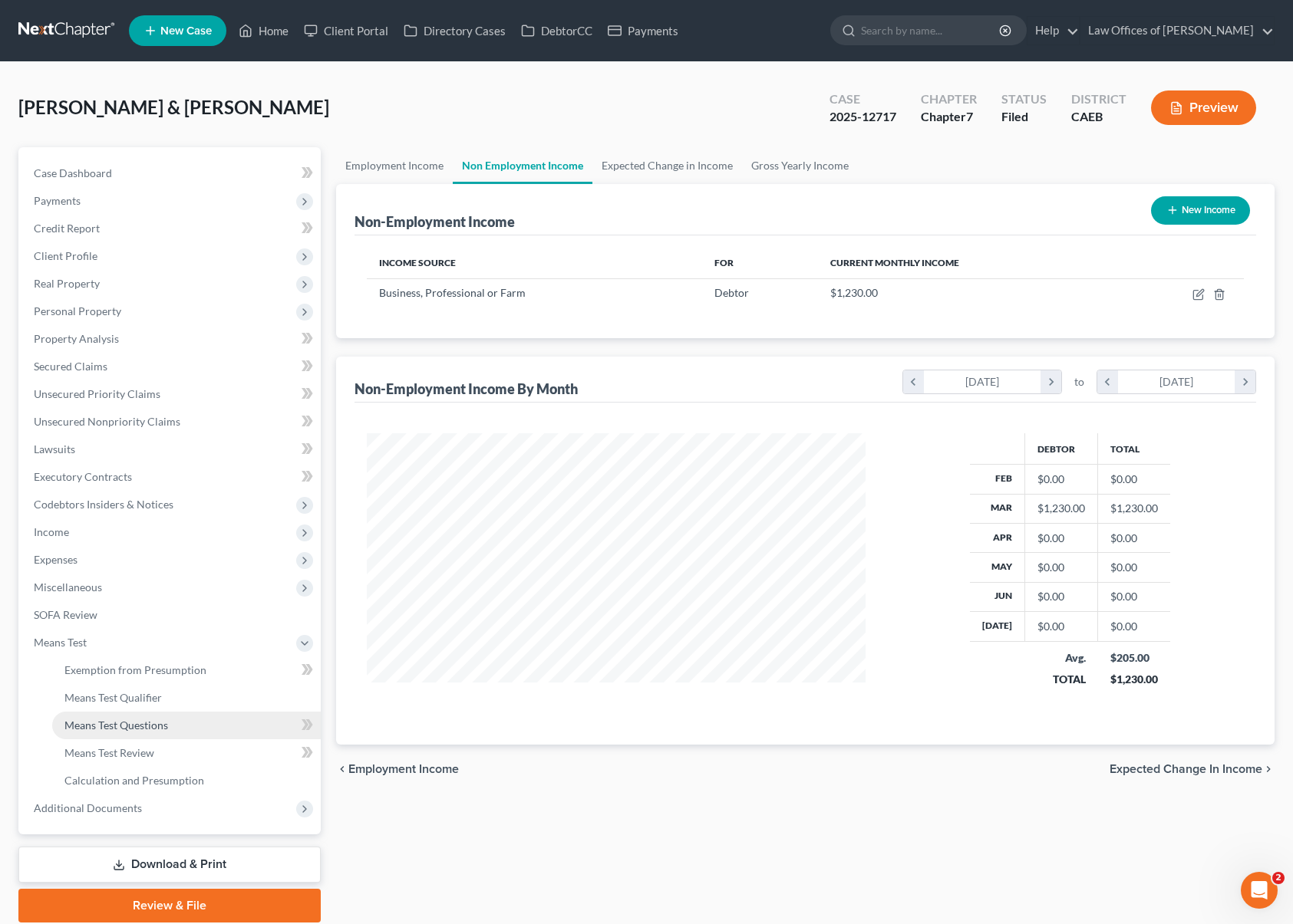
click at [188, 732] on link "Means Test Questions" at bounding box center [187, 726] width 269 height 28
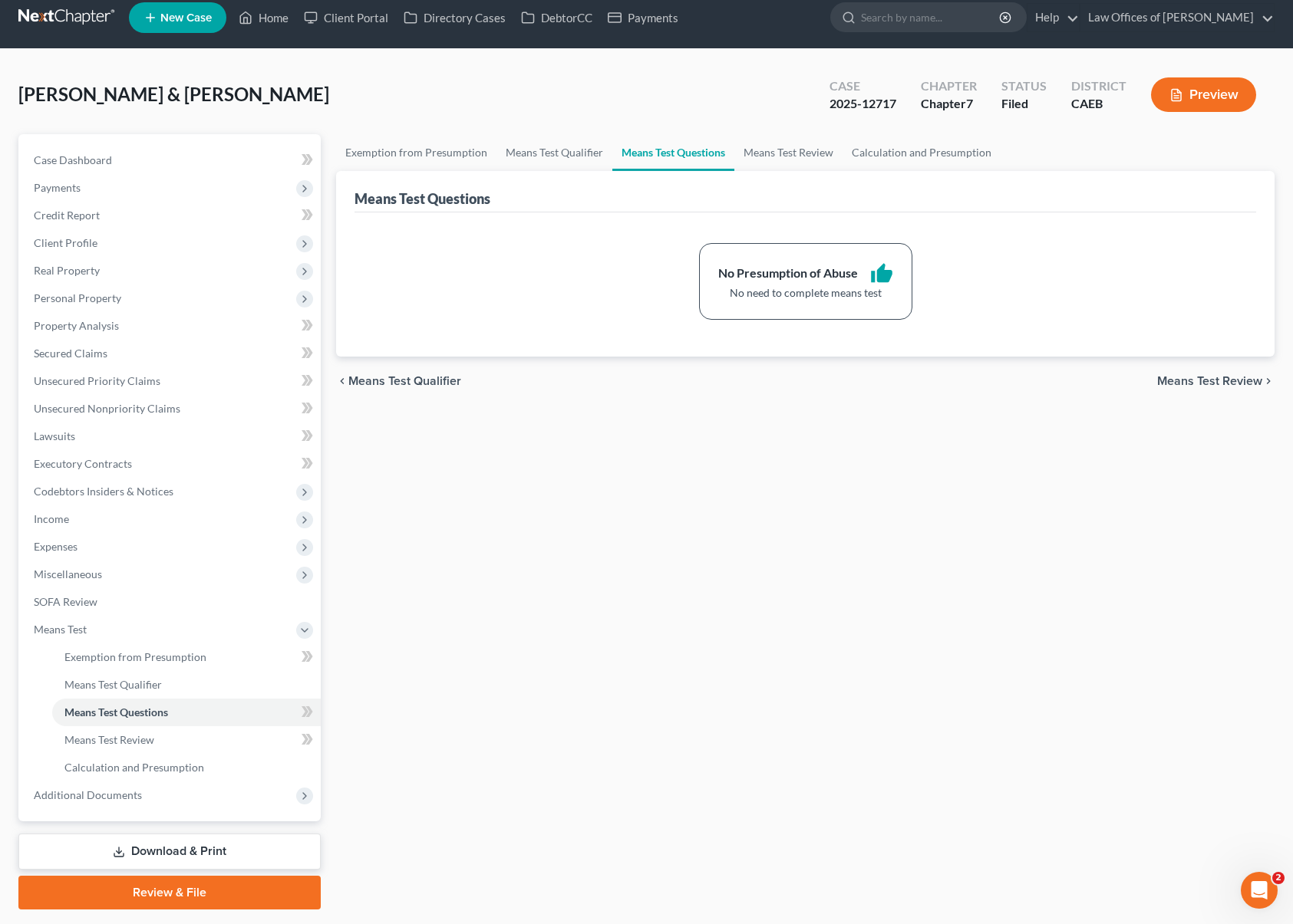
scroll to position [16, 0]
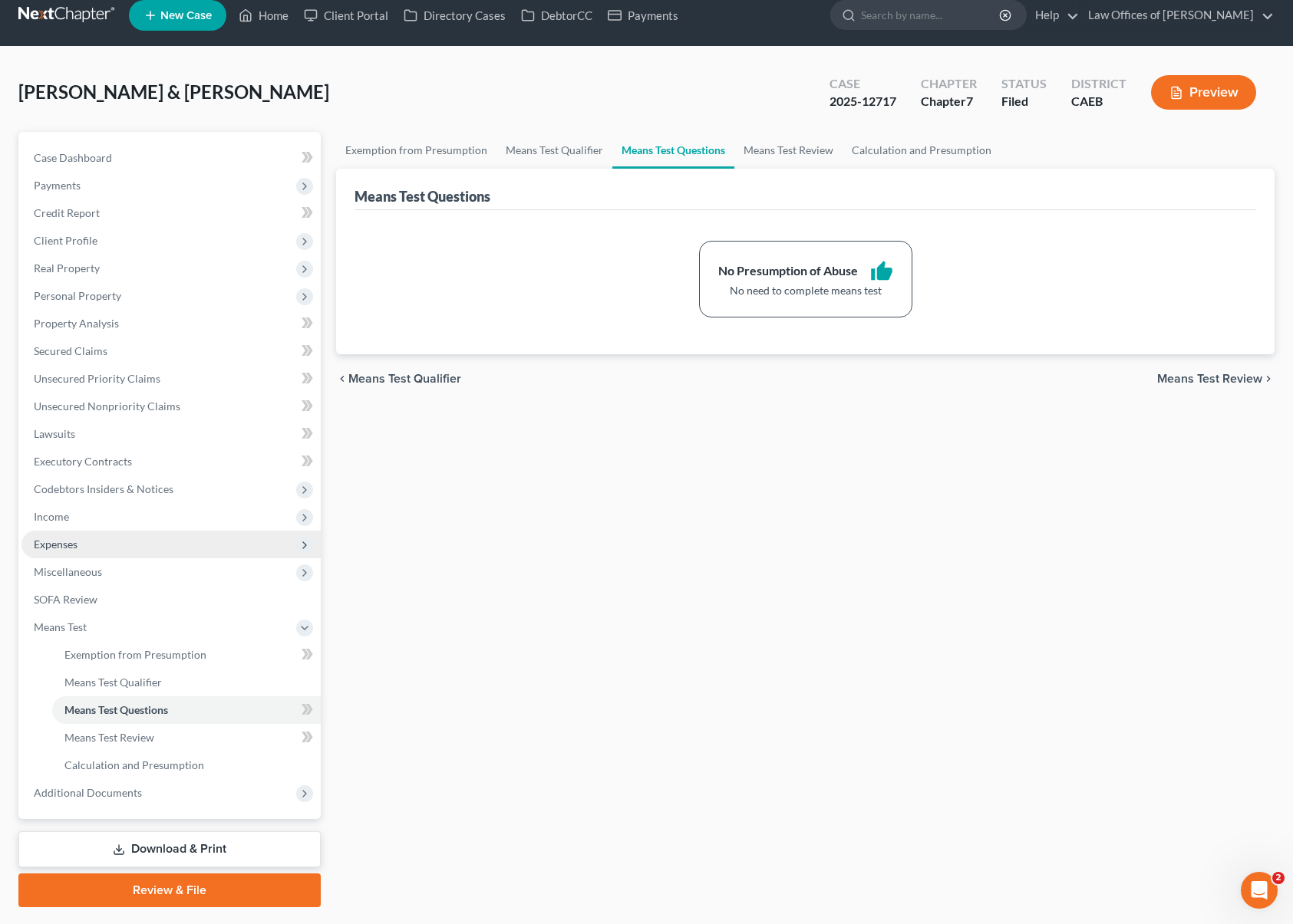
click at [108, 547] on span "Expenses" at bounding box center [170, 545] width 299 height 28
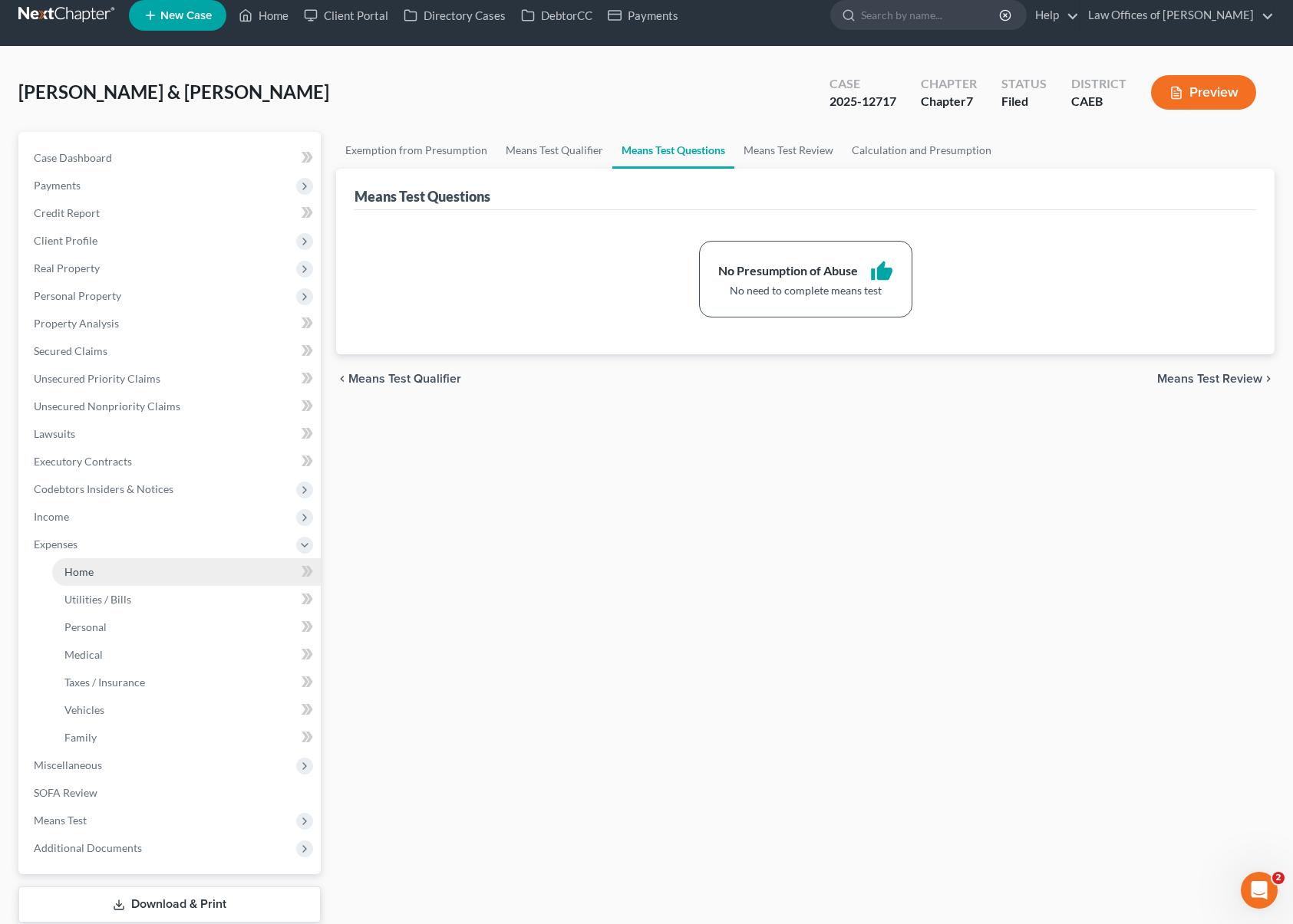
click at [115, 578] on link "Home" at bounding box center [187, 573] width 269 height 28
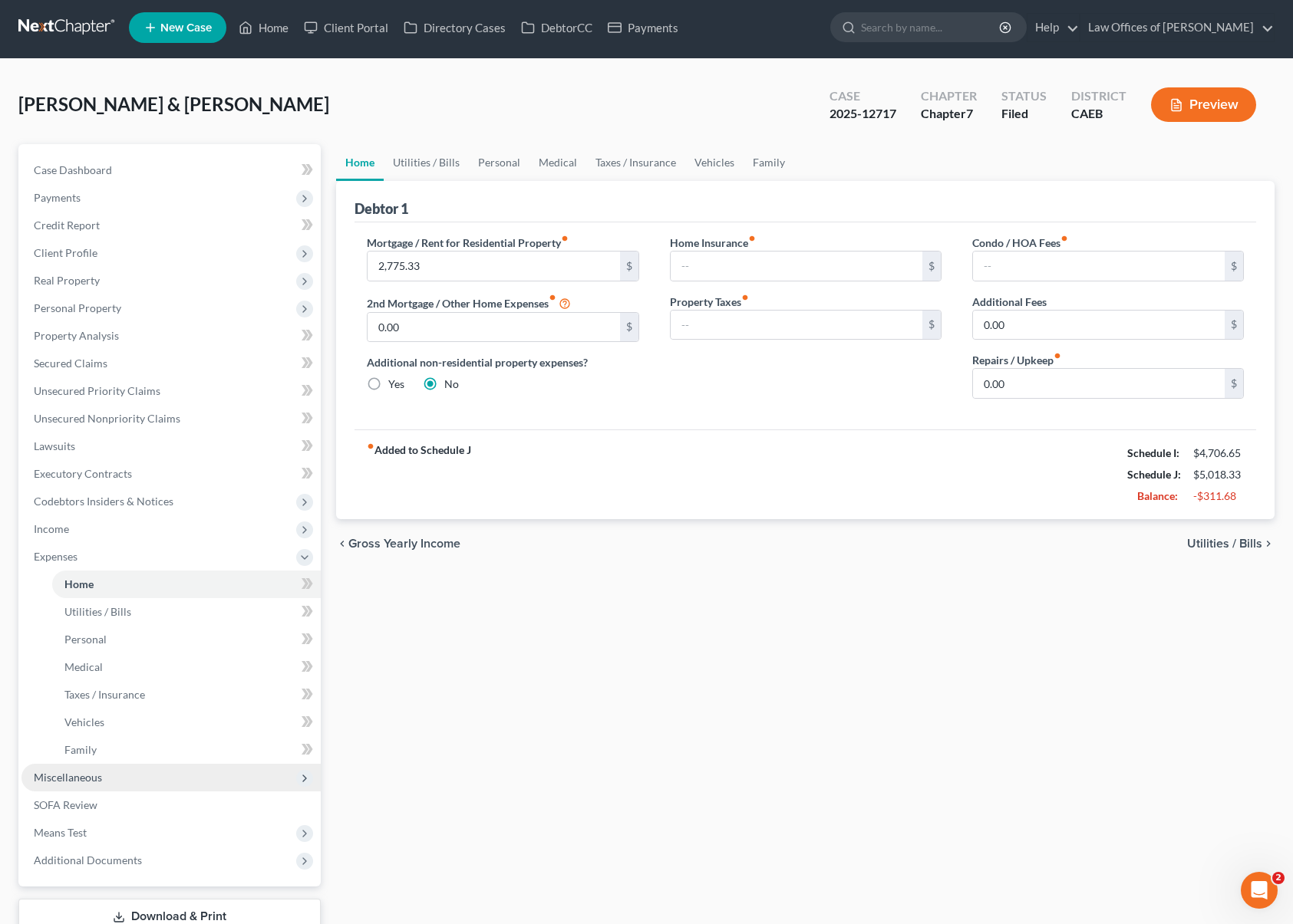
scroll to position [6, 0]
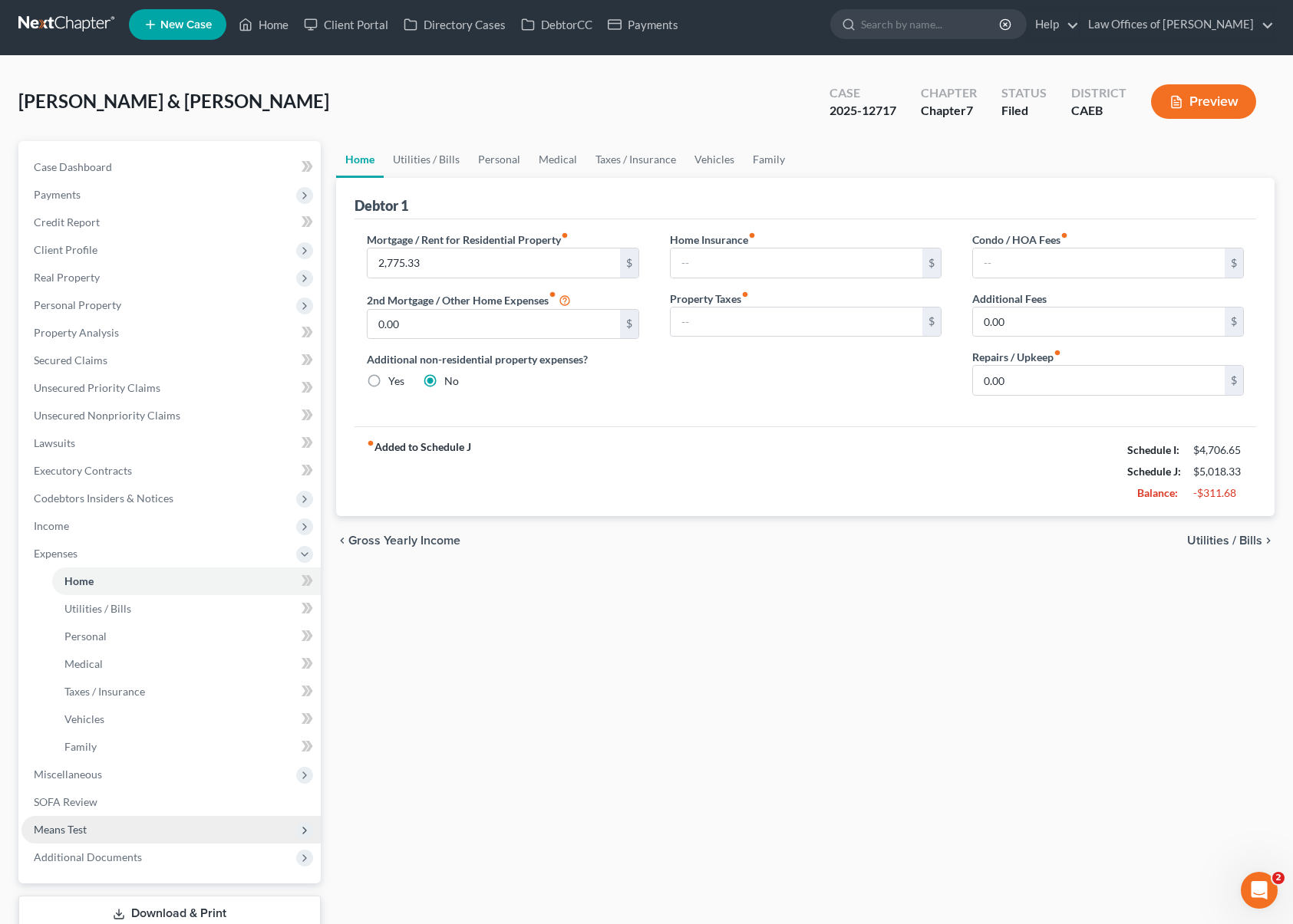
click at [137, 831] on span "Means Test" at bounding box center [170, 830] width 299 height 28
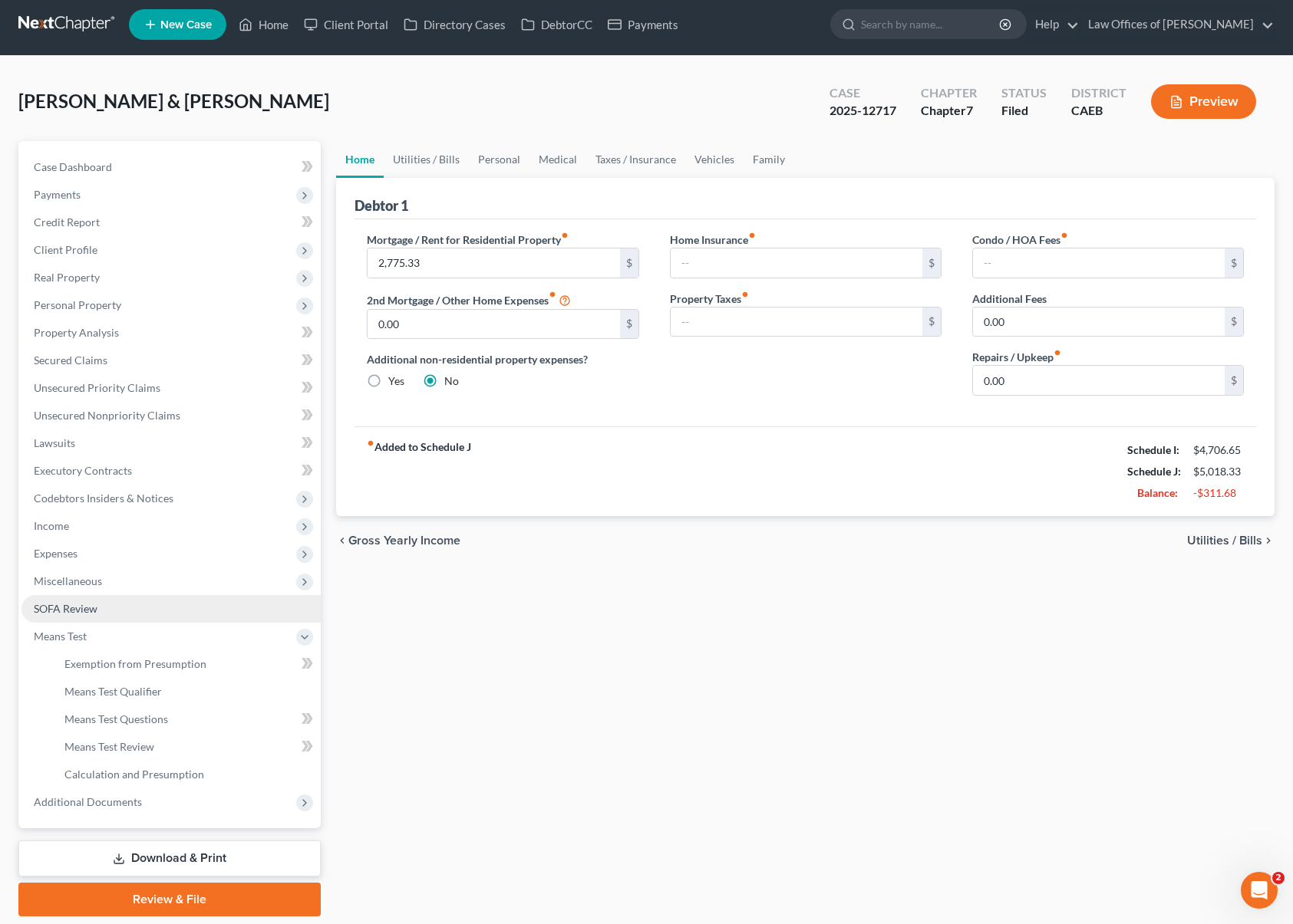
click at [128, 605] on link "SOFA Review" at bounding box center [170, 609] width 299 height 28
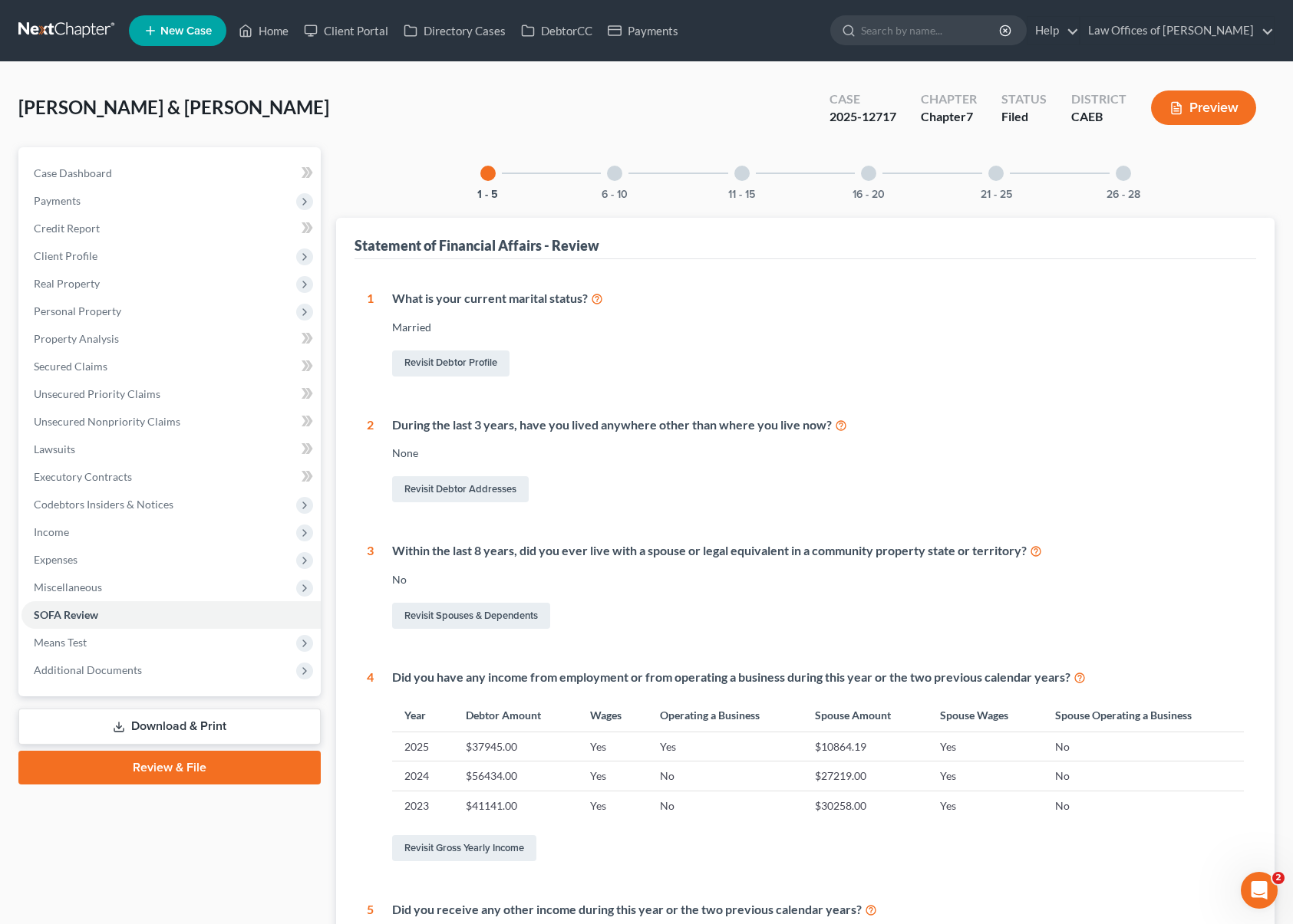
click at [610, 179] on div at bounding box center [615, 173] width 16 height 16
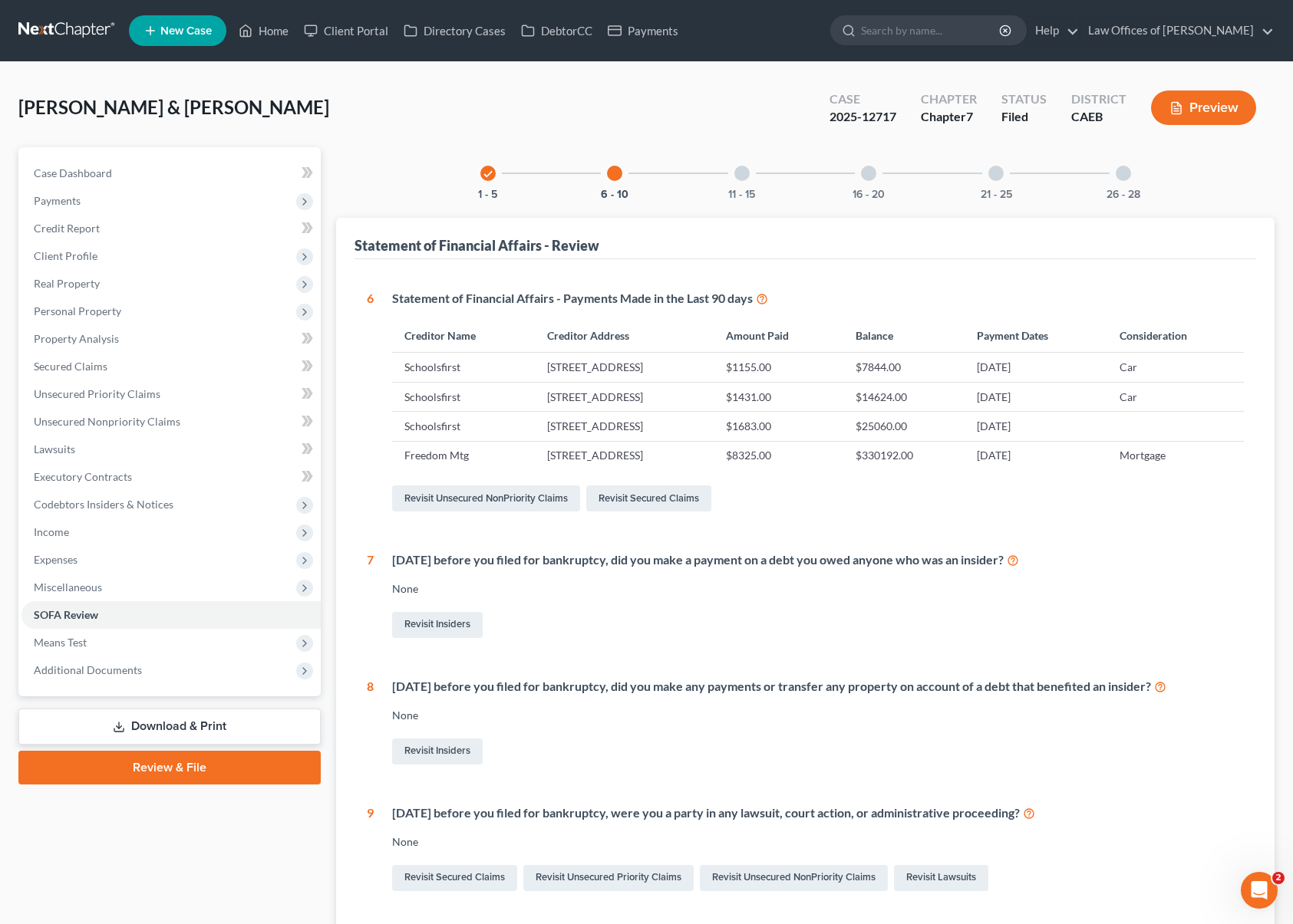
scroll to position [20, 0]
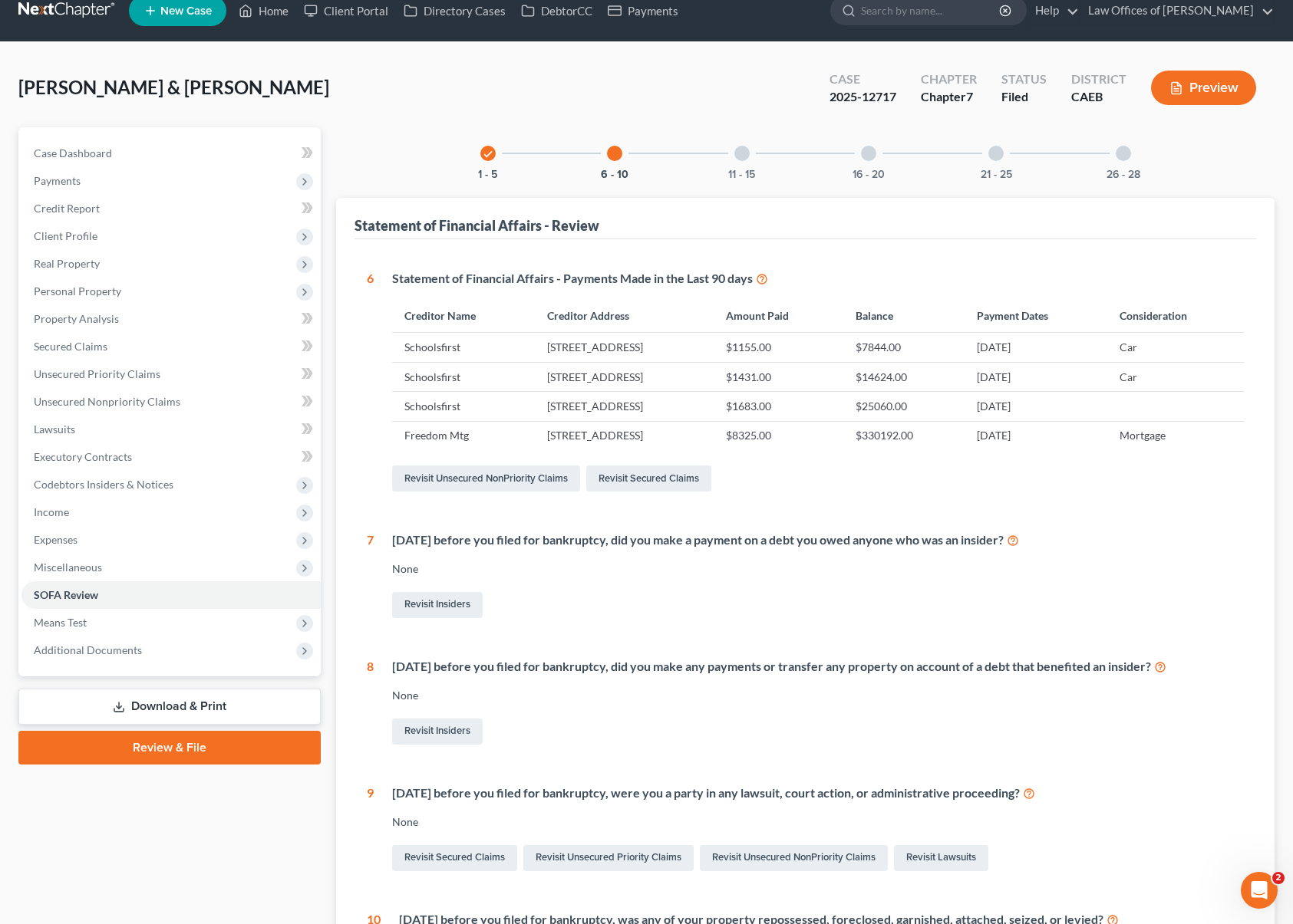
click at [989, 156] on div at bounding box center [996, 153] width 16 height 16
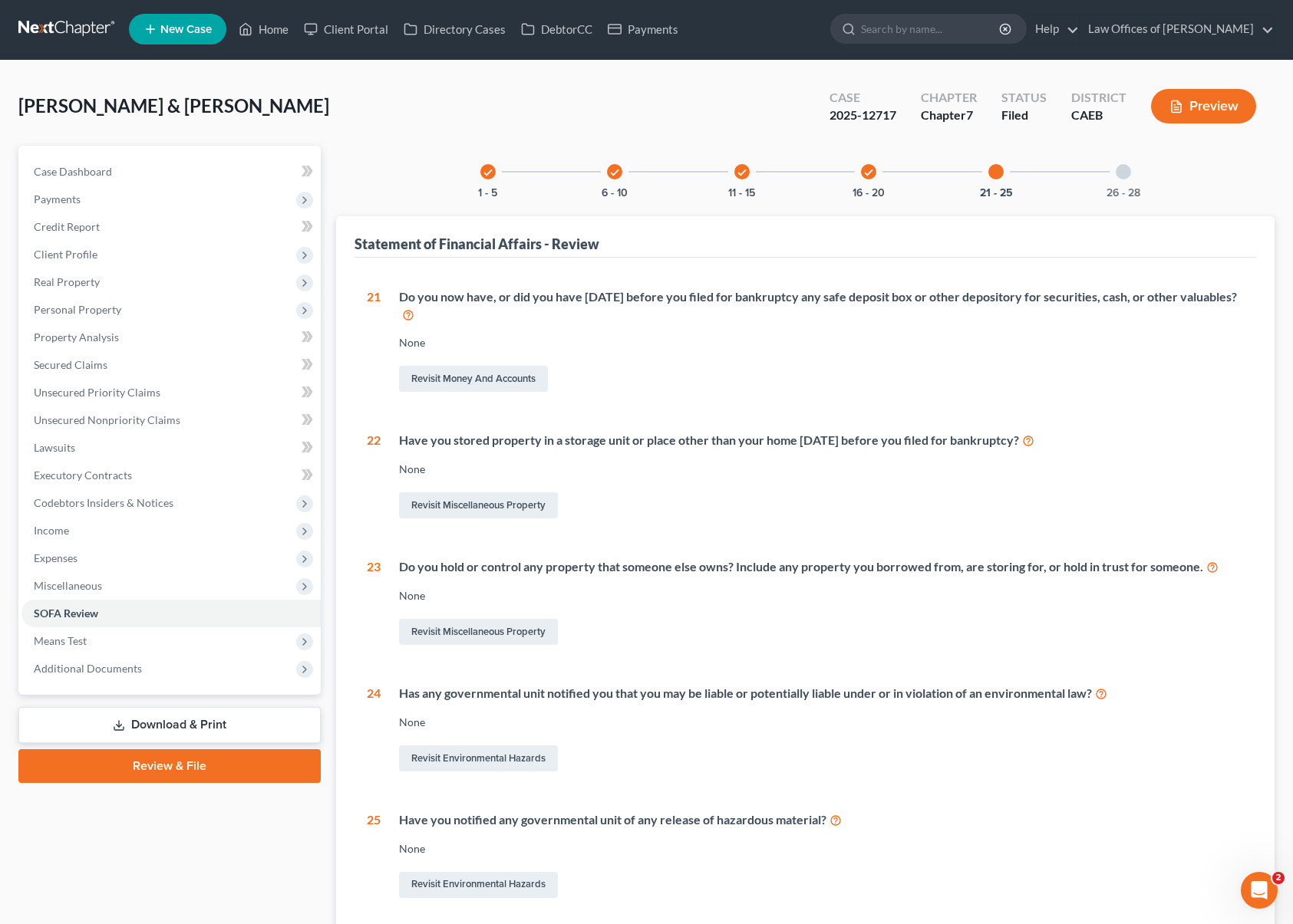
scroll to position [0, 0]
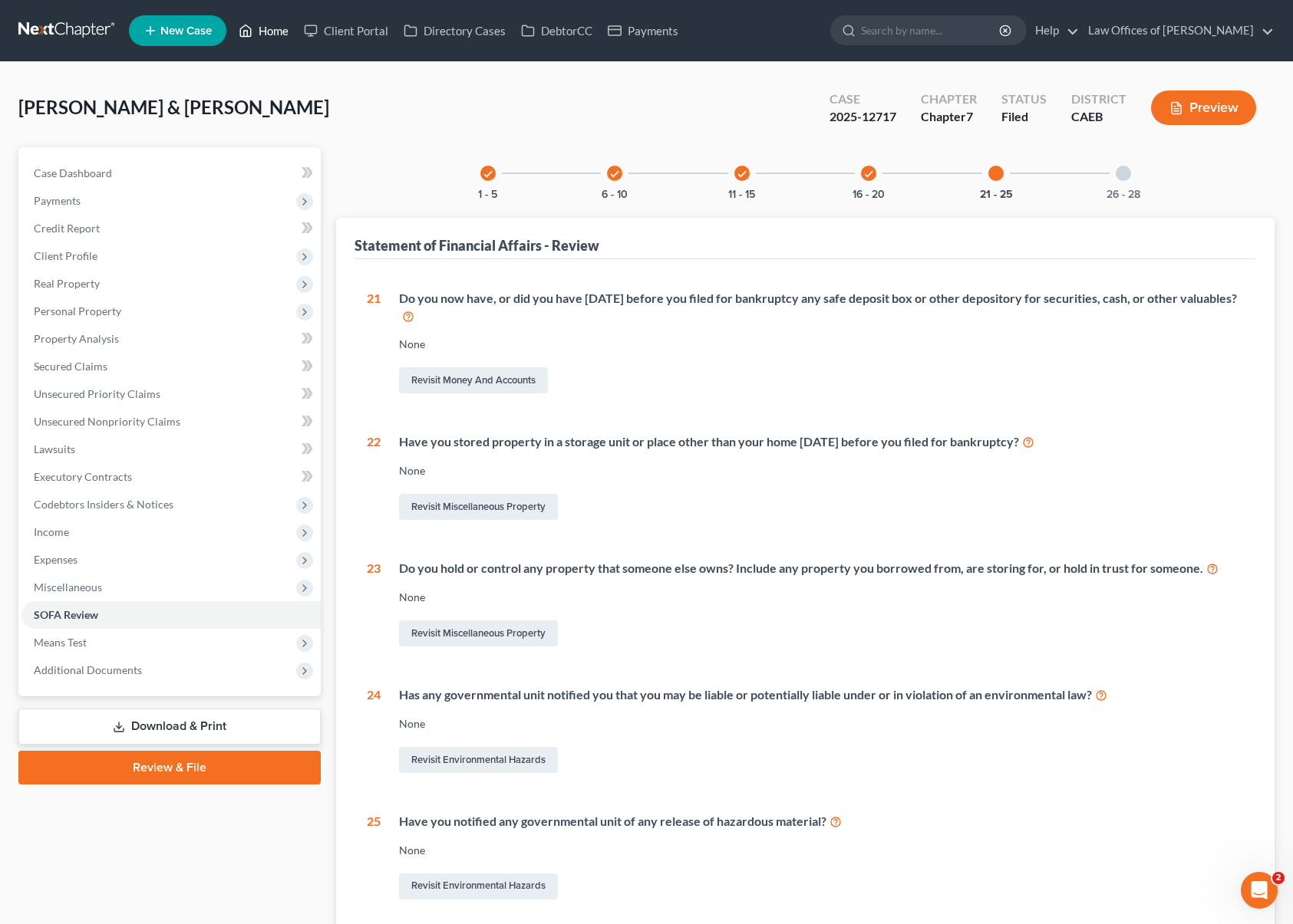
click at [277, 28] on link "Home" at bounding box center [264, 31] width 66 height 28
